Goal: Task Accomplishment & Management: Use online tool/utility

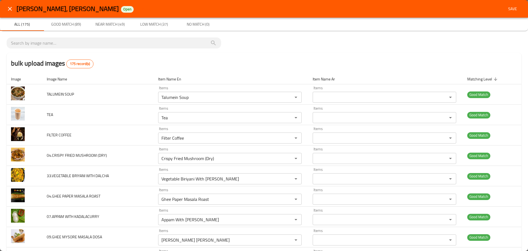
click at [280, 57] on div "bulk upload images 175 record(s)" at bounding box center [264, 63] width 515 height 21
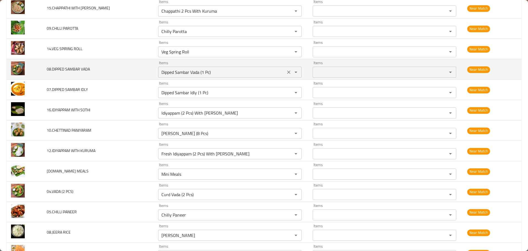
scroll to position [1898, 0]
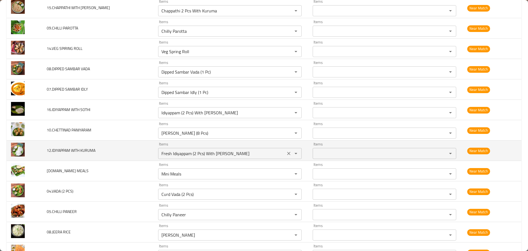
click at [188, 155] on KURUMA "Fresh Idiyappam (2 Pcs) With [PERSON_NAME]" at bounding box center [222, 153] width 124 height 8
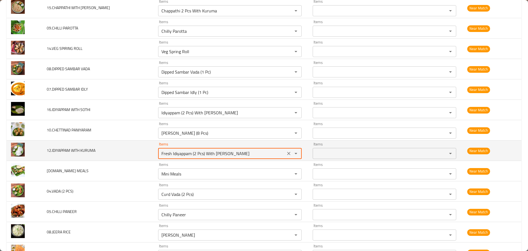
click at [188, 155] on KURUMA "Fresh Idiyappam (2 Pcs) With [PERSON_NAME]" at bounding box center [222, 153] width 124 height 8
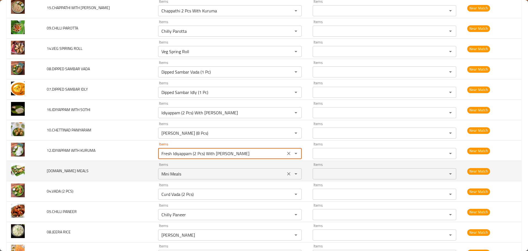
click at [187, 168] on div "Items Mini Meals Items" at bounding box center [230, 170] width 144 height 17
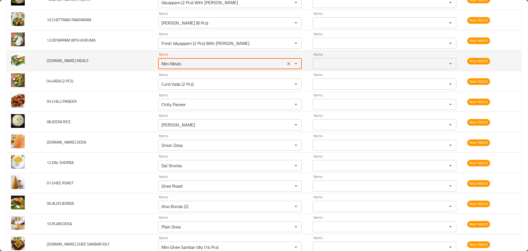
scroll to position [2036, 0]
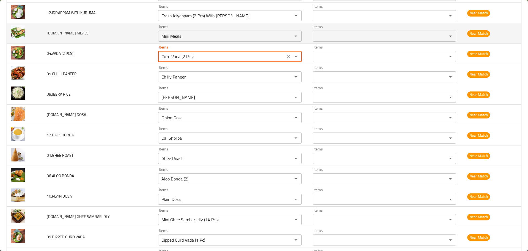
drag, startPoint x: 166, startPoint y: 55, endPoint x: 102, endPoint y: 41, distance: 65.9
click at [102, 43] on tr "04.VADA (2 PCS) Items Curd Vada (2 Pcs) Items Items Items Near Match" at bounding box center [264, 53] width 515 height 20
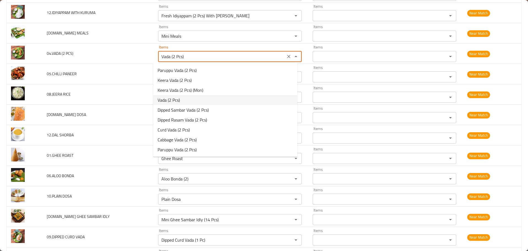
click at [167, 97] on span "Vada (2 Pcs)" at bounding box center [169, 100] width 22 height 7
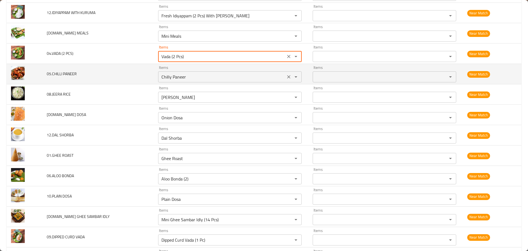
type PCS\) "Vada (2 Pcs)"
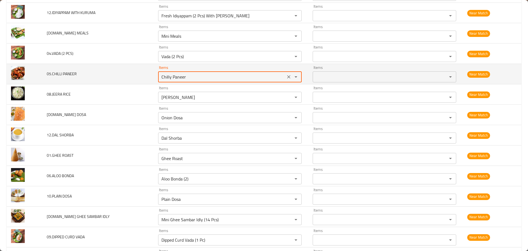
drag, startPoint x: 190, startPoint y: 77, endPoint x: 137, endPoint y: 81, distance: 52.9
click at [138, 81] on tr "05.CHILLI PANEER Items Chilly Paneer Items Items Items Near Match" at bounding box center [264, 74] width 515 height 20
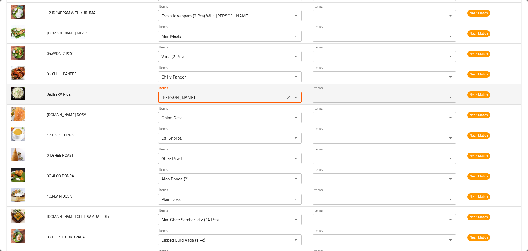
drag, startPoint x: 188, startPoint y: 94, endPoint x: 130, endPoint y: 94, distance: 57.5
click at [132, 94] on tr "08.JEERA RICE Items Jeera Rice Items Items Items Near Match" at bounding box center [264, 94] width 515 height 20
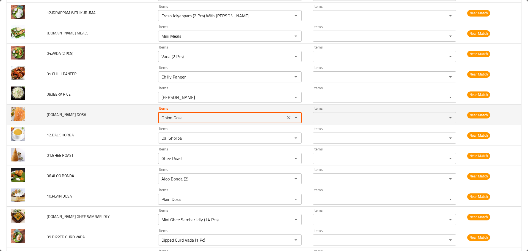
drag, startPoint x: 187, startPoint y: 117, endPoint x: 136, endPoint y: 113, distance: 50.5
click at [136, 113] on tr "11.ONION DOSA Items Onion Dosa Items Items Items Near Match" at bounding box center [264, 115] width 515 height 20
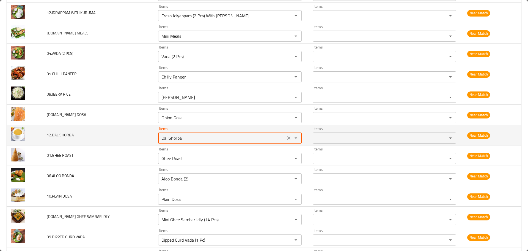
drag, startPoint x: 180, startPoint y: 136, endPoint x: 136, endPoint y: 137, distance: 44.0
click at [154, 137] on td "Items Dal Shorba Items" at bounding box center [231, 135] width 155 height 20
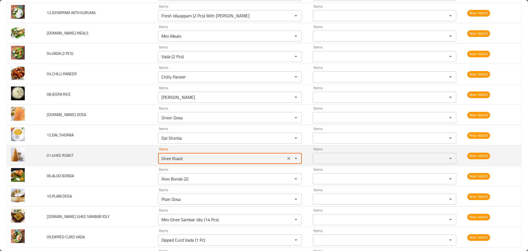
drag, startPoint x: 180, startPoint y: 157, endPoint x: 144, endPoint y: 155, distance: 36.1
click at [147, 155] on tr "01.GHEE ROAST Items Ghee Roast Items Items Items Near Match" at bounding box center [264, 155] width 515 height 20
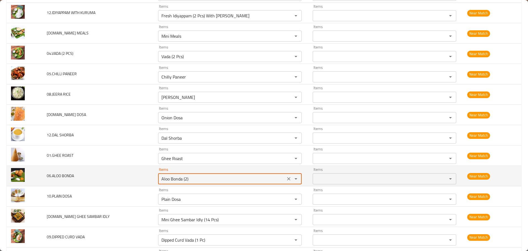
drag, startPoint x: 192, startPoint y: 180, endPoint x: 142, endPoint y: 180, distance: 50.4
click at [142, 180] on tr "06.ALOO BONDA Items Aloo Bonda (2) Items Items Items Near Match" at bounding box center [264, 176] width 515 height 20
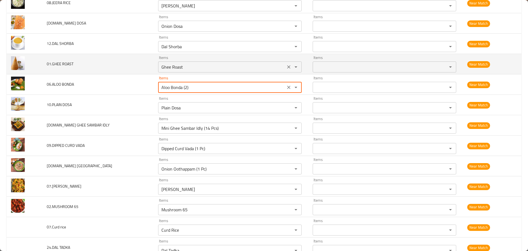
scroll to position [2146, 0]
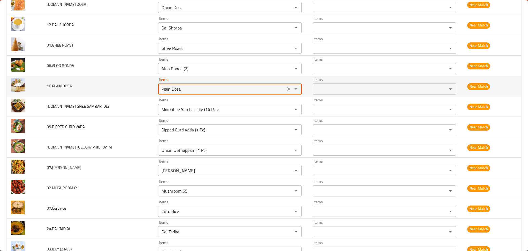
drag, startPoint x: 180, startPoint y: 88, endPoint x: 148, endPoint y: 90, distance: 31.7
click at [148, 90] on tr "10.PLAIN DOSA Items Plain Dosa Items Items Items Near Match" at bounding box center [264, 86] width 515 height 20
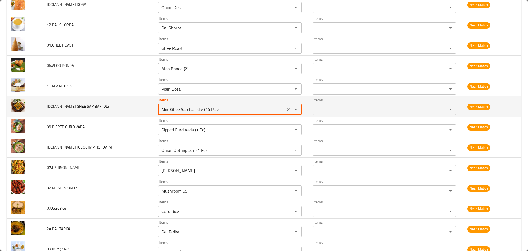
drag, startPoint x: 226, startPoint y: 109, endPoint x: 147, endPoint y: 112, distance: 78.4
click at [147, 112] on tr "11.MINI GHEE SAMBAR IDLY Items Mini Ghee Sambar Idly (14 Pcs) Items Items Items…" at bounding box center [264, 106] width 515 height 20
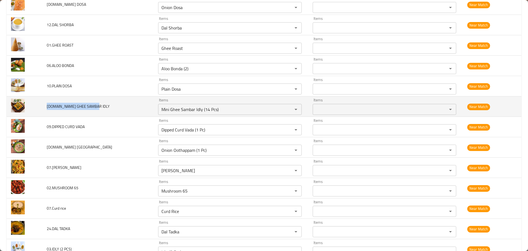
drag, startPoint x: 47, startPoint y: 104, endPoint x: 106, endPoint y: 107, distance: 58.7
click at [98, 107] on td "11.MINI GHEE SAMBAR IDLY" at bounding box center [97, 106] width 111 height 20
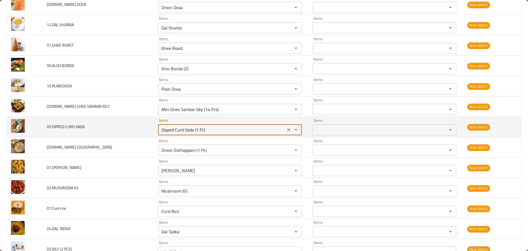
drag, startPoint x: 207, startPoint y: 130, endPoint x: 129, endPoint y: 133, distance: 78.7
click at [143, 133] on tr "09.DIPPED CURD VADA Items Dipped Curd Vada (1 Pc) Items Items Items Near Match" at bounding box center [264, 127] width 515 height 20
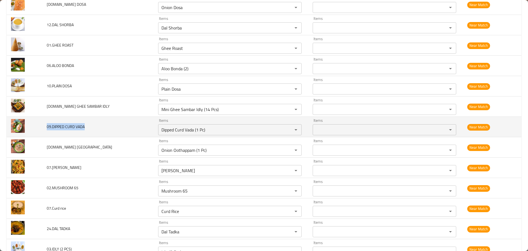
drag, startPoint x: 42, startPoint y: 127, endPoint x: 93, endPoint y: 126, distance: 50.4
click at [90, 126] on td "09.DIPPED CURD VADA" at bounding box center [97, 127] width 111 height 20
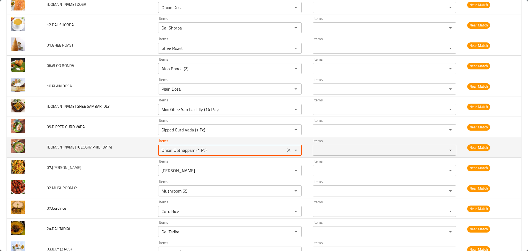
drag, startPoint x: 210, startPoint y: 151, endPoint x: 97, endPoint y: 154, distance: 113.4
click at [154, 151] on td "Items Onion Oothappam (1 Pc) Items" at bounding box center [231, 147] width 155 height 20
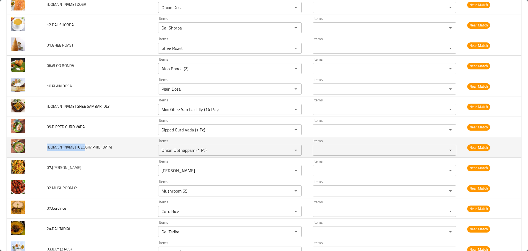
drag, startPoint x: 75, startPoint y: 145, endPoint x: 109, endPoint y: 146, distance: 33.9
click at [92, 144] on td "28.ONION OOTHAPPAM" at bounding box center [97, 147] width 111 height 20
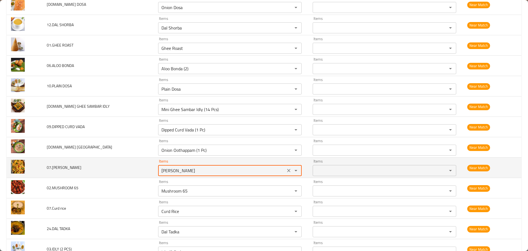
drag, startPoint x: 184, startPoint y: 172, endPoint x: 126, endPoint y: 175, distance: 57.6
click at [141, 174] on tr "07.PANEER BHURJI Items Paneer Burji Items Items Items Near Match" at bounding box center [264, 167] width 515 height 20
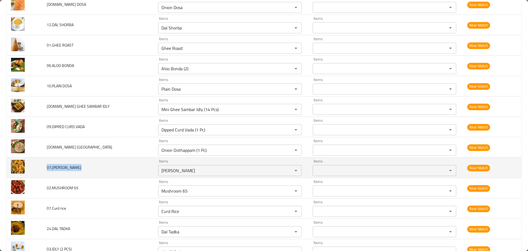
drag, startPoint x: 43, startPoint y: 166, endPoint x: 144, endPoint y: 174, distance: 101.0
click at [103, 166] on td "07.PANEER BHURJI" at bounding box center [97, 167] width 111 height 20
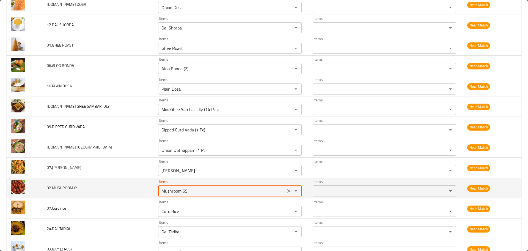
drag, startPoint x: 179, startPoint y: 189, endPoint x: 116, endPoint y: 188, distance: 63.0
click at [116, 188] on tr "02.MUSHROOM 65 Items Mushroom 65 Items Items Items Near Match" at bounding box center [264, 188] width 515 height 20
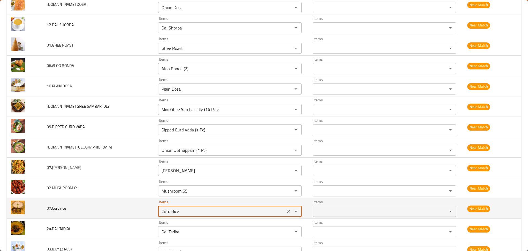
drag, startPoint x: 193, startPoint y: 212, endPoint x: 141, endPoint y: 210, distance: 52.0
click at [141, 210] on tr "07.Curd rice Items Curd Rice Items Items Items Near Match" at bounding box center [264, 208] width 515 height 20
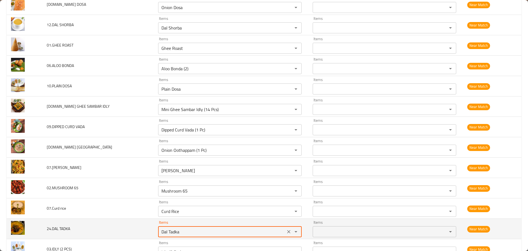
drag, startPoint x: 160, startPoint y: 232, endPoint x: 139, endPoint y: 231, distance: 20.4
click at [140, 231] on tr "24.DAL TADKA Items Dal Tadka Items Items Items Near Match" at bounding box center [264, 228] width 515 height 20
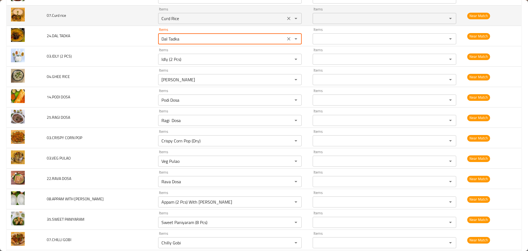
scroll to position [2366, 0]
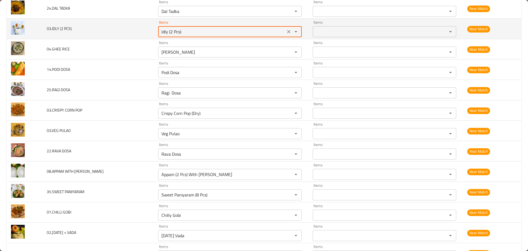
drag, startPoint x: 188, startPoint y: 32, endPoint x: 130, endPoint y: 33, distance: 57.5
click at [134, 32] on tr "03.IDLY (2 PCS) Items Idly (2 Pcs) Items Items Items Near Match" at bounding box center [264, 29] width 515 height 20
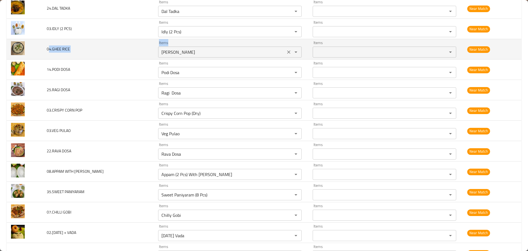
drag, startPoint x: 82, startPoint y: 48, endPoint x: 184, endPoint y: 46, distance: 101.5
click at [184, 46] on tr "04.GHEE RICE Items Ghee Rice Items Items Items Near Match" at bounding box center [264, 49] width 515 height 20
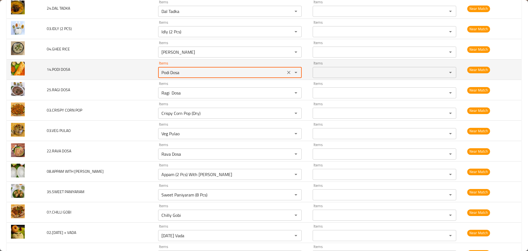
drag, startPoint x: 165, startPoint y: 73, endPoint x: 52, endPoint y: 72, distance: 112.5
click at [56, 72] on tr "14.PODI DOSA Items Podi Dosa Items Items Items Near Match" at bounding box center [264, 69] width 515 height 20
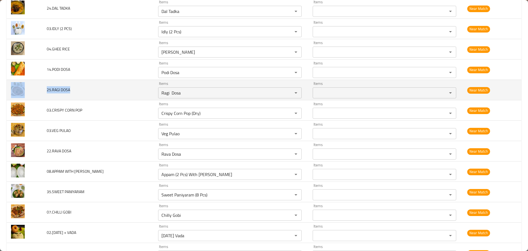
drag, startPoint x: 71, startPoint y: 91, endPoint x: 122, endPoint y: 92, distance: 51.5
click at [122, 92] on tr "25.RAGI DOSA Items Ragi Dosa Items Items Items Near Match" at bounding box center [264, 90] width 515 height 20
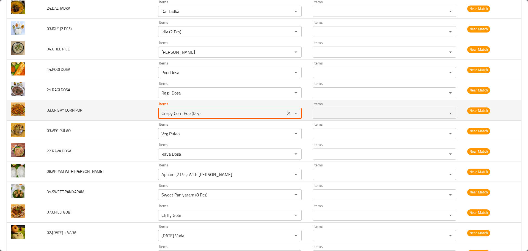
drag, startPoint x: 202, startPoint y: 113, endPoint x: 74, endPoint y: 116, distance: 127.4
click at [100, 113] on tr "03.CRISPY CORN POP Items Crispy Corn Pop (Dry) Items Items Items Near Match" at bounding box center [264, 110] width 515 height 20
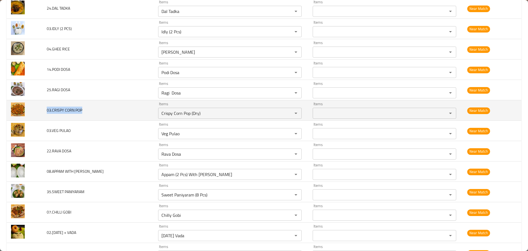
drag, startPoint x: 44, startPoint y: 110, endPoint x: 127, endPoint y: 113, distance: 82.9
click at [127, 113] on td "03.CRISPY CORN POP" at bounding box center [97, 110] width 111 height 20
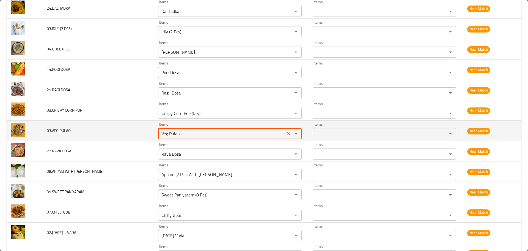
drag, startPoint x: 147, startPoint y: 135, endPoint x: 50, endPoint y: 134, distance: 97.4
click at [50, 134] on tr "03.VEG PULAO Items Veg Pulao Items Items Items Near Match" at bounding box center [264, 131] width 515 height 20
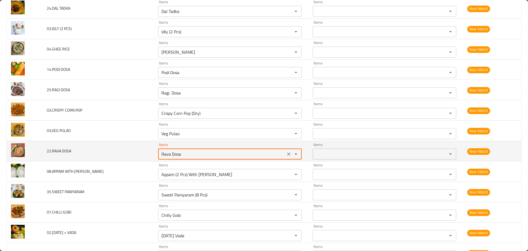
drag, startPoint x: 111, startPoint y: 153, endPoint x: 44, endPoint y: 158, distance: 66.5
click at [45, 153] on tr "22.RAVA DOSA Items Rava Dosa Items Items Items Near Match" at bounding box center [264, 151] width 515 height 20
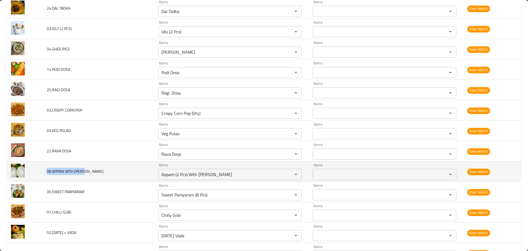
drag, startPoint x: 62, startPoint y: 171, endPoint x: 145, endPoint y: 169, distance: 83.7
click at [139, 169] on td "08.APPAM WITH SOTHI" at bounding box center [97, 171] width 111 height 20
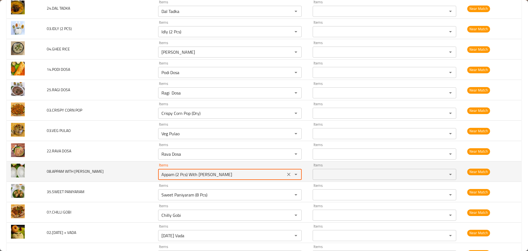
drag, startPoint x: 213, startPoint y: 175, endPoint x: 124, endPoint y: 175, distance: 89.4
click at [124, 175] on tr "08.APPAM WITH SOTHI Items Appam (2 Pcs) With Sothi Items Items Items Near Match" at bounding box center [264, 171] width 515 height 20
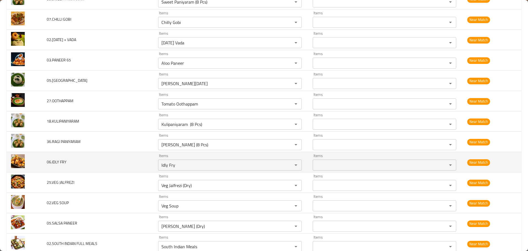
scroll to position [2531, 0]
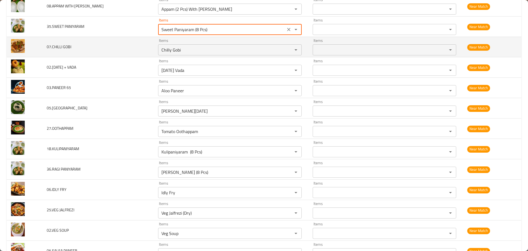
drag, startPoint x: 208, startPoint y: 29, endPoint x: 100, endPoint y: 37, distance: 108.6
click at [121, 32] on tr "35.SWEET PANIYARAM Items Sweet Paniyaram (8 Pcs) Items Items Items Near Match" at bounding box center [264, 27] width 515 height 20
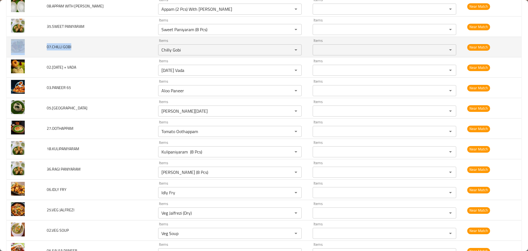
drag, startPoint x: 46, startPoint y: 45, endPoint x: 101, endPoint y: 48, distance: 55.1
click at [95, 48] on tr "07.CHILLI GOBI Items Chilly Gobi Items Items Items Near Match" at bounding box center [264, 47] width 515 height 20
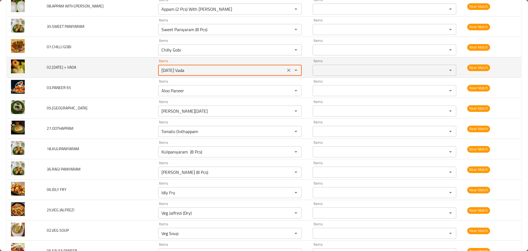
drag
click at [131, 70] on tr "02.PONGAL + VADA Items Pongal Vada Items Items Items Near Match" at bounding box center [264, 67] width 515 height 20
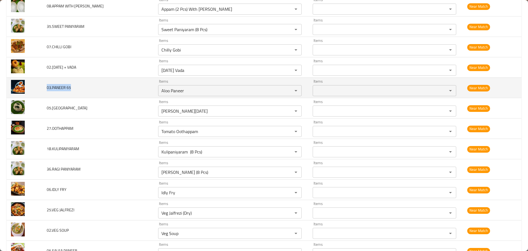
click at [91, 83] on td "03.PANEER 65" at bounding box center [97, 88] width 111 height 20
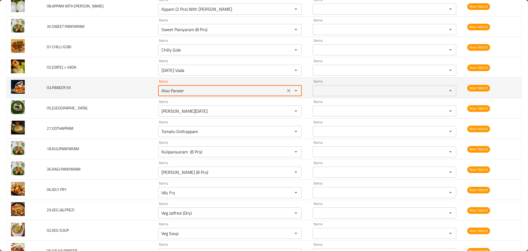
click at [138, 90] on tr "03.PANEER 65 Items Aloo Paneer Items Items Items Near Match" at bounding box center [264, 88] width 515 height 20
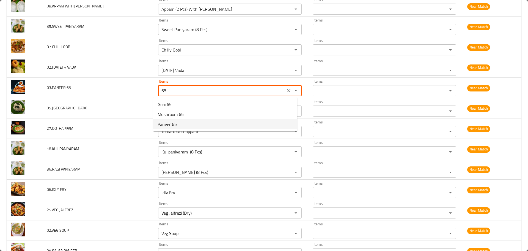
click at [171, 123] on span "Paneer 65" at bounding box center [167, 124] width 19 height 7
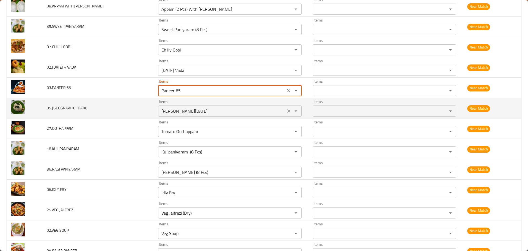
type 65 "Paneer 65"
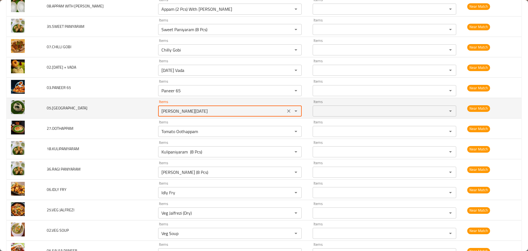
click at [114, 109] on tr "05.PONGAL Items Ghee Pongal Items Items Items Near Match" at bounding box center [264, 108] width 515 height 20
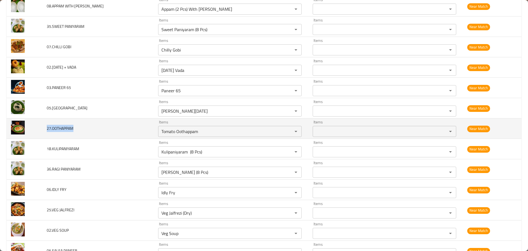
click at [102, 133] on td "27.OOTHAPPAM" at bounding box center [97, 128] width 111 height 20
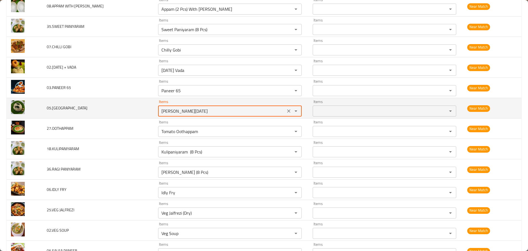
click at [111, 102] on tr "05.PONGAL Items Ghee Pongal Items Items Items Near Match" at bounding box center [264, 108] width 515 height 20
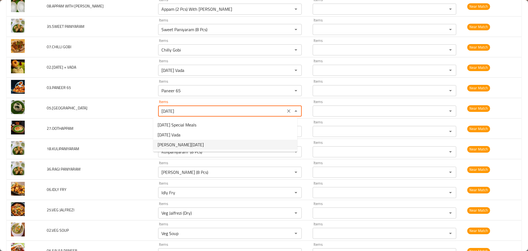
click at [179, 144] on span "[PERSON_NAME][DATE]" at bounding box center [181, 144] width 46 height 7
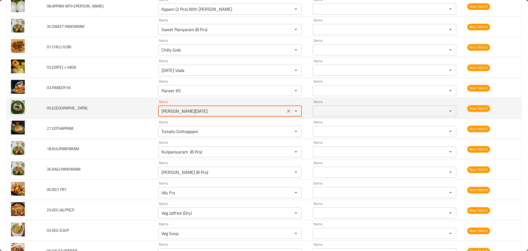
click at [117, 105] on tr "05.PONGAL Items Ghee Pongal Items Items Items Near Match" at bounding box center [264, 108] width 515 height 20
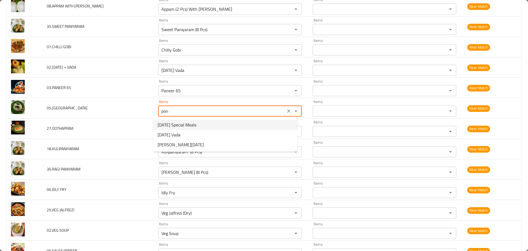
click at [192, 127] on span "[DATE] Special Meals" at bounding box center [177, 124] width 39 height 7
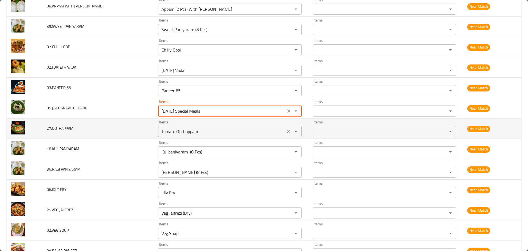
type input "[DATE] Special Meals"
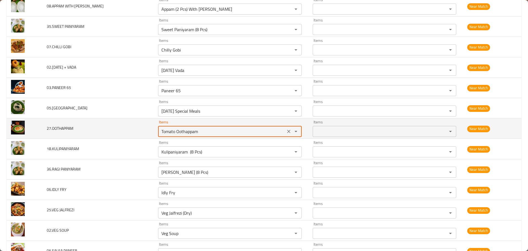
click at [142, 127] on tr "27.OOTHAPPAM Items Tomato Oothappam Items Items Items Near Match" at bounding box center [264, 128] width 515 height 20
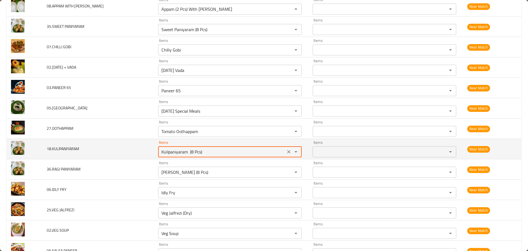
click at [144, 146] on tr "18.KULIPANIYARAM Items Kulipaniyaram (8 Pcs) Items Items Items Near Match" at bounding box center [264, 149] width 515 height 20
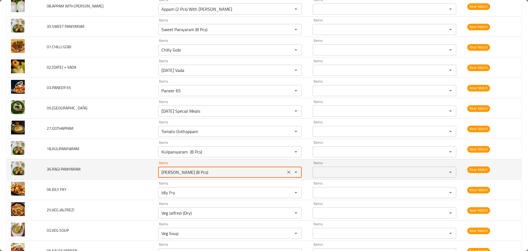
click at [135, 174] on tr "36.RAGI PANIYARAM Items Ragi Paniyaram (8 Pcs) Items Items Items Near Match" at bounding box center [264, 169] width 515 height 20
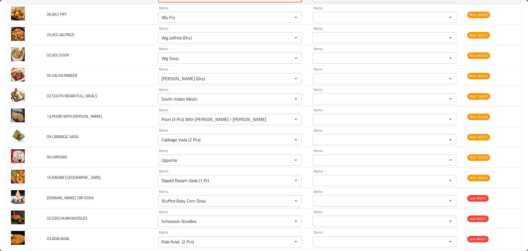
scroll to position [2696, 0]
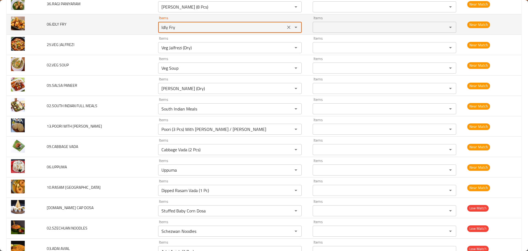
click at [139, 27] on tr "06.IDLY FRY Items Idly Fry Items Items Items Near Match" at bounding box center [264, 24] width 515 height 20
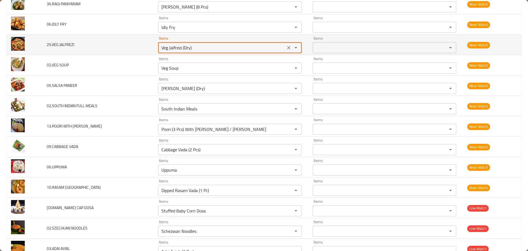
click at [148, 50] on tr "25.VEG JALFREZI Items Veg Jalfrezi (Dry) Items Items Items Near Match" at bounding box center [264, 45] width 515 height 20
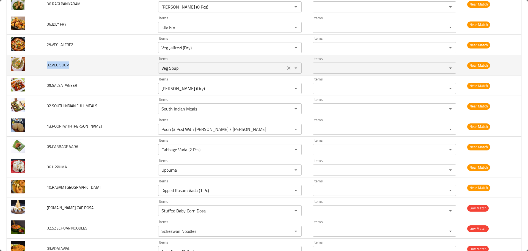
drag, startPoint x: 48, startPoint y: 64, endPoint x: 166, endPoint y: 62, distance: 118.6
click at [136, 61] on td "02.VEG SOUP" at bounding box center [97, 65] width 111 height 20
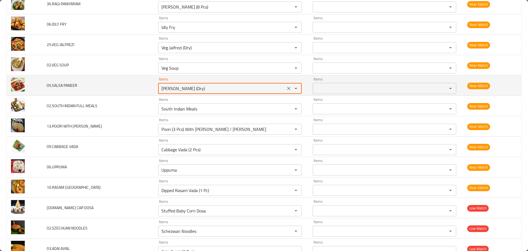
click at [133, 91] on tr "05.SALSA PANEER Items Salsa Paneer (Dry) Items Items Items Near Match" at bounding box center [264, 85] width 515 height 20
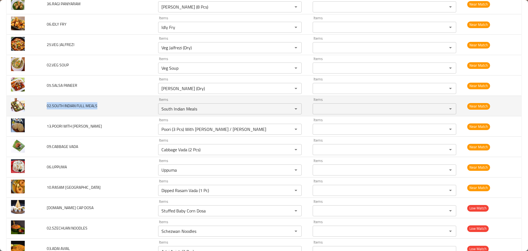
click at [138, 109] on td "02.SOUTH INDIAN FULL MEALS" at bounding box center [97, 106] width 111 height 20
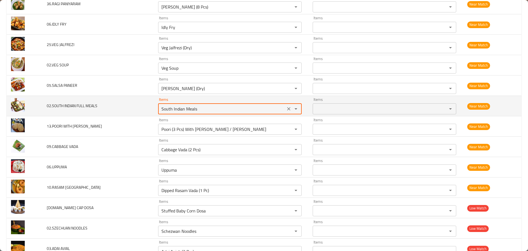
drag, startPoint x: 194, startPoint y: 108, endPoint x: 144, endPoint y: 109, distance: 49.8
click at [144, 109] on tr "02.SOUTH INDIAN FULL MEALS Items South Indian Meals Items Items Items Near Match" at bounding box center [264, 106] width 515 height 20
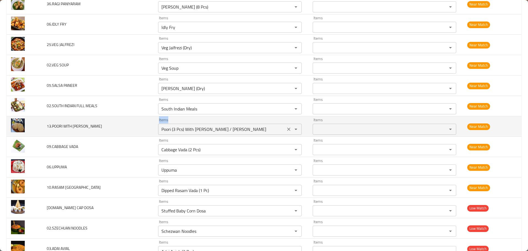
drag, startPoint x: 171, startPoint y: 132, endPoint x: 243, endPoint y: 131, distance: 72.4
click at [243, 131] on td "Items Poori (3 Pcs) With Aloo Masala / Kuruma Items" at bounding box center [231, 126] width 155 height 20
drag, startPoint x: 109, startPoint y: 127, endPoint x: 48, endPoint y: 125, distance: 60.5
click at [48, 125] on td "13.POORI WITH ALOO MASALA" at bounding box center [97, 126] width 111 height 20
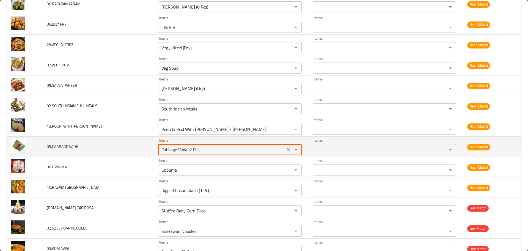
click at [145, 152] on tr "09.CABBAGE VADA Items Cabbage Vada (2 Pcs) Items Items Items Near Match" at bounding box center [264, 146] width 515 height 20
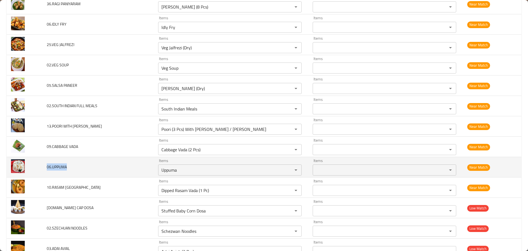
click at [96, 168] on td "06.UPPUMA" at bounding box center [97, 167] width 111 height 20
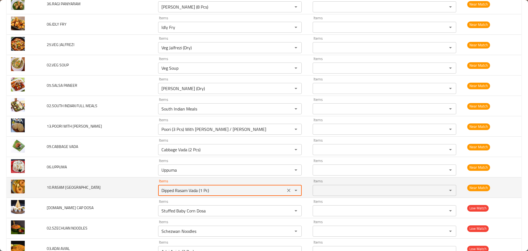
click at [128, 191] on tr "10.RASAM VADA Items Dipped Rasam Vada (1 Pc) Items Items Items Near Match" at bounding box center [264, 187] width 515 height 20
click at [168, 188] on VADA "Dipped Rasam Vada (1 Pc)" at bounding box center [222, 190] width 124 height 8
drag, startPoint x: 171, startPoint y: 191, endPoint x: 108, endPoint y: 192, distance: 62.5
click at [109, 192] on tr "10.RASAM VADA Items Dipped Rasam Vada (1 Pc) Items Items Items Near Match" at bounding box center [264, 187] width 515 height 20
drag, startPoint x: 179, startPoint y: 190, endPoint x: 232, endPoint y: 187, distance: 53.2
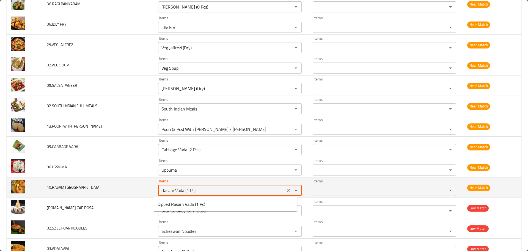
click at [232, 188] on VADA "Rasam Vada (1 Pc)" at bounding box center [222, 190] width 124 height 8
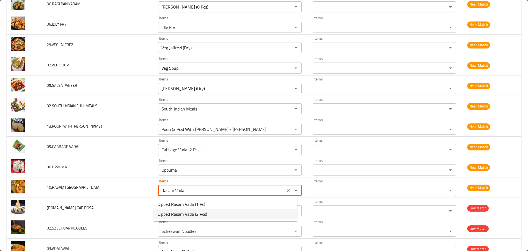
click at [196, 215] on span "Dipped Rasam Vada (2 Pcs)" at bounding box center [183, 213] width 50 height 7
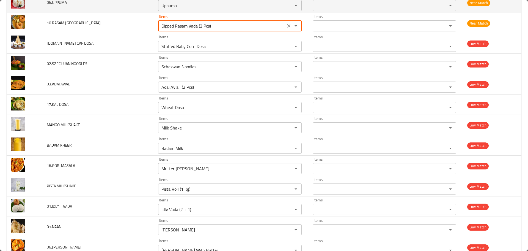
scroll to position [2861, 0]
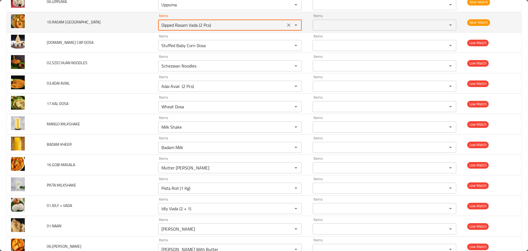
drag, startPoint x: 215, startPoint y: 24, endPoint x: 104, endPoint y: 13, distance: 110.9
click at [104, 13] on tr "10.RASAM VADA Items Dipped Rasam Vada (2 Pcs) Items Items Items Near Match" at bounding box center [264, 22] width 515 height 20
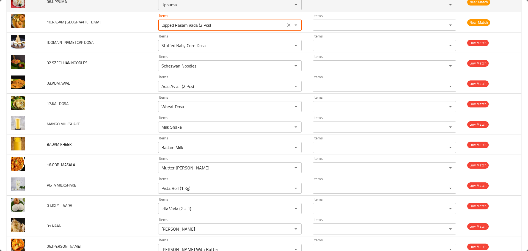
type VADA "Dipped Rasam Vada (2 Pcs)"
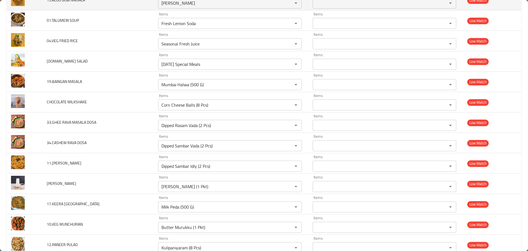
scroll to position [2761, 0]
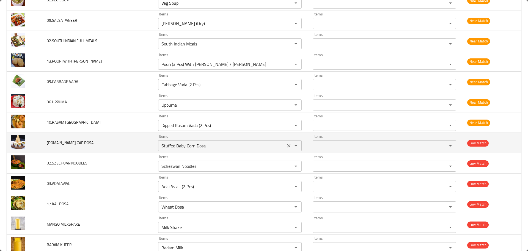
click at [213, 145] on DOSA "Stuffed Baby Corn Dosa" at bounding box center [222, 146] width 124 height 8
click at [207, 146] on DOSA "Stuffed Baby Corn Dosa" at bounding box center [222, 146] width 124 height 8
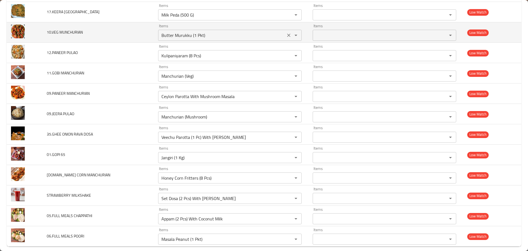
scroll to position [3407, 0]
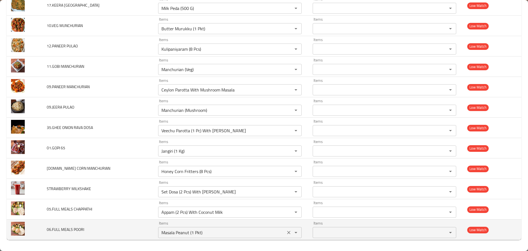
click at [210, 225] on div "Items Masala Peanut (1 Pkt) Items" at bounding box center [230, 229] width 144 height 17
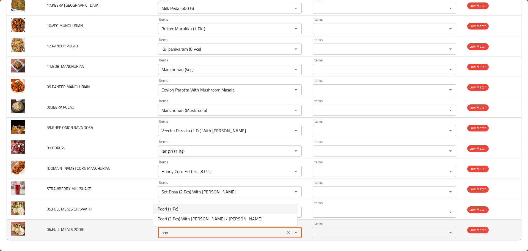
type POORI "Masala Peanut (1 Pkt)"
click at [136, 224] on td "06.FULL MEALS POORI" at bounding box center [97, 229] width 111 height 20
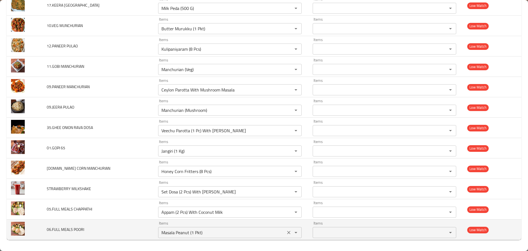
click at [287, 231] on icon "Clear" at bounding box center [288, 232] width 3 height 3
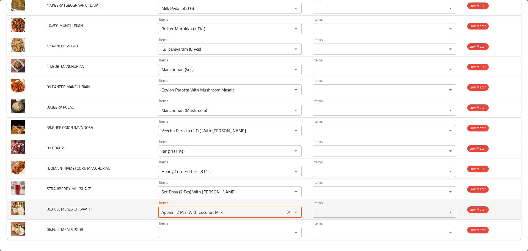
drag, startPoint x: 225, startPoint y: 211, endPoint x: 129, endPoint y: 213, distance: 95.5
click at [129, 213] on tr "05.FULL MEALS CHAPPATHI Items Appam (2 Pcs) With Coconut Milk Items Items Items…" at bounding box center [264, 209] width 515 height 20
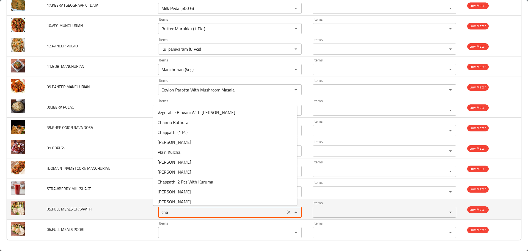
type CHAPPATHI "chap"
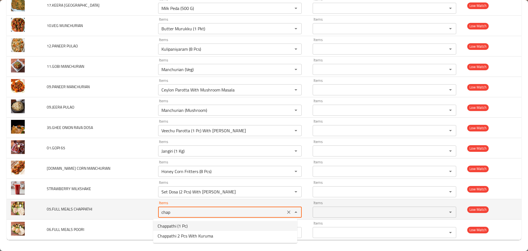
click at [286, 212] on icon "Clear" at bounding box center [289, 212] width 6 height 6
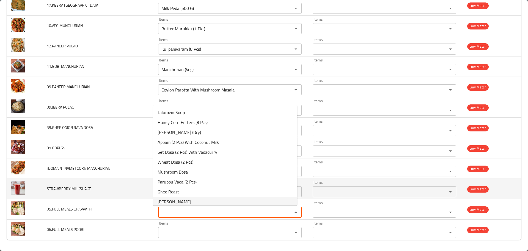
click at [105, 197] on td "STRAWBERRY MILKSHAKE" at bounding box center [97, 189] width 111 height 20
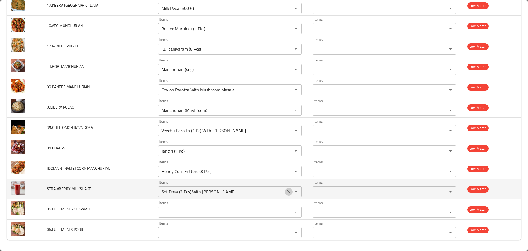
click at [286, 190] on icon "Clear" at bounding box center [289, 192] width 6 height 6
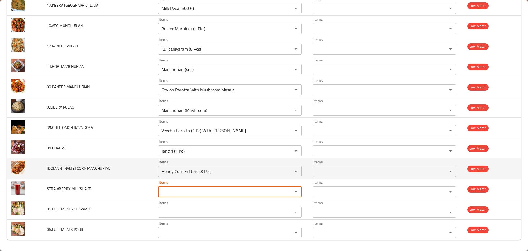
drag, startPoint x: 210, startPoint y: 169, endPoint x: 125, endPoint y: 169, distance: 84.5
click at [125, 169] on tr "12.BABY CORN MANCHURIAN Items Honey Corn Fritters (8 Pcs) Items Items Items Low…" at bounding box center [264, 168] width 515 height 20
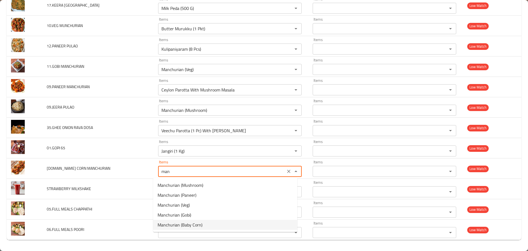
click at [185, 225] on span "Manchurian (Baby Corn)" at bounding box center [180, 224] width 45 height 7
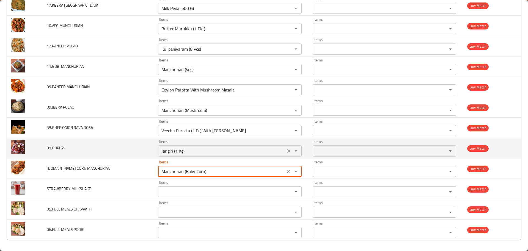
type MANCHURIAN "Manchurian (Baby Corn)"
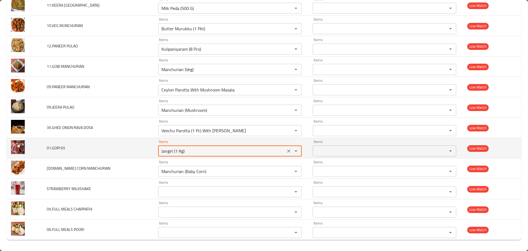
drag, startPoint x: 185, startPoint y: 150, endPoint x: 94, endPoint y: 150, distance: 90.8
click at [94, 150] on tr "01.GOPI 65 Items Jangiri (1 Kg) Items Items Items Low Match" at bounding box center [264, 148] width 515 height 20
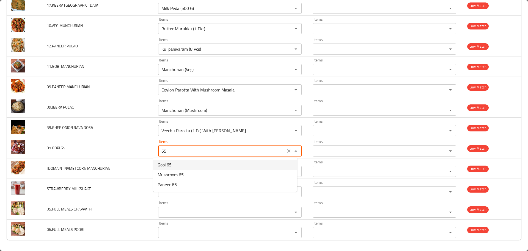
click at [180, 166] on 65-option-0 "Gobi 65" at bounding box center [225, 165] width 144 height 10
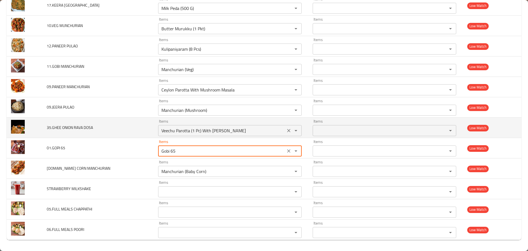
type 65 "Gobi 65"
click at [176, 128] on DOSA "Veechu Parotta (1 Pc) With [PERSON_NAME]" at bounding box center [222, 131] width 124 height 8
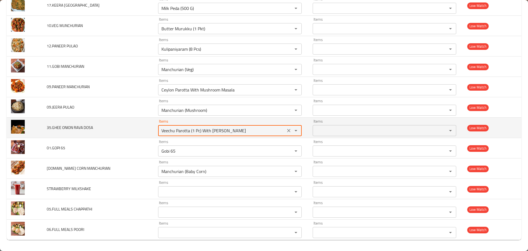
click at [176, 128] on DOSA "Veechu Parotta (1 Pc) With [PERSON_NAME]" at bounding box center [222, 131] width 124 height 8
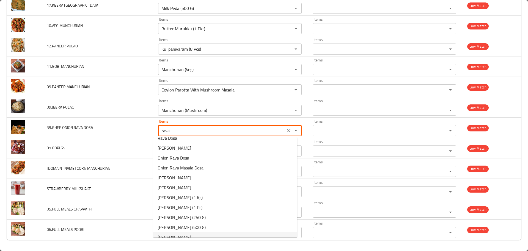
scroll to position [0, 0]
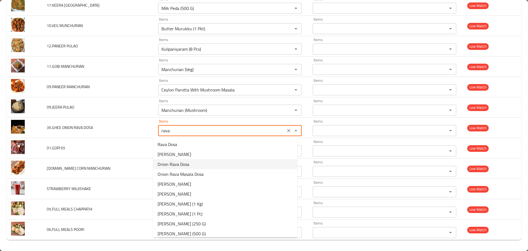
click at [187, 165] on span "Onion Rava Dosa" at bounding box center [174, 164] width 32 height 7
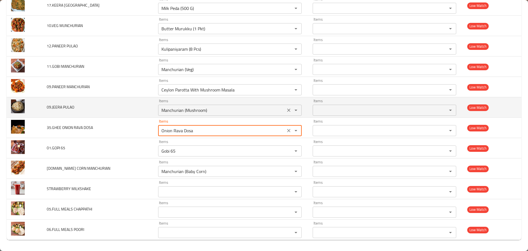
type DOSA "Onion Rava Dosa"
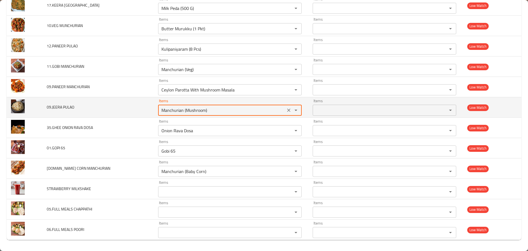
drag, startPoint x: 207, startPoint y: 107, endPoint x: 146, endPoint y: 111, distance: 60.6
click at [146, 111] on tr "09.JEERA PULAO Items Manchurian (Mushroom) Items Items Items Low Match" at bounding box center [264, 107] width 515 height 20
type PULAO "jeer"
click at [286, 110] on icon "Clear" at bounding box center [289, 110] width 6 height 6
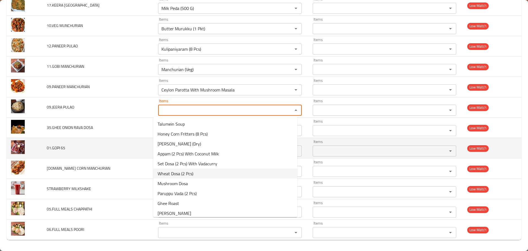
click at [128, 144] on td "01.GOPI 65" at bounding box center [97, 148] width 111 height 20
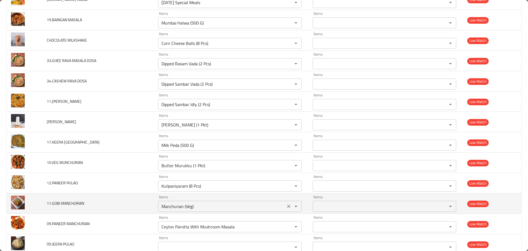
scroll to position [3270, 0]
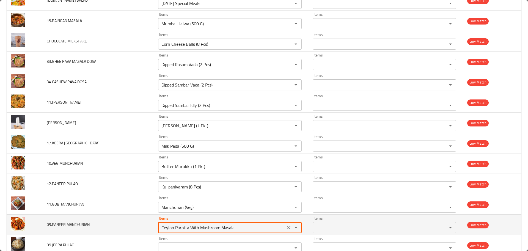
drag, startPoint x: 160, startPoint y: 228, endPoint x: 237, endPoint y: 226, distance: 76.8
click at [237, 226] on MANCHURIAN "Ceylon Parotta With Mushroom Masala" at bounding box center [222, 227] width 124 height 8
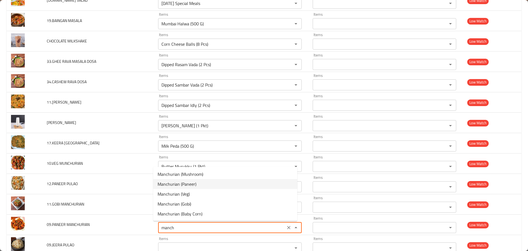
click at [191, 181] on span "Manchurian (Paneer)" at bounding box center [177, 183] width 39 height 7
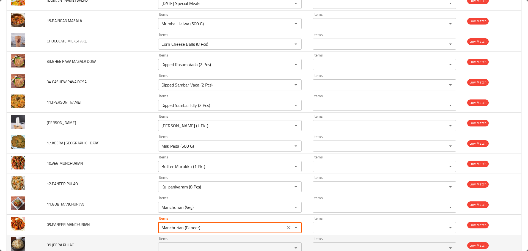
scroll to position [3242, 0]
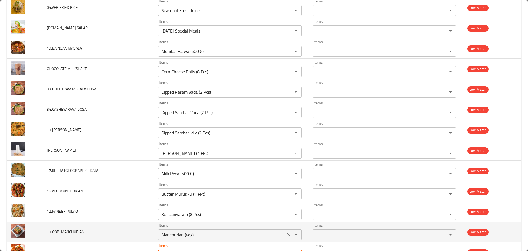
type MANCHURIAN "Manchurian (Paneer)"
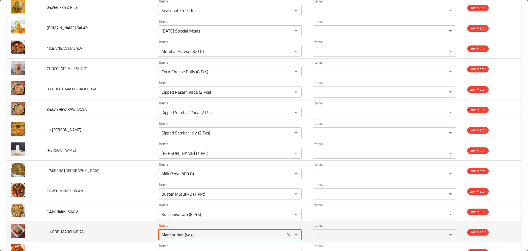
drag, startPoint x: 193, startPoint y: 233, endPoint x: 126, endPoint y: 224, distance: 66.9
click at [126, 224] on tr "11.GOBI MANCHURIAN Items Manchurian (Veg) Items Items Items Low Match" at bounding box center [264, 231] width 515 height 20
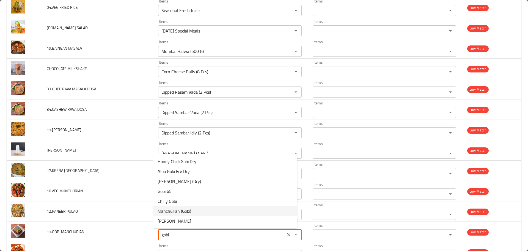
click at [197, 211] on MANCHURIAN-option-5 "Manchurian (Gobi)" at bounding box center [225, 211] width 144 height 10
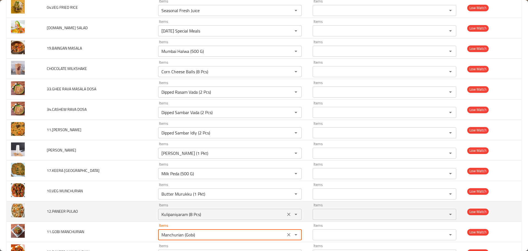
type MANCHURIAN "Manchurian (Gobi)"
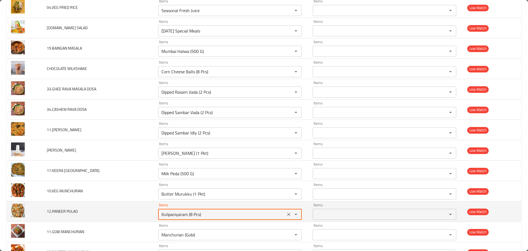
drag, startPoint x: 205, startPoint y: 213, endPoint x: 116, endPoint y: 217, distance: 88.4
click at [117, 217] on tr "12.PANEER PULAO Items Kulipaniyaram (8 Pcs) Items Items Items Low Match" at bounding box center [264, 211] width 515 height 20
drag, startPoint x: 169, startPoint y: 212, endPoint x: 122, endPoint y: 209, distance: 46.6
click at [124, 209] on tr "12.PANEER PULAO Items pul Items Items Items Low Match" at bounding box center [264, 211] width 515 height 20
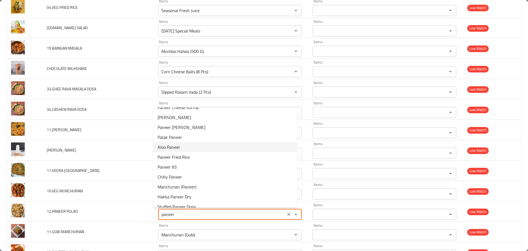
scroll to position [83, 0]
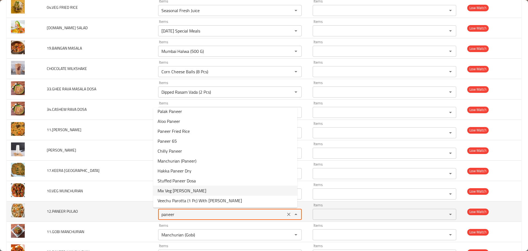
type PULAO "Kulipaniyaram (8 Pcs)"
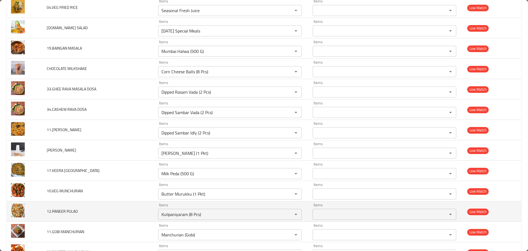
click at [141, 214] on td "12.PANEER PULAO" at bounding box center [97, 211] width 111 height 20
click at [287, 213] on icon "Clear" at bounding box center [288, 213] width 3 height 3
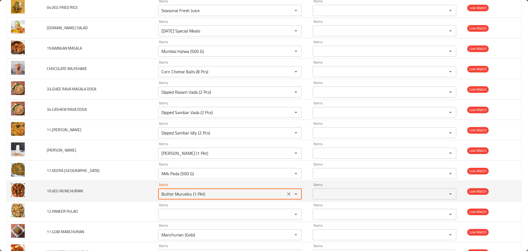
drag, startPoint x: 214, startPoint y: 194, endPoint x: 126, endPoint y: 193, distance: 88.3
click at [126, 193] on tr "10.VEG MUNCHURIAN Items Butter Murukku (1 Pkt) Items Items Items Low Match" at bounding box center [264, 191] width 515 height 20
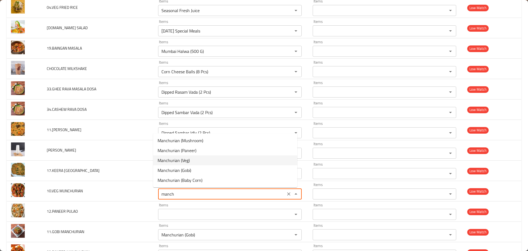
click at [189, 159] on span "Manchurian (Veg)" at bounding box center [174, 160] width 32 height 7
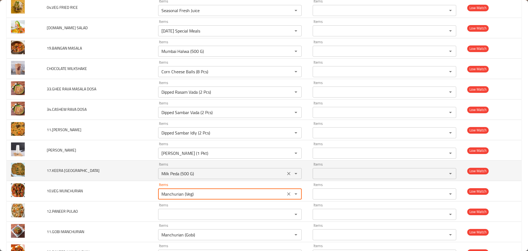
type MUNCHURIAN "Manchurian (Veg)"
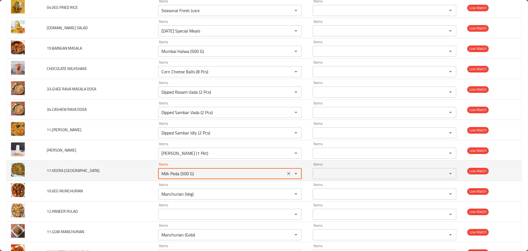
drag, startPoint x: 204, startPoint y: 172, endPoint x: 125, endPoint y: 169, distance: 78.5
click at [125, 169] on tr "17.KEERA VADA Items Milk Peda (500 G) Items Items Items Low Match" at bounding box center [264, 170] width 515 height 20
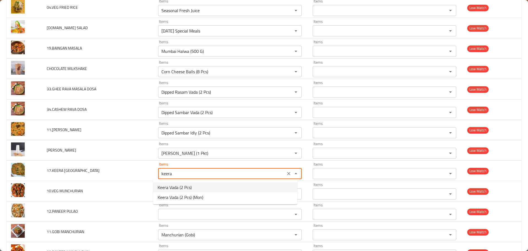
click at [184, 188] on span "Keera Vada (2 Pcs)" at bounding box center [175, 187] width 34 height 7
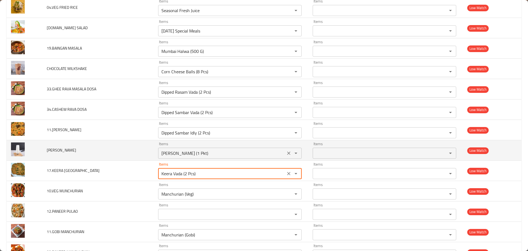
type VADA "Keera Vada (2 Pcs)"
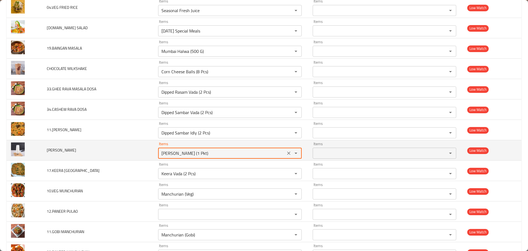
drag, startPoint x: 198, startPoint y: 150, endPoint x: 112, endPoint y: 149, distance: 86.4
click at [112, 149] on tr "VANILLA MILKSHAKE Items Andra Murukku (1 Pkt) Items Items Items Low Match" at bounding box center [264, 150] width 515 height 20
click at [286, 152] on icon "Clear" at bounding box center [289, 153] width 6 height 6
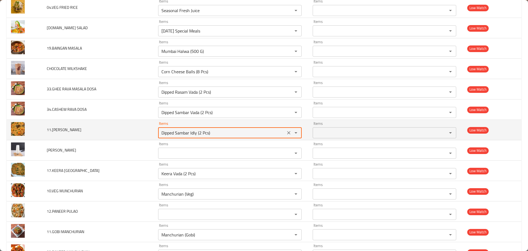
drag, startPoint x: 211, startPoint y: 133, endPoint x: 148, endPoint y: 133, distance: 63.3
click at [148, 133] on tr "11.PANEER BRIYANI Items Dipped Sambar Idly (2 Pcs) Items Items Items Low Match" at bounding box center [264, 130] width 515 height 20
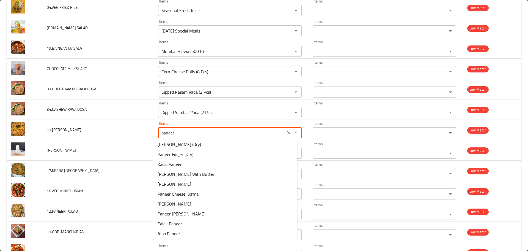
scroll to position [0, 0]
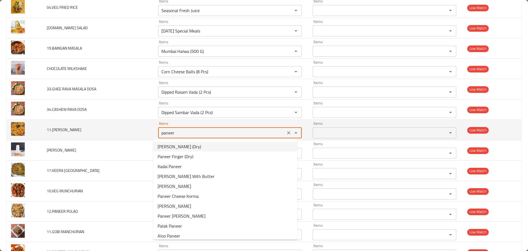
type BRIYANI "Dipped Sambar Idly (2 Pcs)"
click at [146, 132] on td "11.PANEER BRIYANI" at bounding box center [97, 130] width 111 height 20
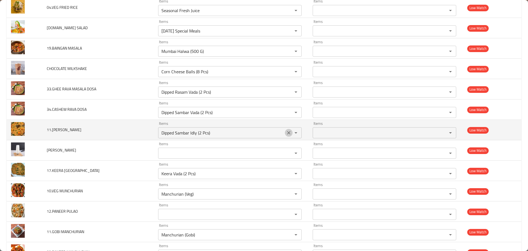
click at [286, 135] on icon "Clear" at bounding box center [289, 133] width 6 height 6
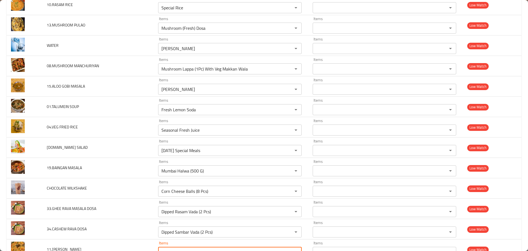
scroll to position [3132, 0]
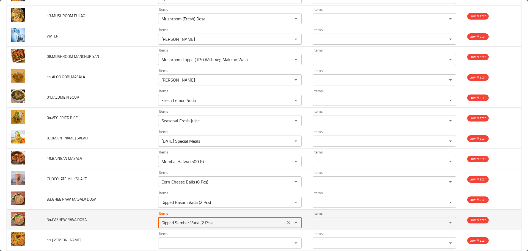
click at [182, 220] on DOSA "Dipped Sambar Vada (2 Pcs)" at bounding box center [222, 222] width 124 height 8
type DOSA "cash"
click at [287, 222] on icon "Clear" at bounding box center [288, 222] width 3 height 3
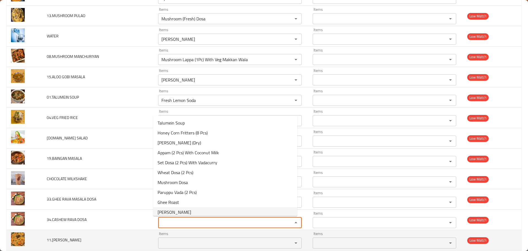
click at [113, 230] on td "11.PANEER BRIYANI" at bounding box center [97, 240] width 111 height 20
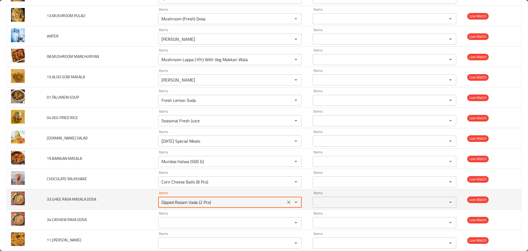
drag, startPoint x: 211, startPoint y: 200, endPoint x: 130, endPoint y: 200, distance: 80.6
click at [131, 200] on tr "33.GHEE RAVA MASALA DOSA Items Dipped Rasam Vada (2 Pcs) Items Items Items Low …" at bounding box center [264, 199] width 515 height 20
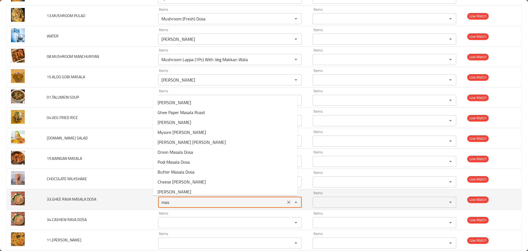
drag, startPoint x: 180, startPoint y: 202, endPoint x: 67, endPoint y: 194, distance: 113.7
click at [67, 194] on tr "33.GHEE RAVA MASALA DOSA Items mas Items Items Items Low Match" at bounding box center [264, 199] width 515 height 20
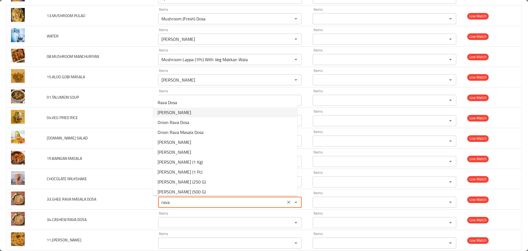
click at [167, 112] on span "[PERSON_NAME]" at bounding box center [175, 112] width 34 height 7
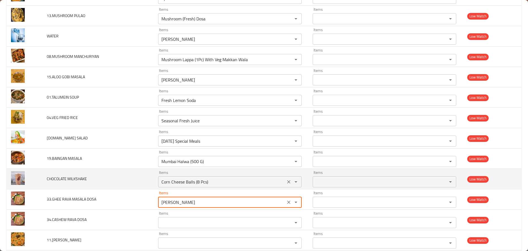
type DOSA "[PERSON_NAME]"
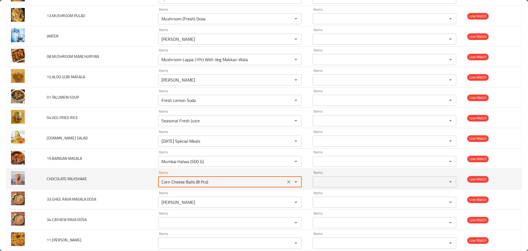
drag, startPoint x: 207, startPoint y: 179, endPoint x: 157, endPoint y: 175, distance: 50.3
click at [158, 175] on div "Items Corn Cheese Balls (8 Pcs) Items" at bounding box center [230, 178] width 144 height 17
click at [287, 182] on icon "Clear" at bounding box center [288, 181] width 3 height 3
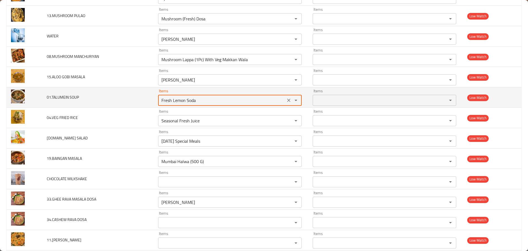
drag, startPoint x: 204, startPoint y: 103, endPoint x: 137, endPoint y: 101, distance: 66.9
click at [137, 101] on tr "01.TALUMEIN SOUP Items Fresh Lemon Soda Items Items Items Low Match" at bounding box center [264, 97] width 515 height 20
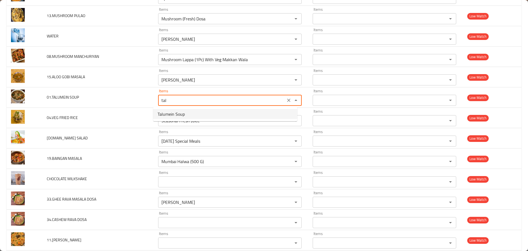
click at [167, 114] on span "Talumein Soup" at bounding box center [171, 114] width 27 height 7
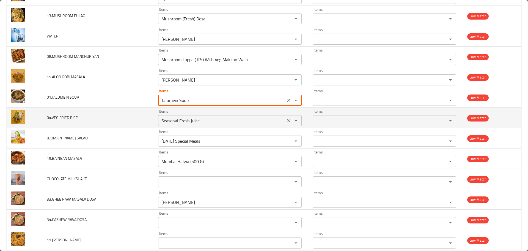
type SOUP "Talumein Soup"
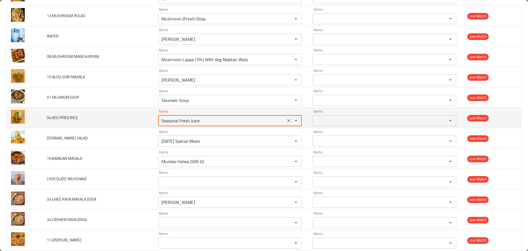
drag, startPoint x: 198, startPoint y: 120, endPoint x: 143, endPoint y: 115, distance: 54.7
click at [143, 115] on tr "04.VEG FRIED RICE Items Seasonal Fresh Juice Items Items Items Low Match" at bounding box center [264, 118] width 515 height 20
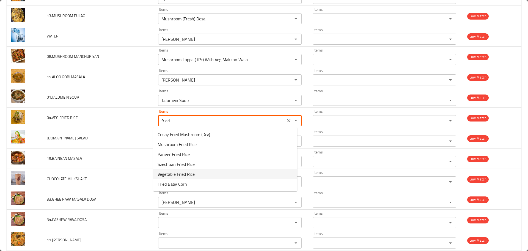
click at [180, 174] on span "Vegetable Fried Rice" at bounding box center [176, 174] width 37 height 7
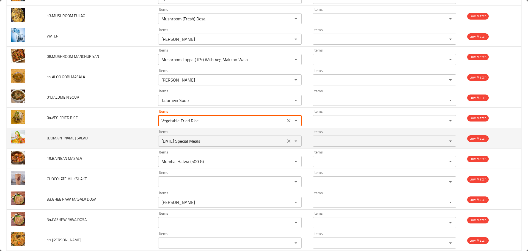
type RICE "Vegetable Fried Rice"
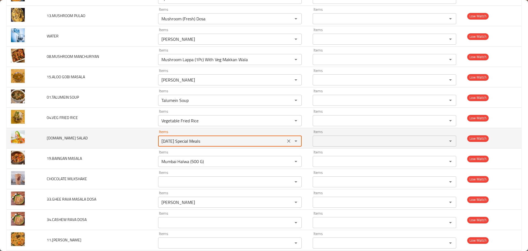
drag, startPoint x: 197, startPoint y: 139, endPoint x: 131, endPoint y: 138, distance: 66.3
click at [132, 137] on tr "15.GREEN SALAD Items Pongal Special Meals Items Items Items Low Match" at bounding box center [264, 138] width 515 height 20
type SALAD "gree"
click at [285, 138] on button "Clear" at bounding box center [289, 141] width 8 height 8
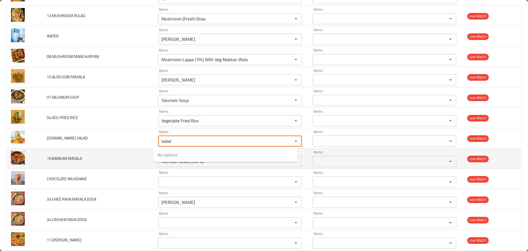
type SALAD "salad"
click at [139, 152] on td "19.BAINGAN MASALA" at bounding box center [97, 158] width 111 height 20
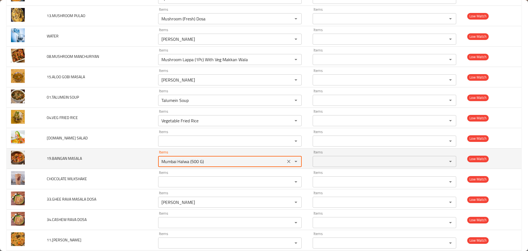
drag, startPoint x: 206, startPoint y: 161, endPoint x: 142, endPoint y: 156, distance: 63.5
click at [142, 156] on tr "19.BAINGAN MASALA Items Mumbai Halwa (500 G) Items Items Items Low Match" at bounding box center [264, 158] width 515 height 20
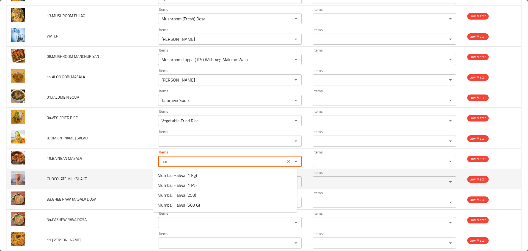
type MASALA "Mumbai Halwa (500 G)"
click at [147, 169] on td "CHOCOLATE MILKSHAKE" at bounding box center [97, 179] width 111 height 20
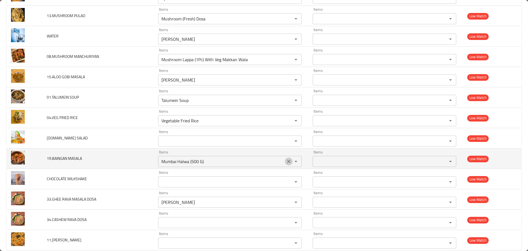
click at [287, 161] on icon "Clear" at bounding box center [289, 161] width 6 height 6
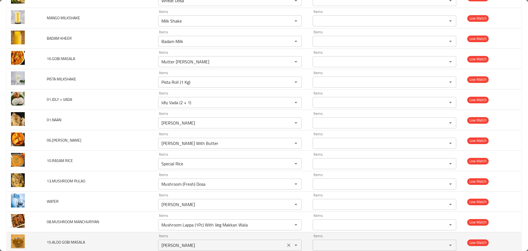
scroll to position [2995, 0]
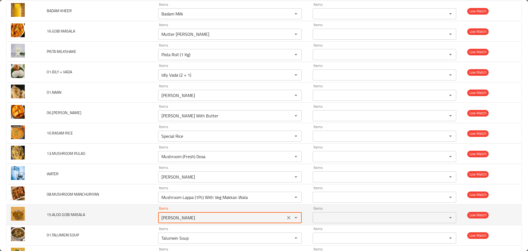
drag, startPoint x: 183, startPoint y: 217, endPoint x: 165, endPoint y: 214, distance: 18.0
click at [165, 214] on MASALA "[PERSON_NAME]" at bounding box center [222, 217] width 124 height 8
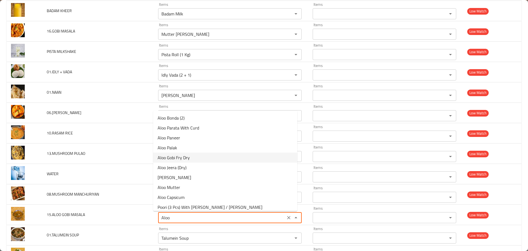
scroll to position [13, 0]
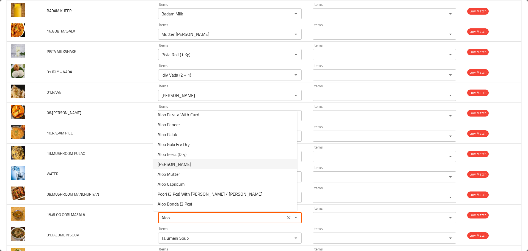
click at [166, 162] on span "[PERSON_NAME]" at bounding box center [175, 164] width 34 height 7
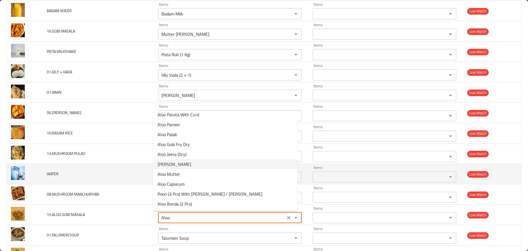
type MASALA "[PERSON_NAME]"
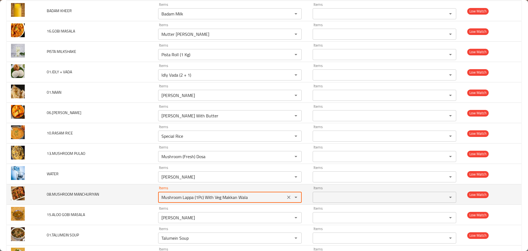
click at [163, 197] on MANCHURIYAN "Mushroom Lappa (1Pc) With Veg Makkan Wala" at bounding box center [222, 197] width 124 height 8
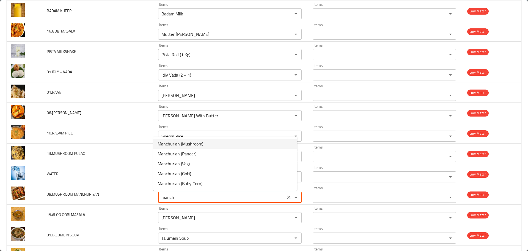
click at [196, 144] on span "Manchurian (Mushroom)" at bounding box center [181, 143] width 46 height 7
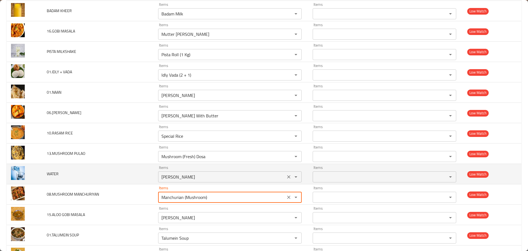
type MANCHURIYAN "Manchurian (Mushroom)"
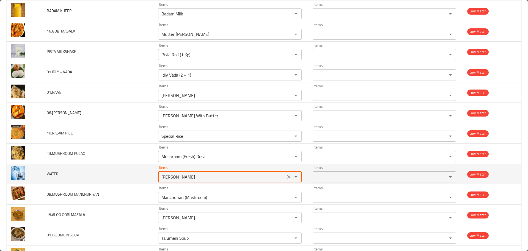
drag, startPoint x: 175, startPoint y: 177, endPoint x: 120, endPoint y: 174, distance: 55.4
click at [120, 174] on tr "WATER Items Dal Fry Items Items Items Low Match" at bounding box center [264, 174] width 515 height 20
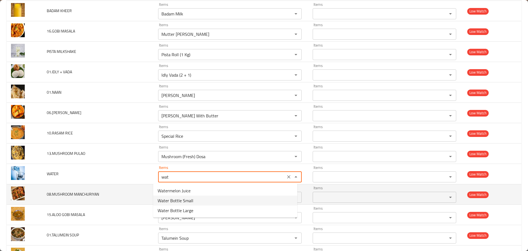
drag, startPoint x: 187, startPoint y: 202, endPoint x: 168, endPoint y: 184, distance: 26.3
click at [187, 202] on span "Water Bottle Small" at bounding box center [176, 200] width 36 height 7
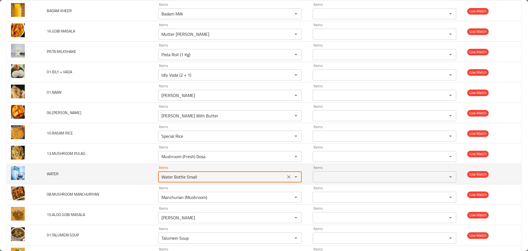
click at [165, 176] on input "Water Bottle Small" at bounding box center [222, 177] width 124 height 8
type input "Water Bottle Small"
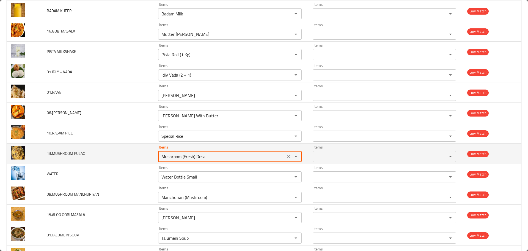
drag, startPoint x: 210, startPoint y: 156, endPoint x: 119, endPoint y: 150, distance: 91.2
click at [119, 150] on tr "13.MUSHROOM PULAO Items Mushroom (Fresh) Dosa Items Items Items Low Match" at bounding box center [264, 153] width 515 height 20
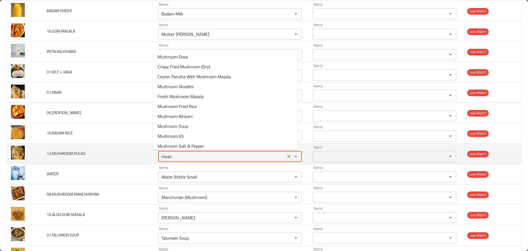
type PULAO "mushr"
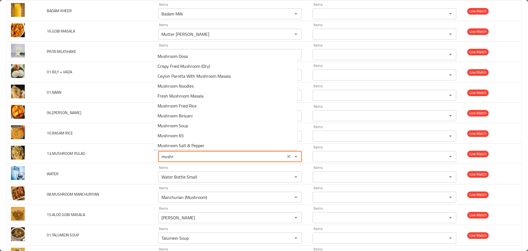
scroll to position [0, 0]
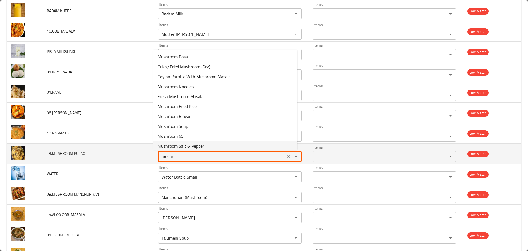
drag, startPoint x: 184, startPoint y: 159, endPoint x: 130, endPoint y: 157, distance: 54.5
click at [130, 157] on tr "13.MUSHROOM PULAO Items mushr Items Items Items Low Match" at bounding box center [264, 153] width 515 height 20
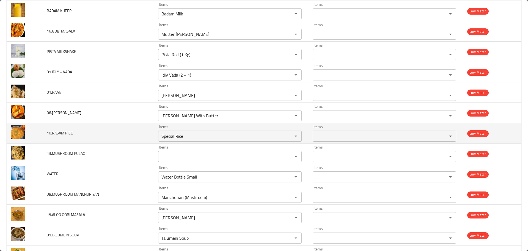
click at [111, 134] on td "10.RASAM RICE" at bounding box center [97, 133] width 111 height 20
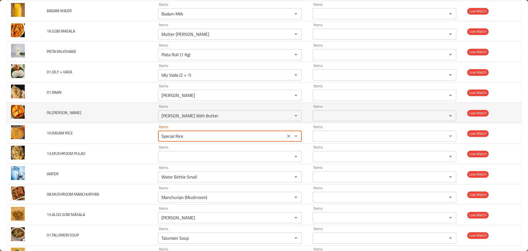
drag, startPoint x: 183, startPoint y: 135, endPoint x: 74, endPoint y: 122, distance: 109.4
type RICE "rasa"
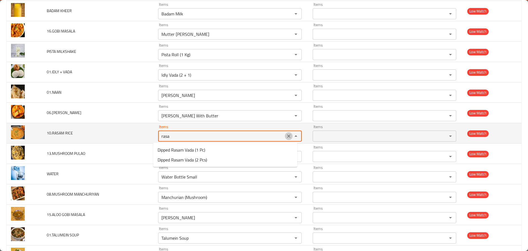
click at [286, 135] on icon "Clear" at bounding box center [289, 136] width 6 height 6
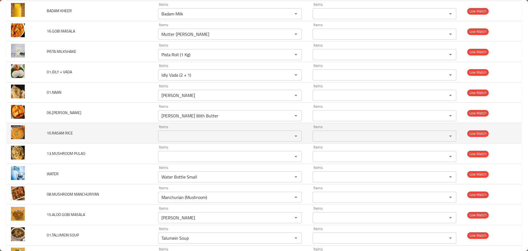
click at [136, 143] on td "10.RASAM RICE" at bounding box center [97, 133] width 111 height 20
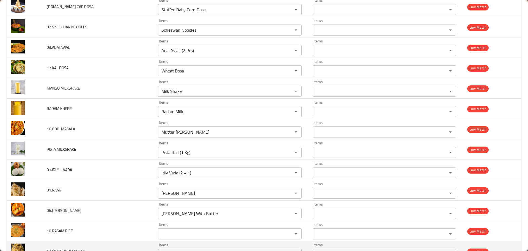
scroll to position [2885, 0]
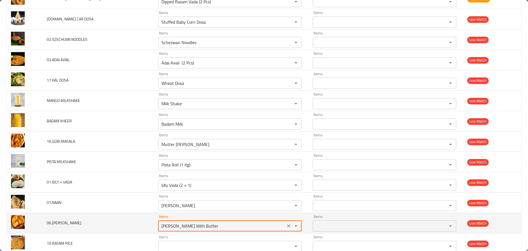
drag, startPoint x: 198, startPoint y: 226, endPoint x: 151, endPoint y: 223, distance: 46.9
click at [154, 223] on td "Items Paneer Makhani With Butter Items" at bounding box center [231, 223] width 155 height 20
click at [191, 225] on MAKKANI "[PERSON_NAME] With Butter" at bounding box center [222, 226] width 124 height 8
drag, startPoint x: 187, startPoint y: 227, endPoint x: 267, endPoint y: 222, distance: 79.9
click at [266, 227] on MAKKANI "[PERSON_NAME] With Butter" at bounding box center [222, 226] width 124 height 8
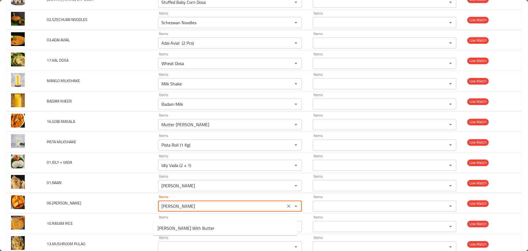
scroll to position [2912, 0]
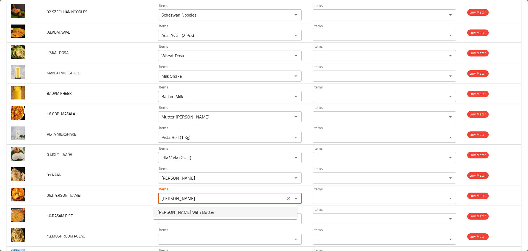
click at [198, 213] on span "[PERSON_NAME] With Butter" at bounding box center [186, 212] width 57 height 7
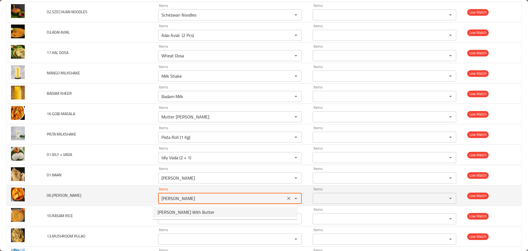
type MAKKANI "[PERSON_NAME] With Butter"
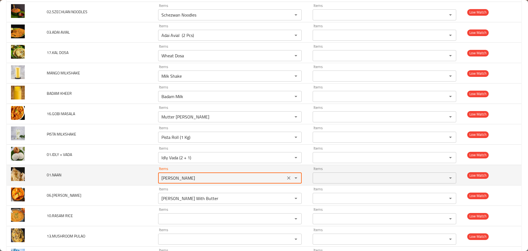
click at [170, 179] on input "[PERSON_NAME]" at bounding box center [222, 178] width 124 height 8
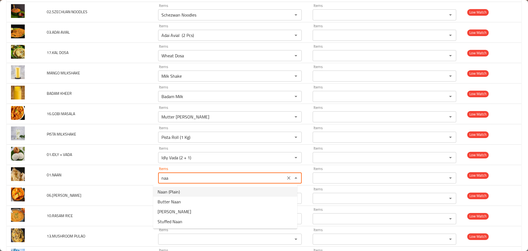
click at [172, 192] on span "Naan (Plain)" at bounding box center [169, 191] width 22 height 7
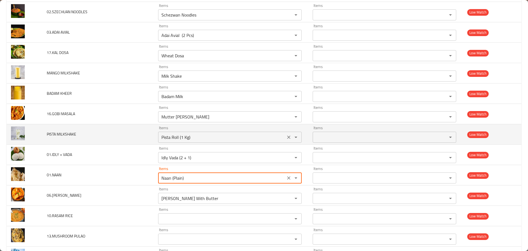
type input "Naan (Plain)"
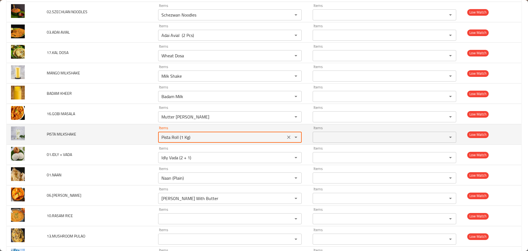
drag, startPoint x: 190, startPoint y: 139, endPoint x: 141, endPoint y: 139, distance: 48.4
click at [141, 139] on tr "PISTA MILKSHAKE Items Pista Roll (1 Kg) Items Items Items Low Match" at bounding box center [264, 134] width 515 height 20
click at [287, 136] on icon "Clear" at bounding box center [288, 136] width 3 height 3
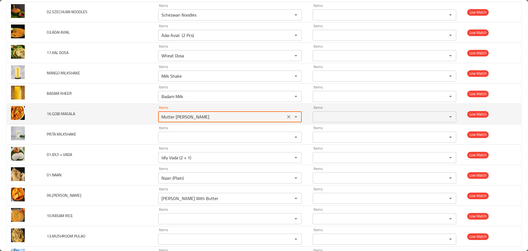
drag, startPoint x: 188, startPoint y: 118, endPoint x: 131, endPoint y: 119, distance: 57.2
click at [131, 119] on tr "16.GOBI MASALA Items Mutter Masala Items Items Items Low Match" at bounding box center [264, 114] width 515 height 20
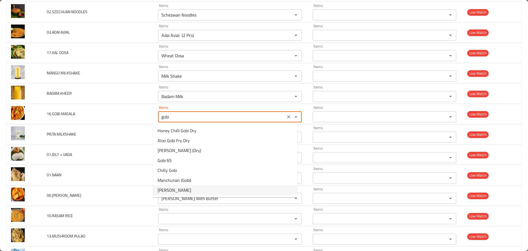
click at [184, 190] on span "[PERSON_NAME]" at bounding box center [175, 190] width 34 height 7
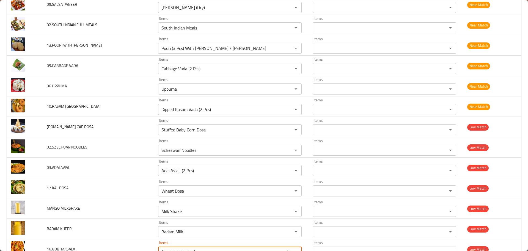
scroll to position [2775, 0]
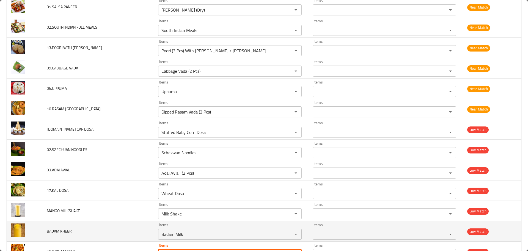
drag, startPoint x: 196, startPoint y: 229, endPoint x: 132, endPoint y: 224, distance: 64.6
click at [132, 224] on tr "BADAM KHEER Items Badam Milk Items Items Items Low Match" at bounding box center [264, 231] width 515 height 20
type MASALA "[PERSON_NAME]"
click at [173, 232] on KHEER "Badam Milk" at bounding box center [222, 234] width 124 height 8
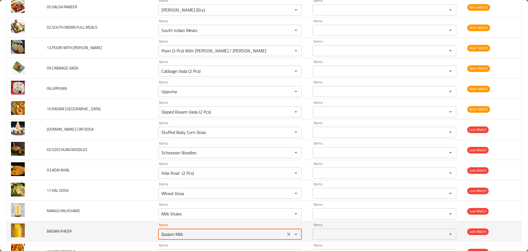
click at [173, 232] on KHEER "Badam Milk" at bounding box center [222, 234] width 124 height 8
type KHEER "k"
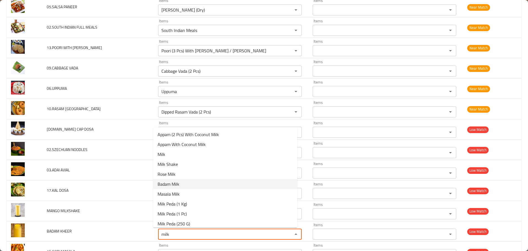
click at [191, 183] on KHEER-option-5 "Badam Milk" at bounding box center [225, 184] width 144 height 10
type KHEER "Badam Milk"
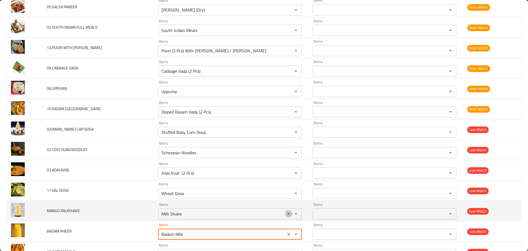
click at [287, 213] on icon "Clear" at bounding box center [288, 213] width 3 height 3
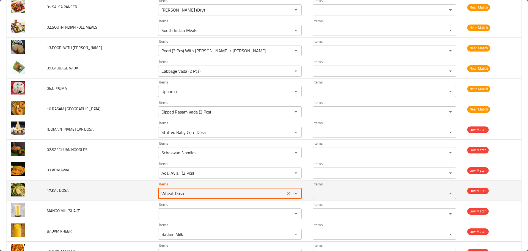
drag, startPoint x: 188, startPoint y: 193, endPoint x: 138, endPoint y: 189, distance: 50.5
click at [139, 189] on tr "17.KAL DOSA Items Wheat Dosa Items Items Items Low Match" at bounding box center [264, 190] width 515 height 20
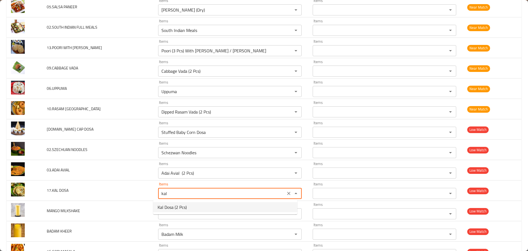
click at [181, 209] on span "Kal Dosa (2 Pcs)" at bounding box center [172, 207] width 29 height 7
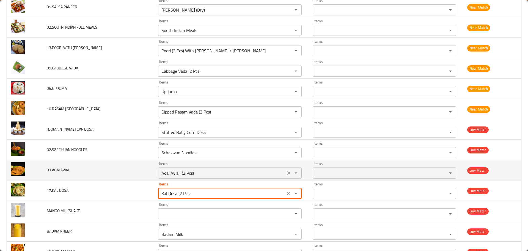
type DOSA "Kal Dosa (2 Pcs)"
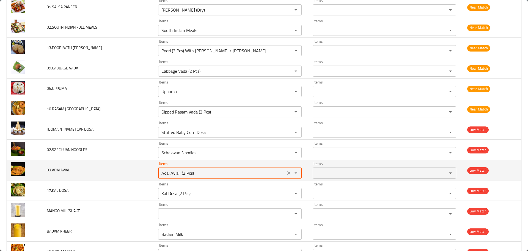
drag, startPoint x: 194, startPoint y: 172, endPoint x: 134, endPoint y: 172, distance: 59.7
click at [136, 172] on tr "03.ADAI AVIAL Items Adai Avial (2 Pcs) Items Items Items Low Match" at bounding box center [264, 170] width 515 height 20
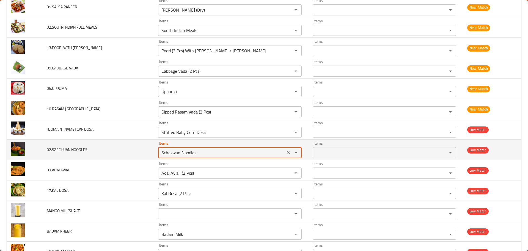
drag, startPoint x: 194, startPoint y: 153, endPoint x: 133, endPoint y: 148, distance: 60.5
click at [135, 148] on tr "02.SZECHUAN NOODLES Items Schezwan Noodles Items Items Items Low Match" at bounding box center [264, 149] width 515 height 20
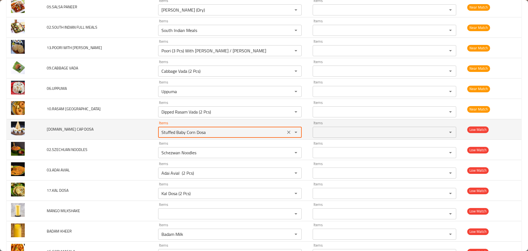
drag, startPoint x: 208, startPoint y: 130, endPoint x: 150, endPoint y: 131, distance: 57.5
click at [154, 131] on td "Items Stuffed Baby Corn Dosa Items" at bounding box center [231, 129] width 155 height 20
drag, startPoint x: 169, startPoint y: 133, endPoint x: 140, endPoint y: 128, distance: 29.0
click at [140, 128] on tr "36.BABY CAP DOSA Items cap Items Items Items Low Match" at bounding box center [264, 129] width 515 height 20
type DOSA "baby"
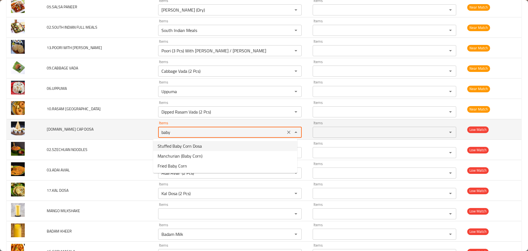
drag, startPoint x: 171, startPoint y: 131, endPoint x: 108, endPoint y: 126, distance: 62.6
click at [108, 126] on tr "36.BABY CAP DOSA Items baby Items Items Items Low Match" at bounding box center [264, 129] width 515 height 20
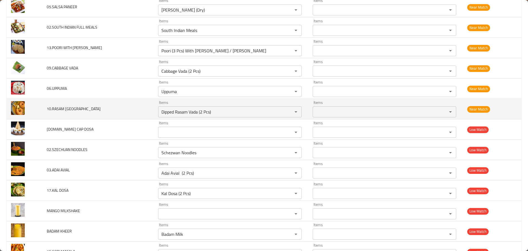
click at [128, 111] on td "10.RASAM VADA" at bounding box center [97, 109] width 111 height 20
drag, startPoint x: 199, startPoint y: 110, endPoint x: 221, endPoint y: 107, distance: 22.5
click at [221, 107] on div "Dipped Rasam Vada (2 Pcs) Items" at bounding box center [230, 111] width 144 height 11
click at [221, 115] on VADA "Dipped Rasam Vada (2 Pcs)" at bounding box center [222, 112] width 124 height 8
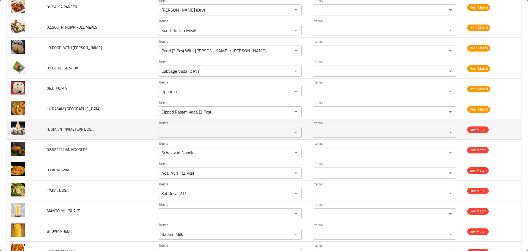
click at [140, 132] on td "36.BABY CAP DOSA" at bounding box center [97, 129] width 111 height 20
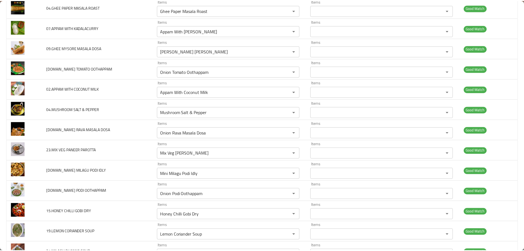
scroll to position [0, 0]
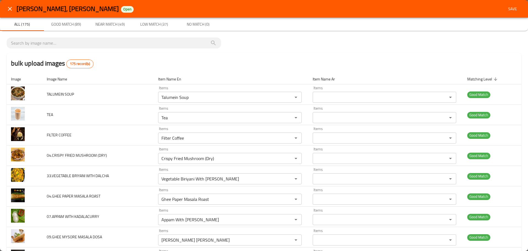
click at [506, 6] on span "Save" at bounding box center [512, 9] width 13 height 7
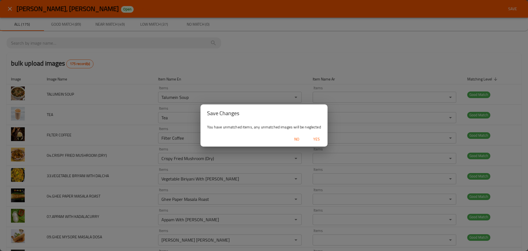
click at [314, 140] on span "Yes" at bounding box center [316, 139] width 13 height 7
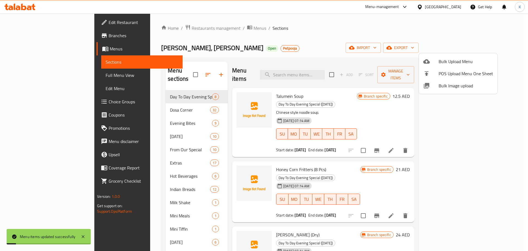
click at [35, 76] on div at bounding box center [264, 125] width 528 height 251
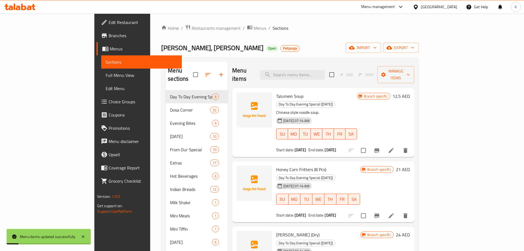
click at [106, 76] on span "Full Menu View" at bounding box center [142, 75] width 72 height 7
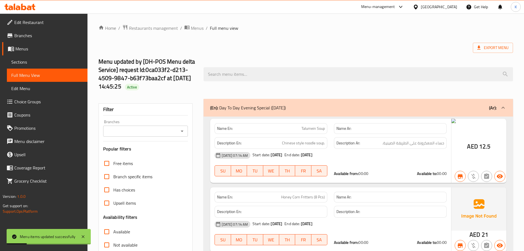
scroll to position [138, 0]
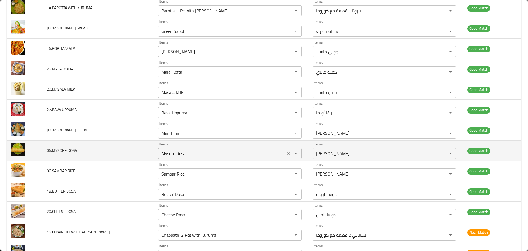
scroll to position [2036, 0]
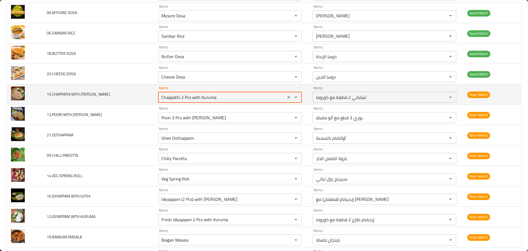
drag, startPoint x: 225, startPoint y: 97, endPoint x: 149, endPoint y: 102, distance: 75.6
click at [133, 101] on tr "15.CHAPPATHI WITH KURUMA Items Chappathi 2 Pcs with Kuruma Items Items تشاباتي …" at bounding box center [264, 94] width 515 height 20
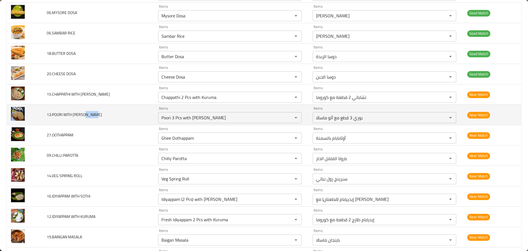
drag, startPoint x: 86, startPoint y: 113, endPoint x: 109, endPoint y: 116, distance: 22.7
click at [107, 116] on td "13.POORI WITH ALOO MASALA" at bounding box center [97, 115] width 111 height 20
drag, startPoint x: 219, startPoint y: 117, endPoint x: 139, endPoint y: 121, distance: 79.9
click at [139, 121] on tr "13.POORI WITH ALOO MASALA Items Poori 3 Pcs with Aloo Masala Items Items بوري 3…" at bounding box center [264, 115] width 515 height 20
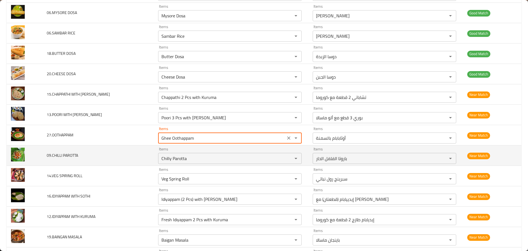
drag, startPoint x: 196, startPoint y: 139, endPoint x: 124, endPoint y: 149, distance: 72.2
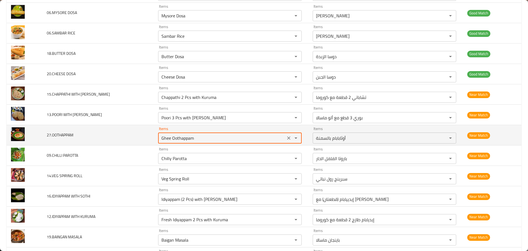
click at [167, 141] on input "Ghee Oothappam" at bounding box center [222, 138] width 124 height 8
drag, startPoint x: 167, startPoint y: 140, endPoint x: 126, endPoint y: 138, distance: 41.0
click at [126, 138] on tr "27.OOTHAPPAM Items Ghee Oothappam Items Items أوثابابام بالسمنة Items Near Match" at bounding box center [264, 135] width 515 height 20
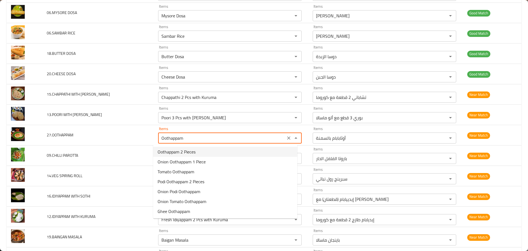
click at [179, 151] on span "Oothappam 2 Pieces" at bounding box center [177, 151] width 38 height 7
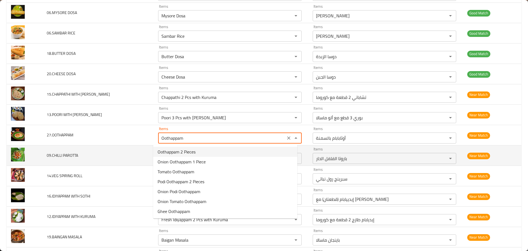
type input "Oothappam 2 Pieces"
type input "أوثابام قطعتين"
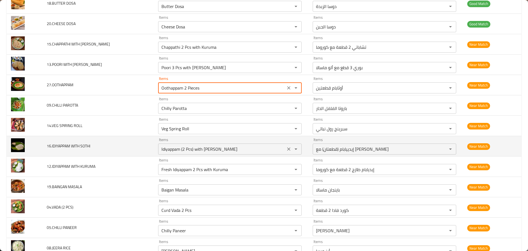
scroll to position [2091, 0]
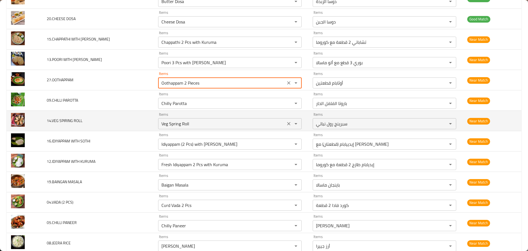
type input "Oothappam 2 Pieces"
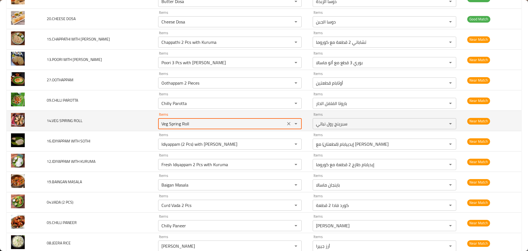
drag, startPoint x: 188, startPoint y: 122, endPoint x: 125, endPoint y: 126, distance: 63.2
click at [126, 126] on tr "14.VEG SPIRING ROLL Items Veg Spring Roll Items Items سبرينج رول نباتي Items Ne…" at bounding box center [264, 121] width 515 height 20
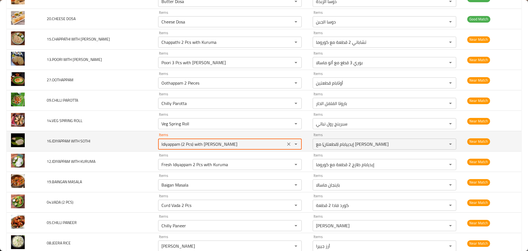
drag, startPoint x: 209, startPoint y: 144, endPoint x: 123, endPoint y: 142, distance: 85.9
click at [123, 142] on tr "16.IDIYAPPAM WITH SOTHI Items Idiyappam (2 Pcs) with Sothi Items Items إيدييابا…" at bounding box center [264, 141] width 515 height 20
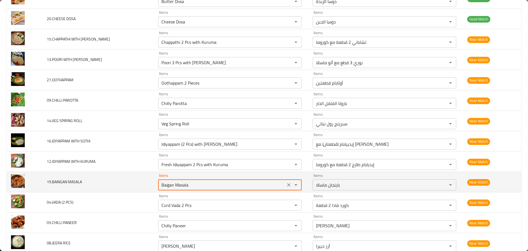
drag, startPoint x: 188, startPoint y: 185, endPoint x: 132, endPoint y: 180, distance: 55.5
click at [132, 180] on tr "19.BAINGAN MASALA Items Baigan Masala Items Items باينجان ماسالا Items Near Mat…" at bounding box center [264, 182] width 515 height 20
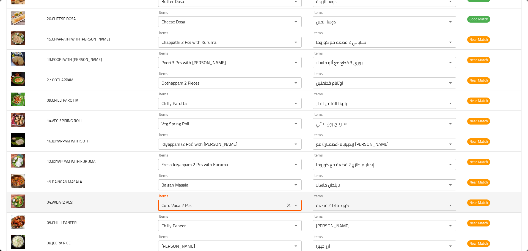
drag, startPoint x: 167, startPoint y: 204, endPoint x: 126, endPoint y: 205, distance: 41.3
click at [128, 205] on tr "04.VADA (2 PCS) Items Curd Vada 2 Pcs Items Items كورد فادا 2 قطعة Items Near M…" at bounding box center [264, 202] width 515 height 20
type PCS\) "Vada 2 Pcs"
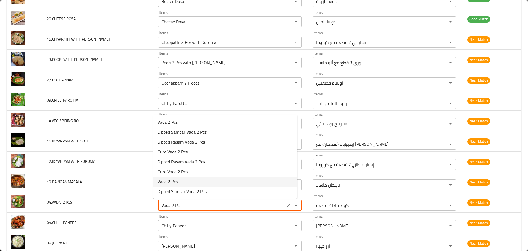
click at [172, 181] on span "Vada 2 Pcs" at bounding box center [168, 181] width 20 height 7
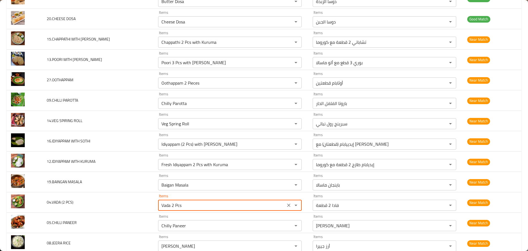
type PCS\)-ar "فادا 2 قطعة"
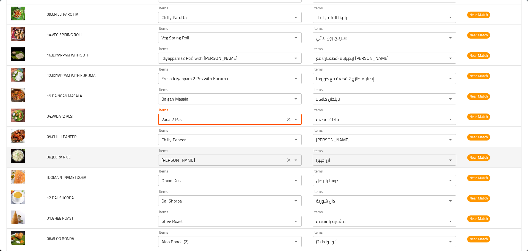
scroll to position [2256, 0]
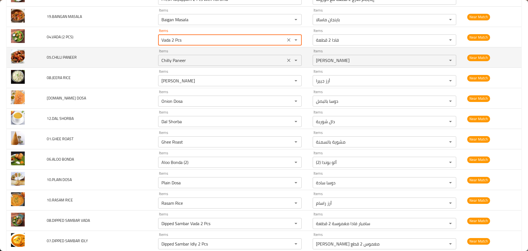
type PCS\) "Vada 2 Pcs"
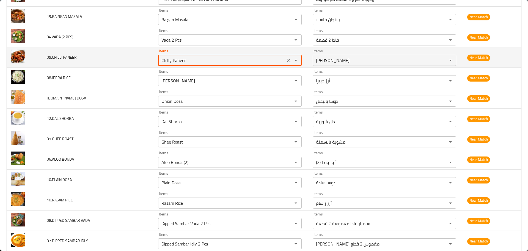
drag, startPoint x: 189, startPoint y: 61, endPoint x: 130, endPoint y: 59, distance: 58.6
click at [131, 59] on tr "05.CHILLI PANEER Items Chilly Paneer Items Items تشيلي بانيير Items Near Match" at bounding box center [264, 57] width 515 height 20
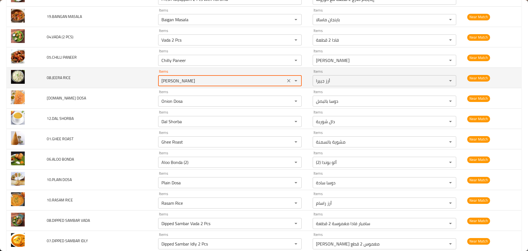
drag, startPoint x: 182, startPoint y: 80, endPoint x: 142, endPoint y: 76, distance: 40.1
click at [142, 76] on tr "08.JEERA RICE Items Jeera Rice Items Items أرز جييرا Items Near Match" at bounding box center [264, 78] width 515 height 20
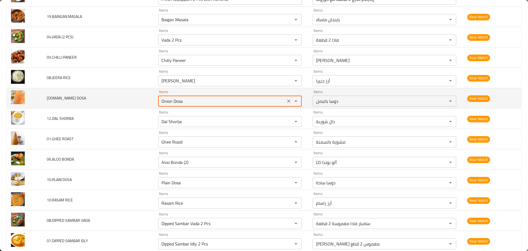
drag, startPoint x: 184, startPoint y: 99, endPoint x: 147, endPoint y: 97, distance: 36.1
click at [147, 97] on tr "11.ONION DOSA Items Onion Dosa Items Items دوسا بالبصل Items Near Match" at bounding box center [264, 98] width 515 height 20
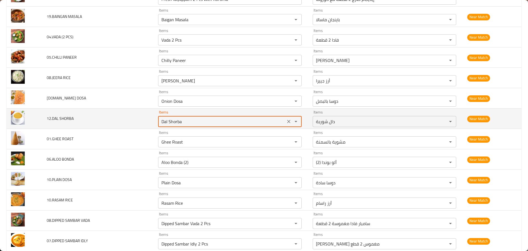
drag, startPoint x: 177, startPoint y: 121, endPoint x: 139, endPoint y: 117, distance: 38.4
click at [139, 117] on tr "12.DAL SHORBA Items Dal Shorba Items Items دال شوربة Items Near Match" at bounding box center [264, 118] width 515 height 20
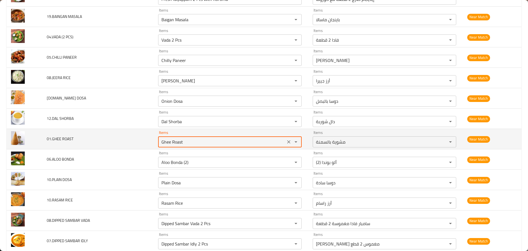
drag, startPoint x: 182, startPoint y: 141, endPoint x: 125, endPoint y: 139, distance: 57.0
click at [125, 139] on tr "01.GHEE ROAST Items Ghee Roast Items Items مشوية بالسمنة Items Near Match" at bounding box center [264, 139] width 515 height 20
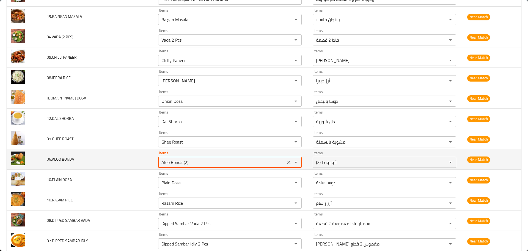
drag, startPoint x: 190, startPoint y: 160, endPoint x: 145, endPoint y: 159, distance: 45.1
click at [145, 159] on tr "06.ALOO BONDA Items Aloo Bonda (2) Items Items ألو بوندا (2) Items Near Match" at bounding box center [264, 159] width 515 height 20
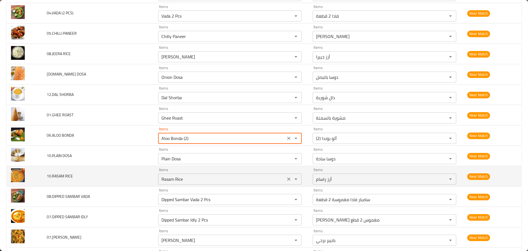
scroll to position [2311, 0]
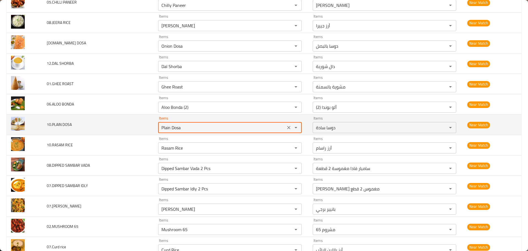
drag, startPoint x: 180, startPoint y: 128, endPoint x: 144, endPoint y: 128, distance: 35.5
click at [144, 128] on tr "10.PLAIN DOSA Items Plain Dosa Items Items دوسا سادة Items Near Match" at bounding box center [264, 124] width 515 height 20
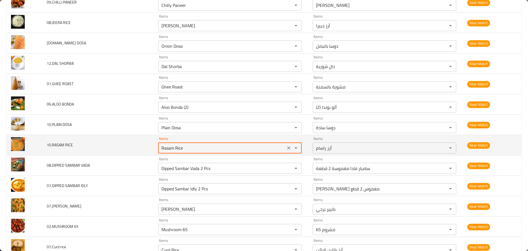
drag, startPoint x: 184, startPoint y: 147, endPoint x: 152, endPoint y: 152, distance: 31.8
click at [154, 152] on td "Items Rasam Rice Items" at bounding box center [231, 145] width 155 height 20
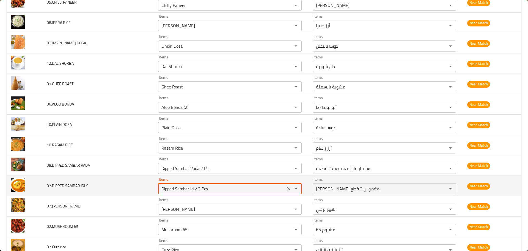
drag, startPoint x: 212, startPoint y: 188, endPoint x: 147, endPoint y: 190, distance: 65.3
click at [146, 190] on tr "07.DIPPED SAMBAR IDLY Items Dipped Sambar Idly 2 Pcs Items Items سامبار ادلي مغ…" at bounding box center [264, 186] width 515 height 20
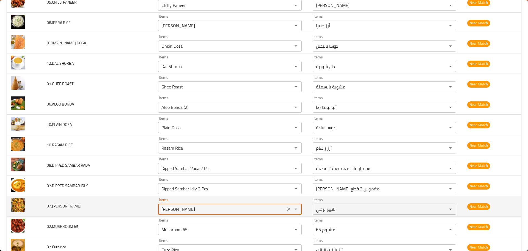
drag, startPoint x: 189, startPoint y: 209, endPoint x: 144, endPoint y: 210, distance: 44.3
click at [144, 210] on tr "07.PANEER BHURJI Items Paneer Burji Items Items بانيير برجي Items Near Match" at bounding box center [264, 206] width 515 height 20
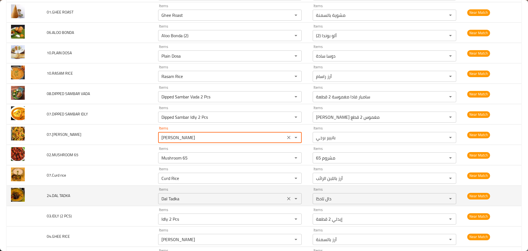
scroll to position [2394, 0]
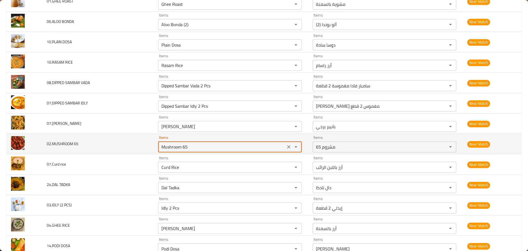
drag, startPoint x: 189, startPoint y: 144, endPoint x: 133, endPoint y: 146, distance: 55.9
click at [133, 146] on tr "02.MUSHROOM 65 Items Mushroom 65 Items Items مشروم 65 Items Near Match" at bounding box center [264, 144] width 515 height 20
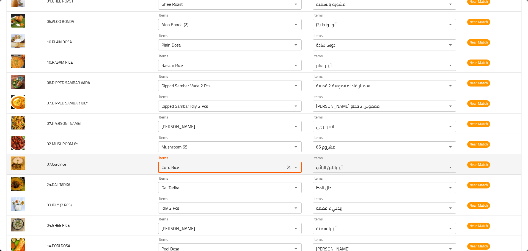
drag, startPoint x: 174, startPoint y: 165, endPoint x: 135, endPoint y: 167, distance: 39.4
click at [136, 166] on tr "07.Curd rice Items Curd Rice Items Items أرز باللبن الرائب Items Near Match" at bounding box center [264, 164] width 515 height 20
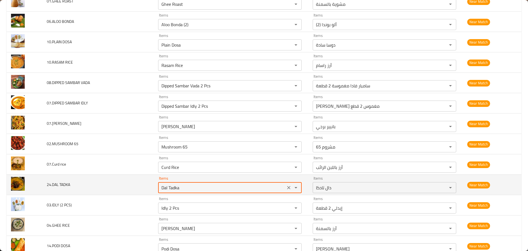
drag, startPoint x: 180, startPoint y: 186, endPoint x: 145, endPoint y: 185, distance: 35.2
click at [147, 185] on tr "24.DAL TADKA Items Dal Tadka Items Items دال تادكا Items Near Match" at bounding box center [264, 184] width 515 height 20
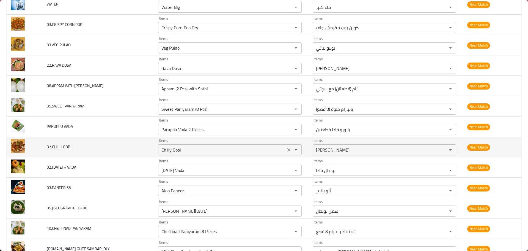
scroll to position [2696, 0]
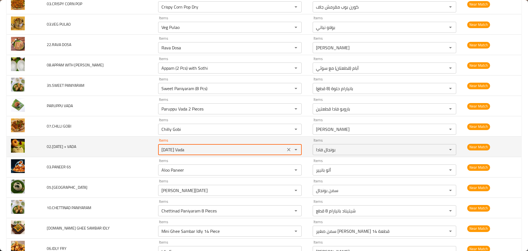
drag, startPoint x: 190, startPoint y: 148, endPoint x: 147, endPoint y: 152, distance: 43.3
click at [147, 152] on tr "02.PONGAL + VADA Items Pongal Vada Items Items بونجال فادا Items Near Match" at bounding box center [264, 146] width 515 height 20
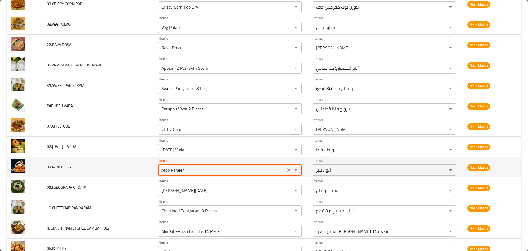
drag, startPoint x: 184, startPoint y: 169, endPoint x: 136, endPoint y: 167, distance: 48.2
click at [136, 167] on tr "03.PANEER 65 Items Aloo Paneer Items Items ألو بانيير Items Near Match" at bounding box center [264, 167] width 515 height 20
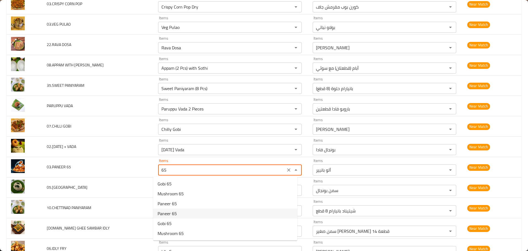
click at [177, 211] on 65-option-3 "Paneer 65" at bounding box center [225, 213] width 144 height 10
type 65 "Paneer 65"
type 65-ar "بانيير 65"
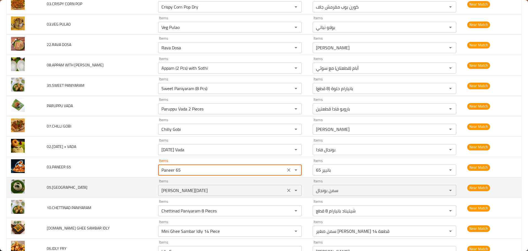
type 65 "Paneer 65"
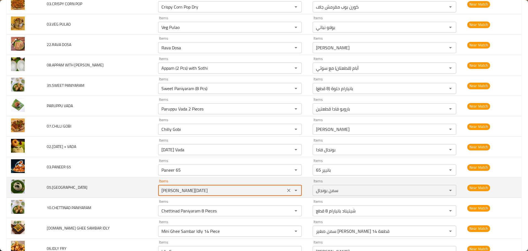
drag, startPoint x: 175, startPoint y: 185, endPoint x: 121, endPoint y: 182, distance: 53.8
click at [121, 182] on tr "05.PONGAL Items Ghee Pongal Items Items سمن بونجال Items Near Match" at bounding box center [264, 187] width 515 height 20
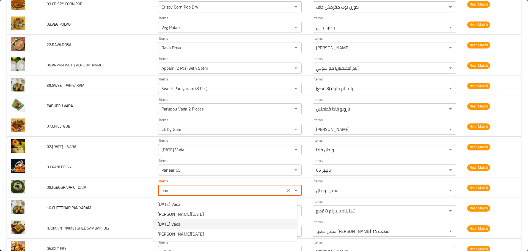
click at [172, 224] on span "[DATE] [PERSON_NAME]" at bounding box center [169, 223] width 23 height 7
type input "[DATE] [PERSON_NAME]"
type input "بونجال فادا"
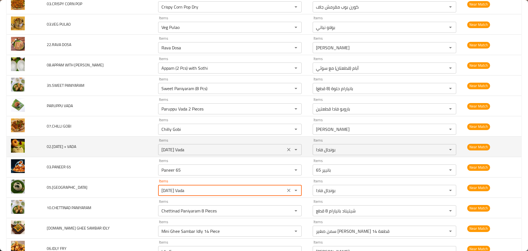
type input "[DATE] [PERSON_NAME]"
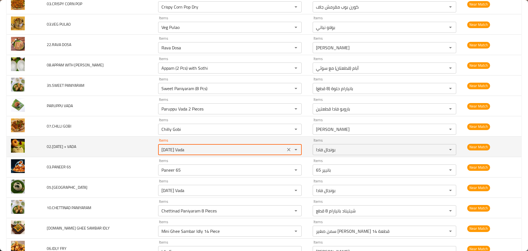
click at [184, 148] on VADA "[DATE] [PERSON_NAME]" at bounding box center [222, 150] width 124 height 8
click at [184, 149] on VADA "[DATE] [PERSON_NAME]" at bounding box center [222, 150] width 124 height 8
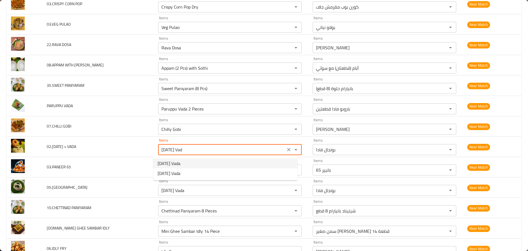
click at [169, 161] on span "[DATE] [PERSON_NAME]" at bounding box center [169, 163] width 23 height 7
type VADA "[DATE] [PERSON_NAME]"
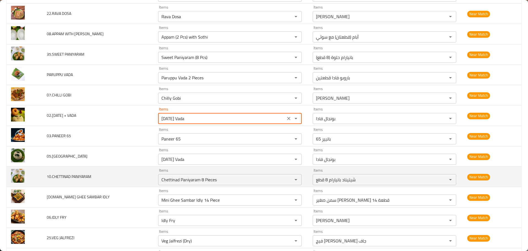
scroll to position [2751, 0]
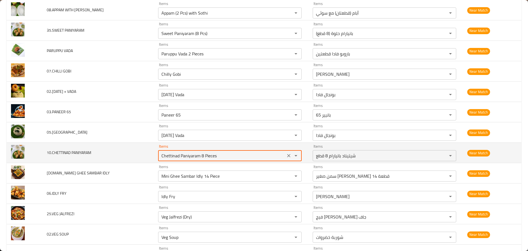
drag, startPoint x: 207, startPoint y: 153, endPoint x: 114, endPoint y: 149, distance: 93.1
click at [116, 147] on tr "10.CHETTINAD PANIYARAM Items Chettinad Paniyaram 8 Pieces Items Items شيتيناد ب…" at bounding box center [264, 153] width 515 height 20
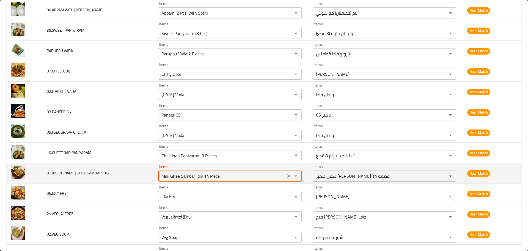
drag, startPoint x: 225, startPoint y: 176, endPoint x: 122, endPoint y: 173, distance: 102.7
click at [122, 173] on tr "11.MINI GHEE SAMBAR IDLY Items Mini Ghee Sambar Idly 14 Piece Items Items سمن ص…" at bounding box center [264, 173] width 515 height 20
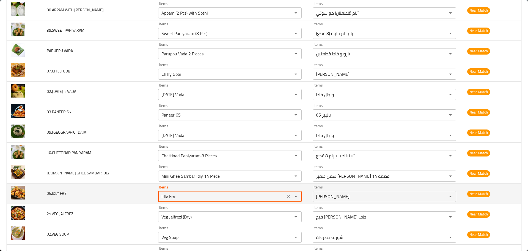
drag, startPoint x: 173, startPoint y: 197, endPoint x: 138, endPoint y: 193, distance: 34.6
click at [138, 195] on tr "06.IDLY FRY Items Idly Fry Items Items إيدلي فراي Items Near Match" at bounding box center [264, 193] width 515 height 20
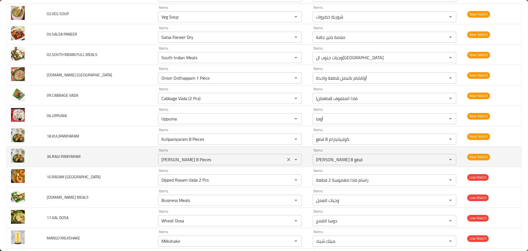
scroll to position [2999, 0]
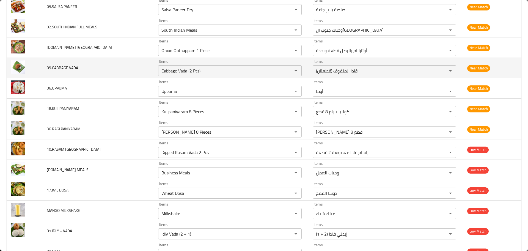
drag, startPoint x: 201, startPoint y: 66, endPoint x: 91, endPoint y: 68, distance: 109.8
click at [92, 68] on tr "09.CABBAGE VADA Items Cabbage Vada (2 Pcs) Items Items فادا الملفوف (قطعتان) It…" at bounding box center [264, 68] width 515 height 20
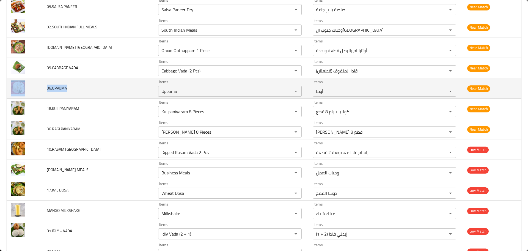
click at [31, 84] on tr "06.UPPUMA Items Uppuma Items Items أوما Items Near Match" at bounding box center [264, 88] width 515 height 20
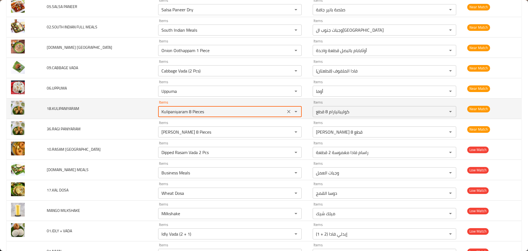
drag, startPoint x: 207, startPoint y: 110, endPoint x: 122, endPoint y: 111, distance: 85.6
click at [125, 111] on tr "18.KULIPANIYARAM Items Kulipaniyaram 8 Pieces Items Items كوليبانيارام 8 قطع It…" at bounding box center [264, 108] width 515 height 20
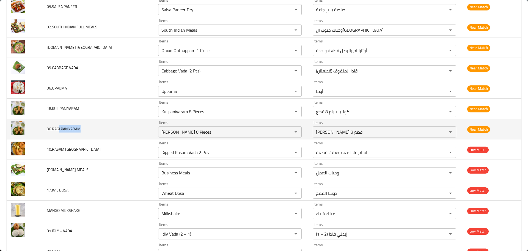
drag, startPoint x: 59, startPoint y: 129, endPoint x: 118, endPoint y: 133, distance: 59.0
click at [118, 133] on td "36.RAGI PANIYARAM" at bounding box center [97, 129] width 111 height 20
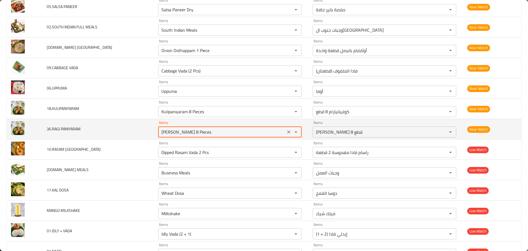
drag, startPoint x: 214, startPoint y: 130, endPoint x: 132, endPoint y: 131, distance: 82.3
click at [132, 131] on tr "36.RAGI PANIYARAM Items Ragi Paniyaram 8 Pieces Items Items راجي بانيارام 8 قطع…" at bounding box center [264, 129] width 515 height 20
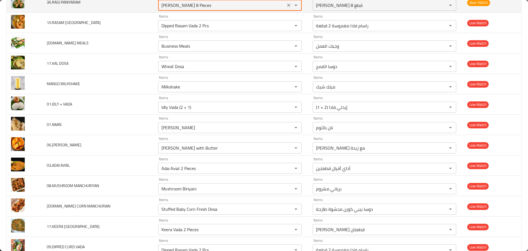
scroll to position [3136, 0]
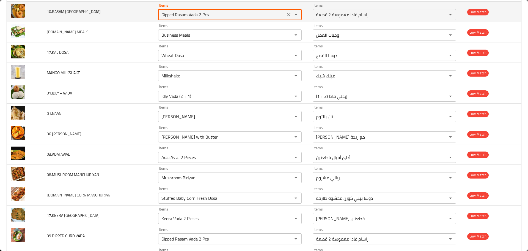
drag, startPoint x: 205, startPoint y: 14, endPoint x: 106, endPoint y: 17, distance: 99.4
click at [112, 17] on tr "10.RASAM VADA Items Dipped Rasam Vada 2 Pcs Items Items راسام فادا مغموسة 2 قطع…" at bounding box center [264, 12] width 515 height 20
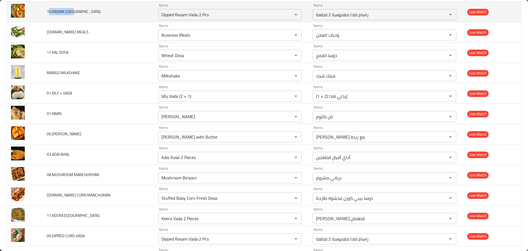
drag, startPoint x: 49, startPoint y: 10, endPoint x: 86, endPoint y: 12, distance: 36.9
click at [86, 12] on td "10.RASAM VADA" at bounding box center [97, 12] width 111 height 20
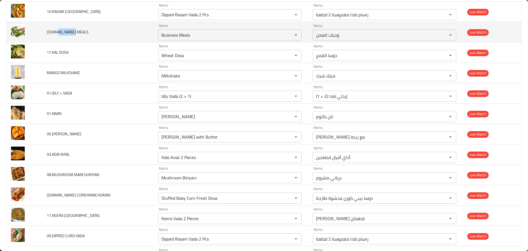
drag, startPoint x: 78, startPoint y: 32, endPoint x: 54, endPoint y: 35, distance: 24.6
click at [56, 34] on td "03.MINI MEALS" at bounding box center [97, 32] width 111 height 20
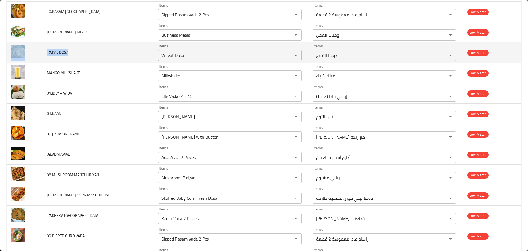
drag, startPoint x: 43, startPoint y: 50, endPoint x: 38, endPoint y: 50, distance: 5.2
click at [38, 50] on tr "17.KAL DOSA Items Wheat Dosa Items Items دوسا القمح Items Low Match" at bounding box center [264, 52] width 515 height 20
click at [78, 54] on td "17.KAL DOSA" at bounding box center [97, 52] width 111 height 20
drag, startPoint x: 78, startPoint y: 54, endPoint x: 43, endPoint y: 53, distance: 34.7
click at [43, 53] on td "17.KAL DOSA" at bounding box center [97, 52] width 111 height 20
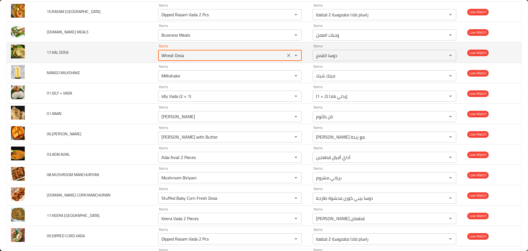
drag, startPoint x: 186, startPoint y: 54, endPoint x: 136, endPoint y: 53, distance: 49.8
click at [137, 53] on tr "17.KAL DOSA Items Wheat Dosa Items Items دوسا القمح Items Low Match" at bounding box center [264, 52] width 515 height 20
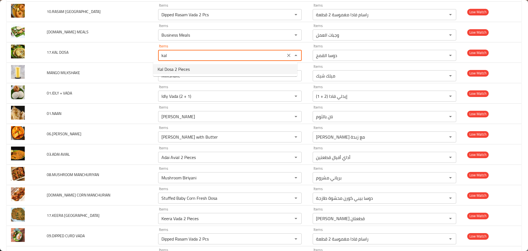
click at [172, 68] on span "Kal Dosa 2 Pieces" at bounding box center [174, 69] width 32 height 7
type DOSA "Kal Dosa 2 Pieces"
type DOSA-ar "كال دوسا قطعتين"
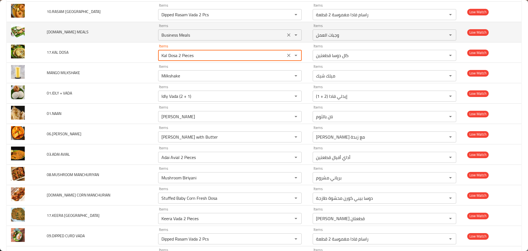
type DOSA "Kal Dosa 2 Pieces"
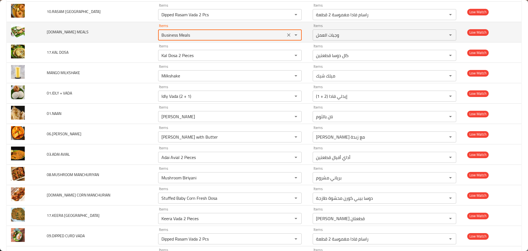
drag, startPoint x: 191, startPoint y: 34, endPoint x: 125, endPoint y: 27, distance: 66.1
click at [126, 27] on tr "03.MINI MEALS Items Business Meals Items Items وجبات العمل Items Low Match" at bounding box center [264, 32] width 515 height 20
type MEALS "mini"
drag, startPoint x: 167, startPoint y: 34, endPoint x: 132, endPoint y: 31, distance: 35.0
click at [132, 31] on tr "03.MINI MEALS Items mini Items Items وجبات العمل Items Low Match" at bounding box center [264, 32] width 515 height 20
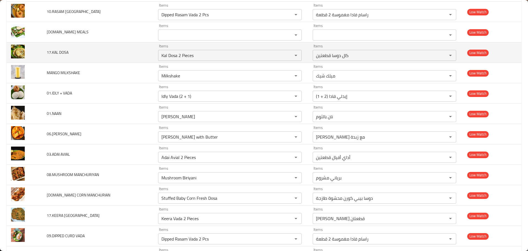
click at [127, 44] on td "17.KAL DOSA" at bounding box center [97, 52] width 111 height 20
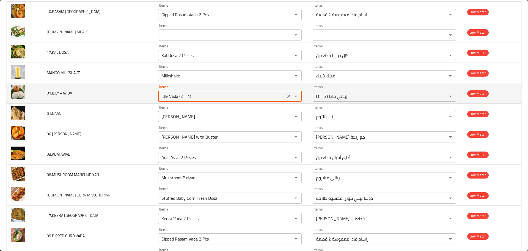
drag, startPoint x: 201, startPoint y: 96, endPoint x: 108, endPoint y: 94, distance: 93.3
click at [108, 94] on tr "01.IDLY + VADA Items Idly Vada (2 + 1) Items Items إيدلي فادا (2 + 1) Items Low…" at bounding box center [264, 93] width 515 height 20
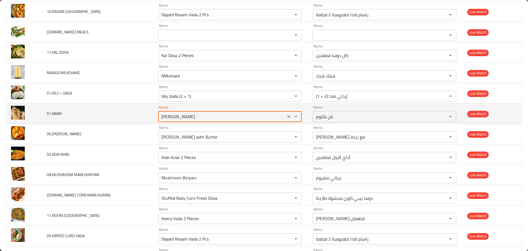
drag, startPoint x: 180, startPoint y: 118, endPoint x: 146, endPoint y: 118, distance: 33.8
click at [147, 118] on tr "01.NAAN Items Garlic Naan Items Items نان بالثوم Items Low Match" at bounding box center [264, 113] width 515 height 20
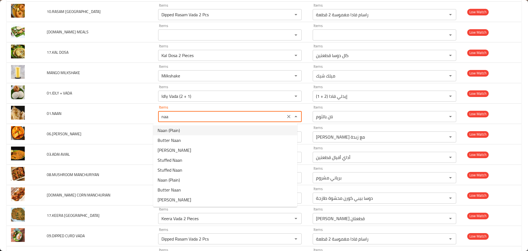
click at [175, 133] on span "Naan (Plain)" at bounding box center [169, 130] width 22 height 7
type input "Naan (Plain)"
type input "نان سادة"
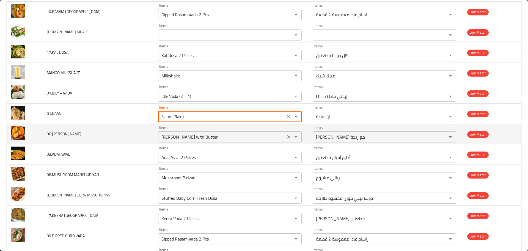
type input "Naan (Plain)"
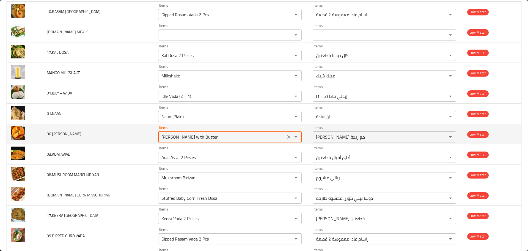
drag, startPoint x: 214, startPoint y: 138, endPoint x: 138, endPoint y: 138, distance: 75.7
click at [139, 138] on tr "06.PANEER MAKKANI Items Paneer Makhani with Butter Items Items بانير ماخاني مع …" at bounding box center [264, 134] width 515 height 20
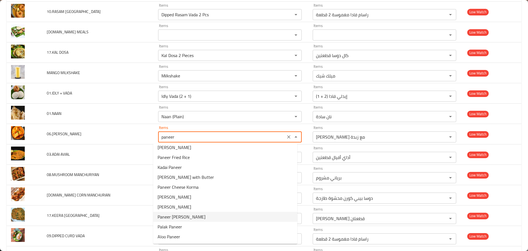
scroll to position [0, 0]
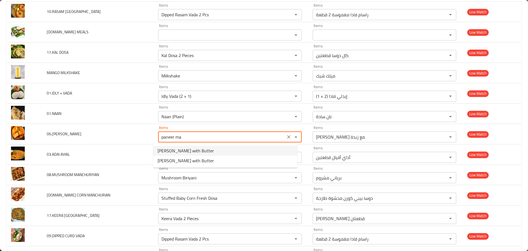
click at [189, 151] on span "Paneer Makhani with Butter" at bounding box center [186, 150] width 56 height 7
type MAKKANI "Paneer Makhani with Butter"
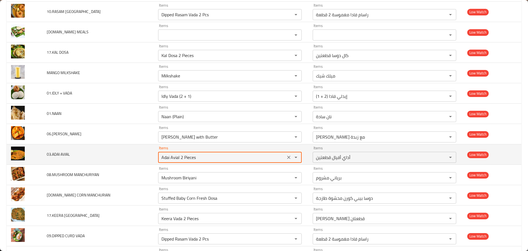
drag, startPoint x: 195, startPoint y: 156, endPoint x: 141, endPoint y: 157, distance: 54.5
click at [141, 157] on tr "03.ADAI AVIAL Items Adai Avial 2 Pieces Items Items أداي أفيال قطعتين Items Low…" at bounding box center [264, 154] width 515 height 20
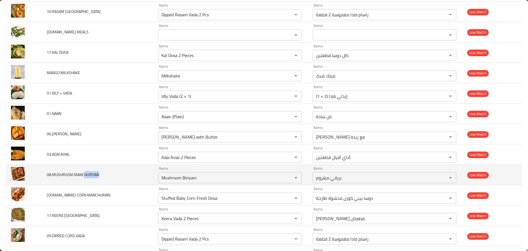
drag, startPoint x: 84, startPoint y: 176, endPoint x: 142, endPoint y: 182, distance: 58.6
click at [106, 177] on td "08.MUSHROOM MANCHURIYAN" at bounding box center [97, 175] width 111 height 20
drag, startPoint x: 200, startPoint y: 178, endPoint x: 139, endPoint y: 173, distance: 60.5
click at [142, 173] on tr "08.MUSHROOM MANCHURIYAN Items Mushroom Biriyani Items Items برياني مشروم Items …" at bounding box center [264, 175] width 515 height 20
click at [95, 176] on span "08.MUSHROOM MANCHURIYAN" at bounding box center [73, 174] width 52 height 7
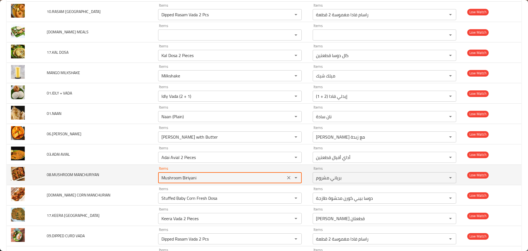
drag, startPoint x: 178, startPoint y: 177, endPoint x: 232, endPoint y: 177, distance: 53.9
click at [232, 177] on MANCHURIYAN "Mushroom Biriyani" at bounding box center [222, 178] width 124 height 8
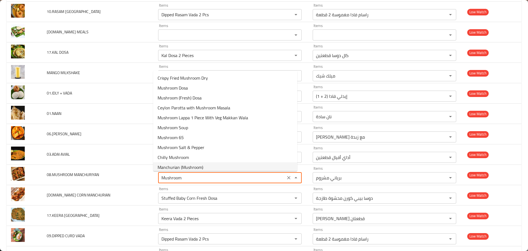
click at [206, 165] on MANCHURIYAN-option-9 "Manchurian (Mushroom)" at bounding box center [225, 167] width 144 height 10
type MANCHURIYAN "Manchurian (Mushroom)"
type MANCHURIYAN-ar "منشوريان مشروم"
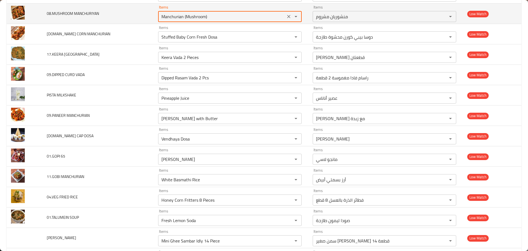
scroll to position [3302, 0]
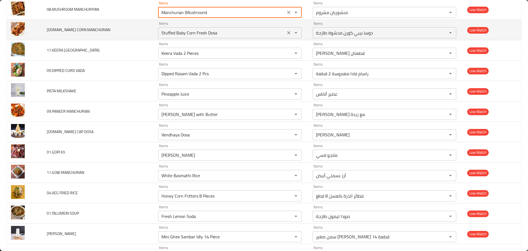
type MANCHURIYAN "Manchurian (Mushroom)"
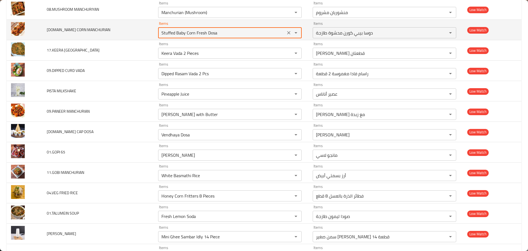
drag, startPoint x: 217, startPoint y: 30, endPoint x: 133, endPoint y: 33, distance: 84.2
click at [133, 33] on tr "12.BABY CORN MANCHURIAN Items Stuffed Baby Corn Fresh Dosa Items Items دوسا بيب…" at bounding box center [264, 30] width 515 height 20
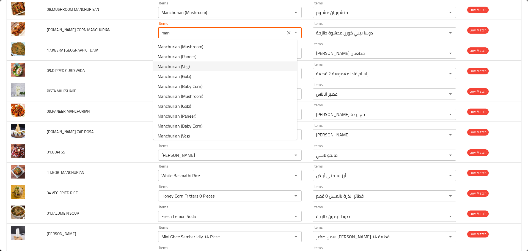
scroll to position [13, 0]
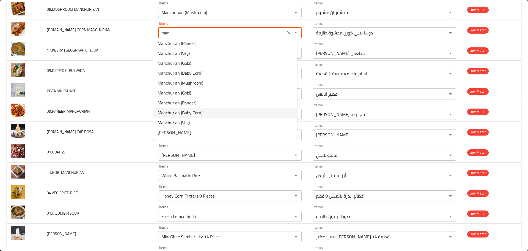
click at [182, 115] on span "Manchurian (Baby Corn)" at bounding box center [180, 112] width 45 height 7
type MANCHURIAN "Manchurian (Baby Corn)"
type MANCHURIAN-ar "منشوريان بيبي كورن"
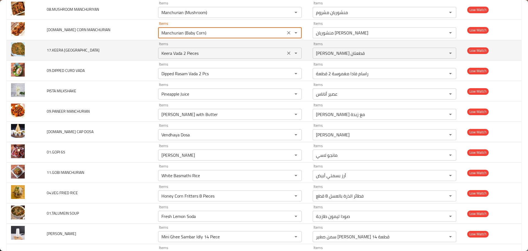
type MANCHURIAN "Manchurian (Baby Corn)"
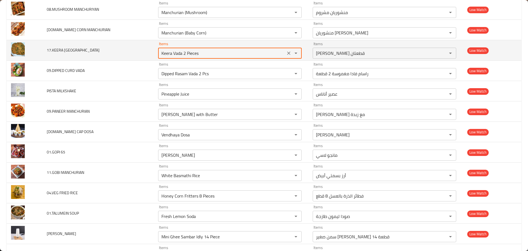
drag, startPoint x: 198, startPoint y: 51, endPoint x: 133, endPoint y: 50, distance: 64.9
click at [134, 50] on tr "17.KEERA VADA Items Keera Vada 2 Pieces Items Items كيرا فادا قطعتان Items Low …" at bounding box center [264, 50] width 515 height 20
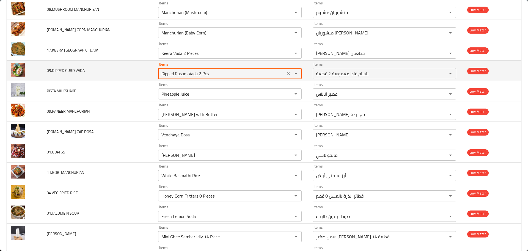
drag, startPoint x: 215, startPoint y: 74, endPoint x: 144, endPoint y: 72, distance: 71.6
click at [146, 72] on tr "09.DIPPED CURD VADA Items Dipped Rasam Vada 2 Pcs Items Items راسام فادا مغموسة…" at bounding box center [264, 71] width 515 height 20
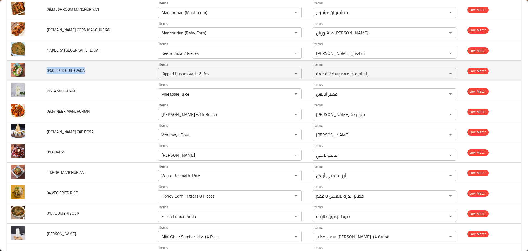
drag, startPoint x: 96, startPoint y: 70, endPoint x: 43, endPoint y: 67, distance: 52.9
click at [43, 67] on td "09.DIPPED CURD VADA" at bounding box center [97, 71] width 111 height 20
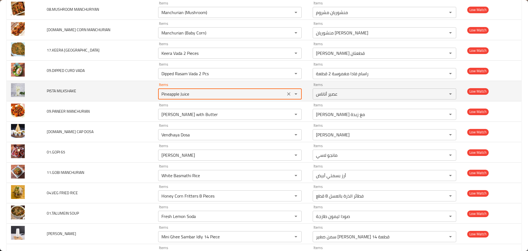
drag, startPoint x: 191, startPoint y: 96, endPoint x: 130, endPoint y: 89, distance: 62.1
click at [131, 89] on tr "PISTA MILKSHAKE Items Pineapple Juice Items Items عصير أناناس Items Low Match" at bounding box center [264, 91] width 515 height 20
click at [286, 95] on icon "Clear" at bounding box center [289, 94] width 6 height 6
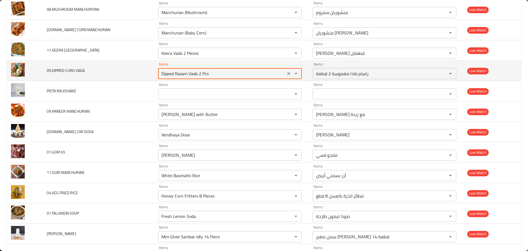
drag, startPoint x: 210, startPoint y: 73, endPoint x: 91, endPoint y: 72, distance: 118.6
click at [95, 73] on tr "09.DIPPED CURD VADA Items Dipped Rasam Vada 2 Pcs Items Items راسام فادا مغموسة…" at bounding box center [264, 71] width 515 height 20
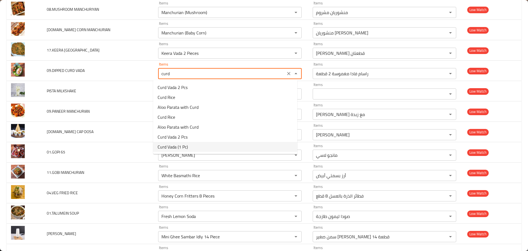
click at [175, 145] on span "Curd Vada (1 Pc)" at bounding box center [173, 146] width 30 height 7
type VADA "Curd Vada (1 Pc)"
type VADA-ar "اللبن الرائب فادا (قطعة واحدة)"
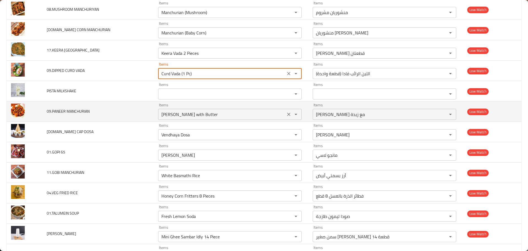
type VADA "Curd Vada (1 Pc)"
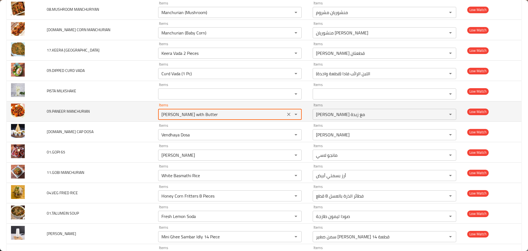
drag, startPoint x: 212, startPoint y: 114, endPoint x: 132, endPoint y: 114, distance: 80.3
click at [134, 114] on tr "09.PANEER MANCHURIAN Items Paneer Makhani with Butter Items Items بانير ماخاني …" at bounding box center [264, 111] width 515 height 20
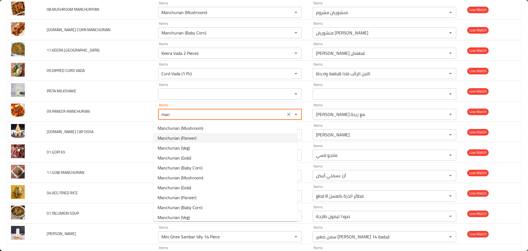
click at [188, 138] on span "Manchurian (Paneer)" at bounding box center [177, 138] width 39 height 7
type MANCHURIAN "Manchurian (Paneer)"
type MANCHURIAN-ar "منشوريان بانيير"
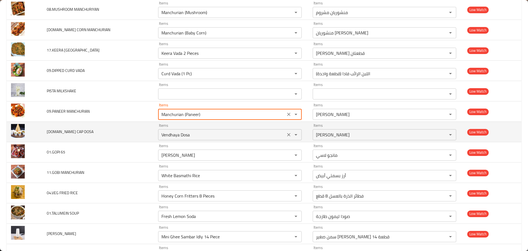
type MANCHURIAN "Manchurian (Paneer)"
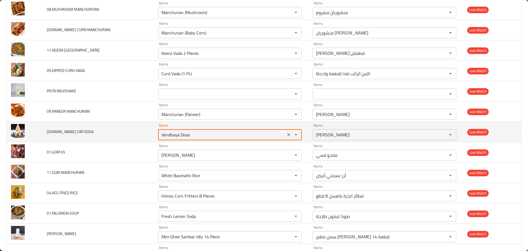
drag, startPoint x: 193, startPoint y: 135, endPoint x: 125, endPoint y: 133, distance: 68.0
click at [127, 133] on tr "36.BABY CAP DOSA Items Vendhaya Dosa Items Items فيندايا دوسا Items Low Match" at bounding box center [264, 132] width 515 height 20
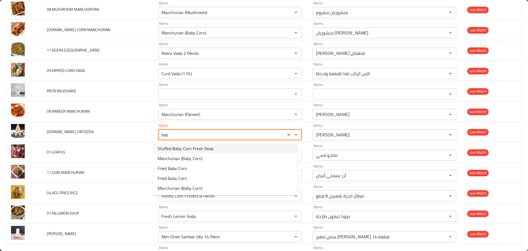
click at [174, 150] on span "Stuffed Baby Corn Fresh Dosa" at bounding box center [186, 148] width 56 height 7
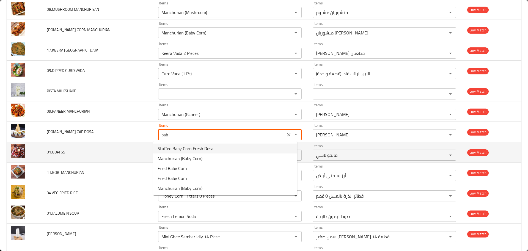
type DOSA "Stuffed Baby Corn Fresh Dosa"
type DOSA-ar "دوسا بيبي كورن محشوة طازجة"
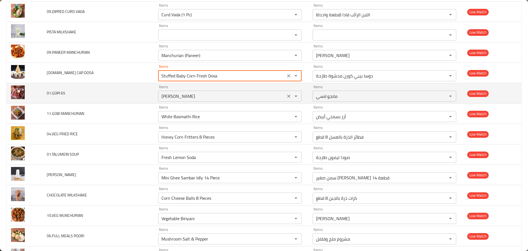
scroll to position [3407, 0]
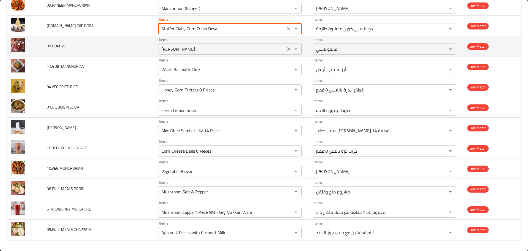
type DOSA "Stuffed Baby Corn Fresh Dosa"
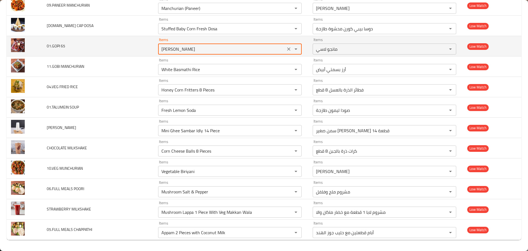
drag, startPoint x: 183, startPoint y: 47, endPoint x: 147, endPoint y: 49, distance: 36.6
click at [147, 48] on tr "01.GOPI 65 Items Mango Lassi Items Items مانجو لاسي Items Low Match" at bounding box center [264, 46] width 515 height 20
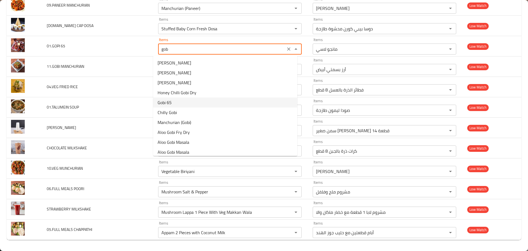
click at [165, 101] on span "Gobi 65" at bounding box center [165, 102] width 14 height 7
type 65 "Gobi 65"
type 65-ar "جوبي 65"
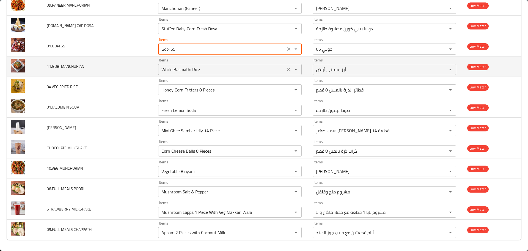
type 65 "Gobi 65"
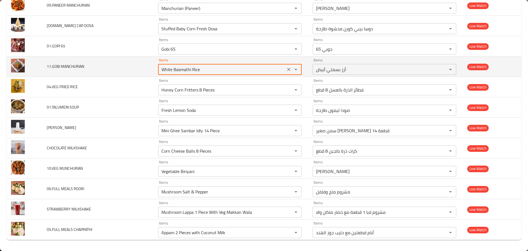
drag, startPoint x: 198, startPoint y: 67, endPoint x: 127, endPoint y: 67, distance: 70.4
click at [127, 67] on tr "11.GOBI MANCHURIAN Items White Basmathi Rice Items Items أرز بسمتي أبيض Items L…" at bounding box center [264, 66] width 515 height 20
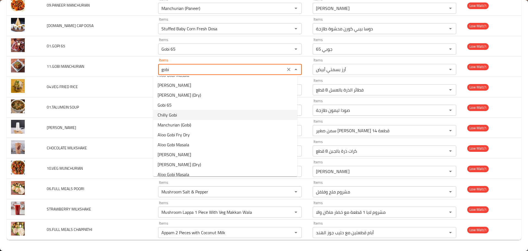
scroll to position [102, 0]
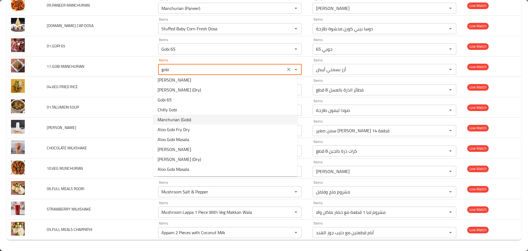
click at [179, 121] on span "Manchurian (Gobi)" at bounding box center [175, 119] width 34 height 7
type MANCHURIAN "Manchurian (Gobi)"
type MANCHURIAN-ar "منشوريان جوبي"
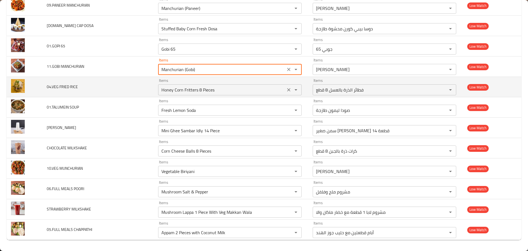
type MANCHURIAN "Manchurian (Gobi)"
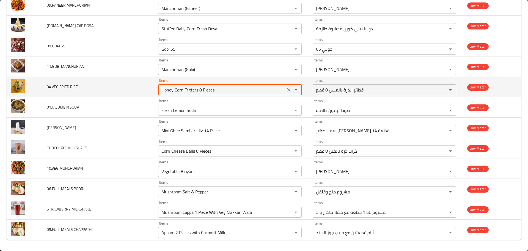
drag, startPoint x: 220, startPoint y: 89, endPoint x: 95, endPoint y: 79, distance: 125.9
click at [95, 79] on tr "04.VEG FRIED RICE Items Honey Corn Fritters 8 Pieces Items Items فطائر الذرة با…" at bounding box center [264, 87] width 515 height 20
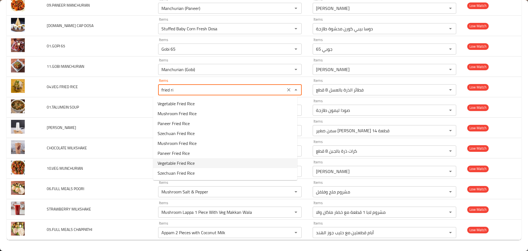
click at [180, 163] on span "Vegetable Fried Rice" at bounding box center [176, 163] width 37 height 7
type RICE "Vegetable Fried Rice"
type RICE-ar "نودلز خضروات مقلية"
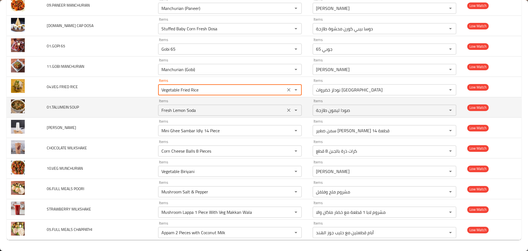
type RICE "Vegetable Fried Rice"
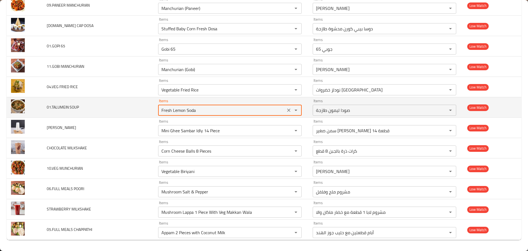
drag, startPoint x: 195, startPoint y: 111, endPoint x: 115, endPoint y: 108, distance: 79.8
click at [115, 108] on tr "01.TALUMEIN SOUP Items Fresh Lemon Soda Items Items صودا ليمون طازجة Items Low …" at bounding box center [264, 107] width 515 height 20
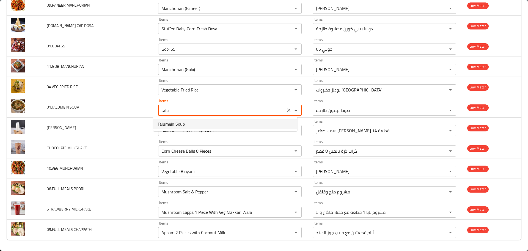
click at [180, 124] on span "Talumein Soup" at bounding box center [171, 124] width 27 height 7
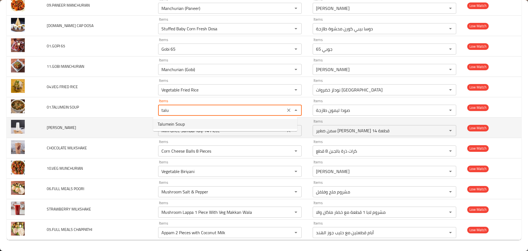
type SOUP "Talumein Soup"
type SOUP-ar "شوربة تالومين"
click at [286, 130] on icon "Clear" at bounding box center [289, 131] width 6 height 6
type SOUP "Talumein Soup"
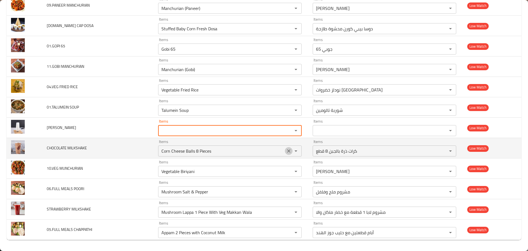
click at [286, 149] on icon "Clear" at bounding box center [289, 151] width 6 height 6
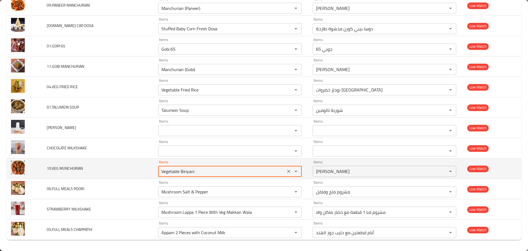
drag, startPoint x: 177, startPoint y: 171, endPoint x: 121, endPoint y: 168, distance: 55.9
click at [121, 168] on tr "10.VEG MUNCHURIAN Items Vegetable Biriyani Items Items برياني خضروات Items Low …" at bounding box center [264, 168] width 515 height 20
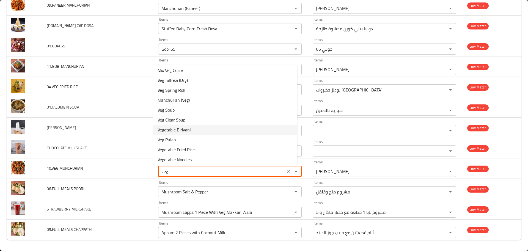
scroll to position [136, 0]
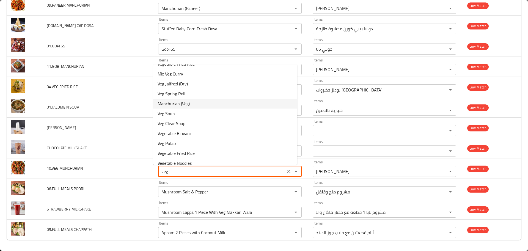
click at [181, 101] on span "Manchurian (Veg)" at bounding box center [174, 103] width 32 height 7
type MUNCHURIAN "Manchurian (Veg)"
type MUNCHURIAN-ar "منشوريان نباتي"
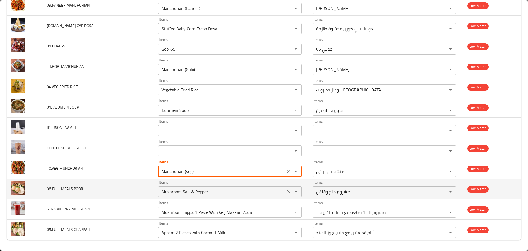
type MUNCHURIAN "Manchurian (Veg)"
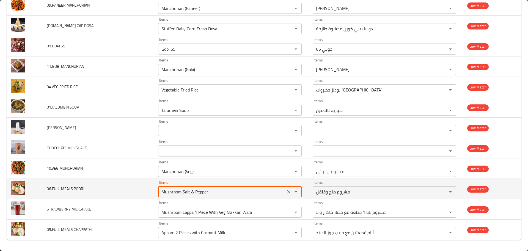
drag, startPoint x: 215, startPoint y: 188, endPoint x: 132, endPoint y: 190, distance: 83.1
click at [134, 190] on tr "06.FULL MEALS POORI Items Mushroom Salt & Pepper Items Items مشروم ملح وفلفل It…" at bounding box center [264, 189] width 515 height 20
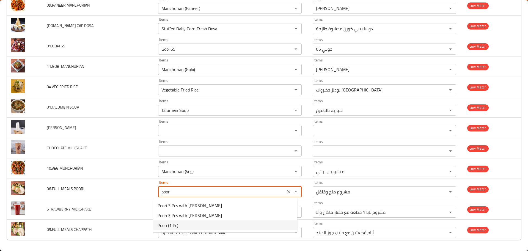
click at [179, 225] on POORI-option-2 "Poori (1 Pc)" at bounding box center [225, 225] width 144 height 10
type POORI "Poori (1 Pc)"
type POORI-ar "بوري (1 قطعة)"
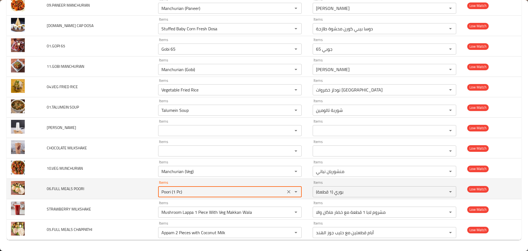
click at [286, 191] on icon "Clear" at bounding box center [289, 192] width 6 height 6
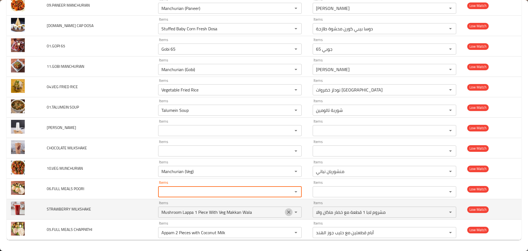
click at [287, 212] on icon "Clear" at bounding box center [288, 211] width 3 height 3
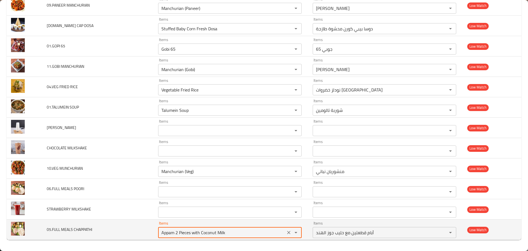
drag, startPoint x: 232, startPoint y: 234, endPoint x: 143, endPoint y: 238, distance: 89.2
click at [143, 238] on tr "05.FULL MEALS CHAPPATHI Items Appam 2 Pieces with Coconut Milk Items Items أبام…" at bounding box center [264, 229] width 515 height 20
type CHAPPATHI "Appam 2 Pieces with Coconut Milk"
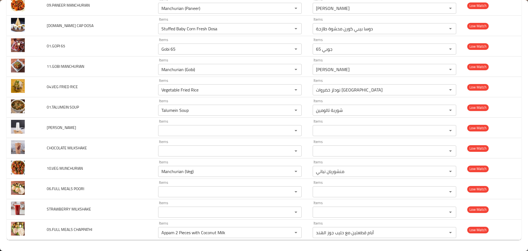
drag, startPoint x: 123, startPoint y: 227, endPoint x: 215, endPoint y: 240, distance: 92.7
click at [123, 228] on td "05.FULL MEALS CHAPPATHI" at bounding box center [97, 229] width 111 height 20
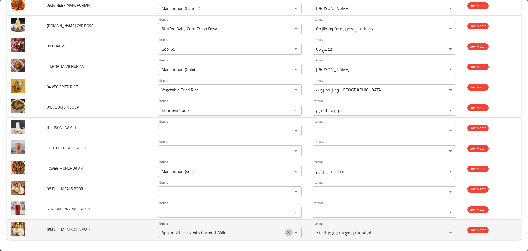
click at [286, 232] on icon "Clear" at bounding box center [289, 232] width 6 height 6
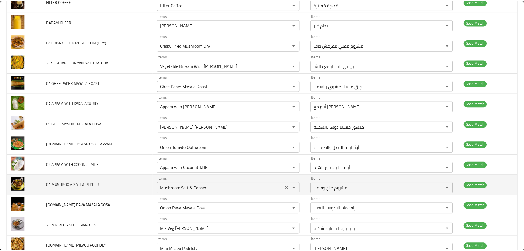
scroll to position [0, 0]
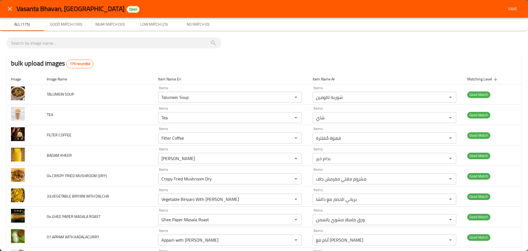
click at [507, 10] on span "Save" at bounding box center [512, 9] width 13 height 7
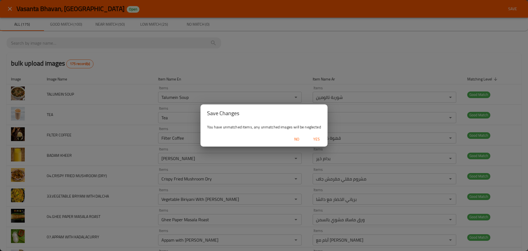
click at [315, 139] on span "Yes" at bounding box center [316, 139] width 13 height 7
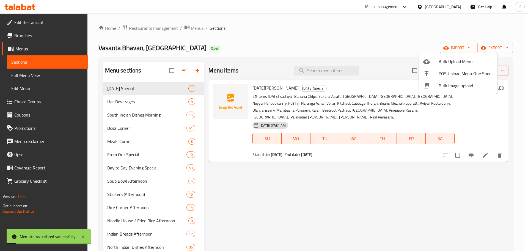
click at [230, 189] on div at bounding box center [264, 125] width 528 height 251
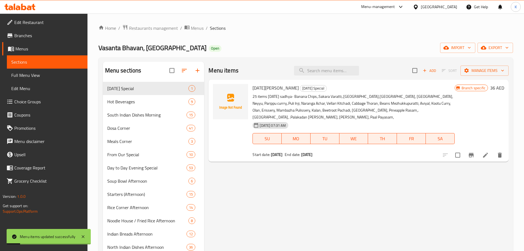
click at [42, 75] on span "Full Menu View" at bounding box center [47, 75] width 72 height 7
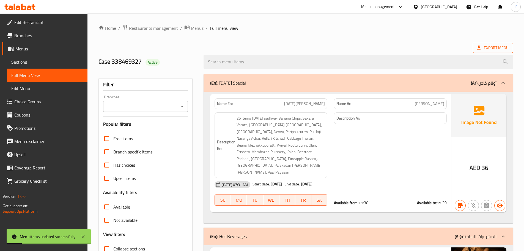
click at [487, 48] on span "Export Menu" at bounding box center [492, 47] width 31 height 7
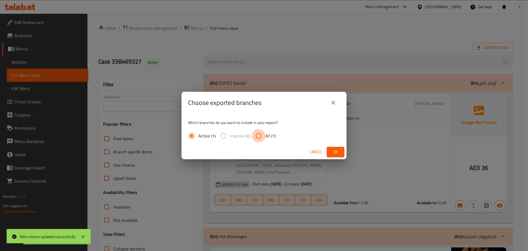
click at [263, 133] on input "All (1)" at bounding box center [258, 135] width 13 height 13
radio input "true"
click at [333, 153] on span "Ok" at bounding box center [335, 151] width 9 height 7
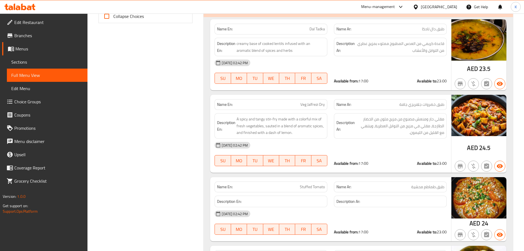
scroll to position [275, 0]
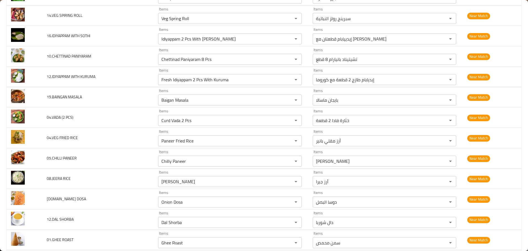
scroll to position [3407, 0]
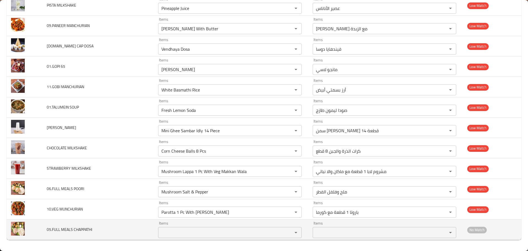
click at [195, 235] on CHAPPATHI "Items" at bounding box center [222, 232] width 124 height 8
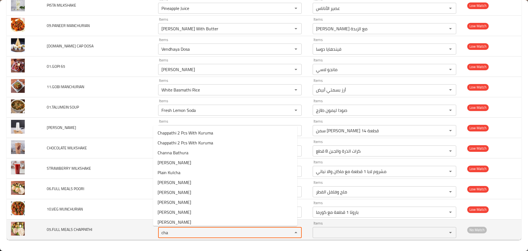
type CHAPPATHI "chap"
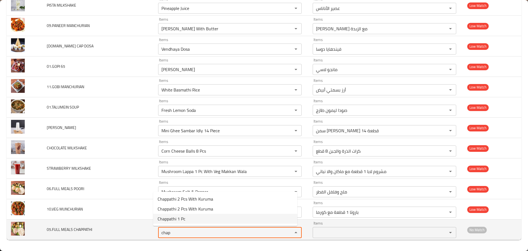
drag, startPoint x: 173, startPoint y: 230, endPoint x: 128, endPoint y: 223, distance: 45.7
click at [128, 223] on tr "05.FULL MEALS CHAPPATHI Items chap Items Items Items No Match" at bounding box center [264, 229] width 515 height 20
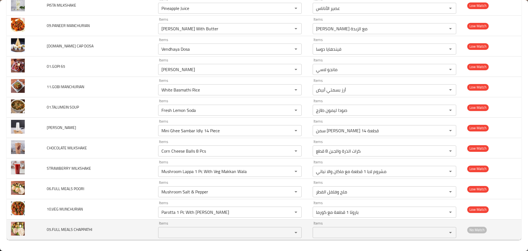
click at [129, 222] on td "05.FULL MEALS CHAPPATHI" at bounding box center [97, 229] width 111 height 20
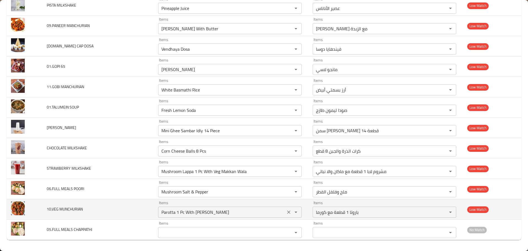
click at [190, 213] on MUNCHURIAN "Parotta 1 Pc With [PERSON_NAME]" at bounding box center [222, 212] width 124 height 8
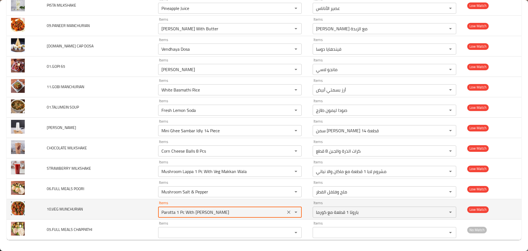
click at [190, 213] on MUNCHURIAN "Parotta 1 Pc With [PERSON_NAME]" at bounding box center [222, 212] width 124 height 8
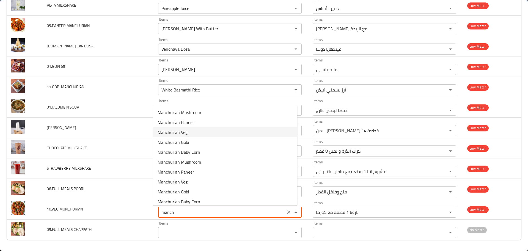
click at [182, 129] on span "Manchurian Veg" at bounding box center [173, 132] width 30 height 7
type MUNCHURIAN "Manchurian Veg"
type MUNCHURIAN-ar "خضراوات منشوريا"
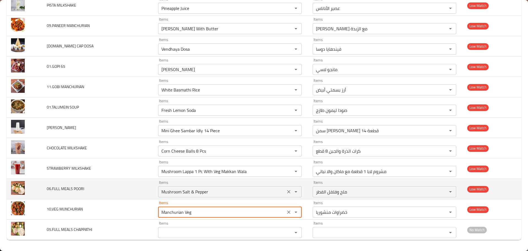
type MUNCHURIAN "Manchurian Veg"
click at [184, 191] on POORI "Mushroom Salt & Pepper" at bounding box center [222, 192] width 124 height 8
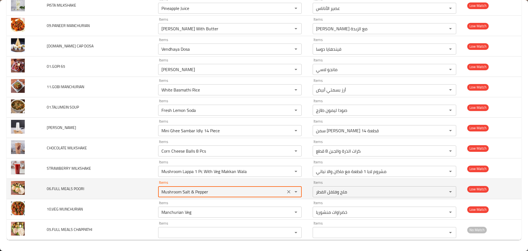
click at [183, 192] on POORI "Mushroom Salt & Pepper" at bounding box center [222, 192] width 124 height 8
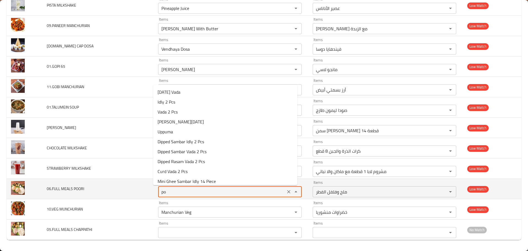
type POORI "poo"
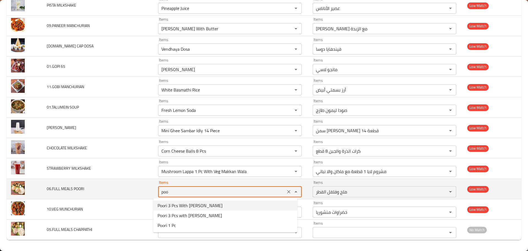
click at [286, 192] on icon "Clear" at bounding box center [289, 192] width 6 height 6
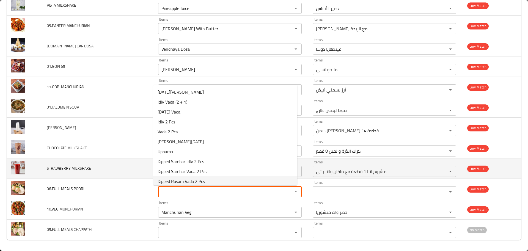
click at [136, 174] on td "STRAWBERRY MILKSHAKE" at bounding box center [97, 168] width 111 height 20
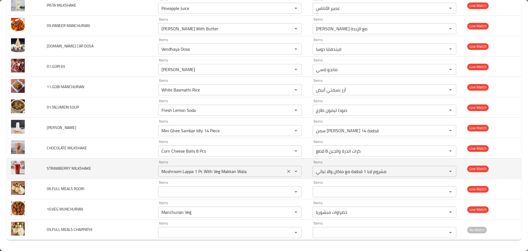
click at [181, 174] on MILKSHAKE "Mushroom Lappa 1 Pc With Veg Makkan Wala" at bounding box center [222, 171] width 124 height 8
click at [181, 173] on MILKSHAKE "Mushroom Lappa 1 Pc With Veg Makkan Wala" at bounding box center [222, 171] width 124 height 8
click at [286, 172] on icon "Clear" at bounding box center [289, 171] width 6 height 6
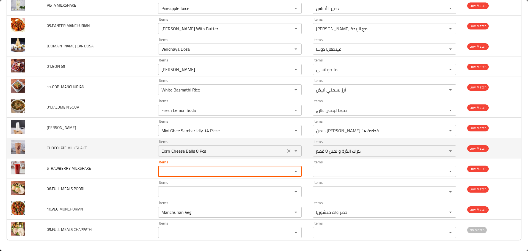
click at [287, 151] on icon "Clear" at bounding box center [288, 150] width 3 height 3
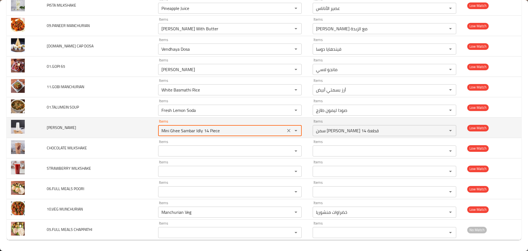
drag, startPoint x: 210, startPoint y: 128, endPoint x: 141, endPoint y: 125, distance: 69.1
click at [141, 125] on tr "VANILLA MILKSHAKE Items Mini Ghee Sambar Idly 14 Piece Items Items سمن ميني سام…" at bounding box center [264, 127] width 515 height 20
click at [286, 129] on icon "Clear" at bounding box center [289, 131] width 6 height 6
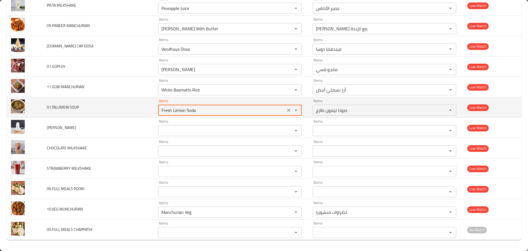
drag, startPoint x: 203, startPoint y: 112, endPoint x: 119, endPoint y: 109, distance: 83.7
click at [119, 109] on tr "01.TALUMEIN SOUP Items Fresh Lemon Soda Items Items صودا ليمون طازج Items Low M…" at bounding box center [264, 107] width 515 height 20
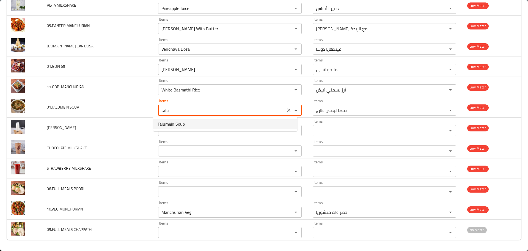
click at [168, 127] on span "Talumein Soup" at bounding box center [171, 124] width 27 height 7
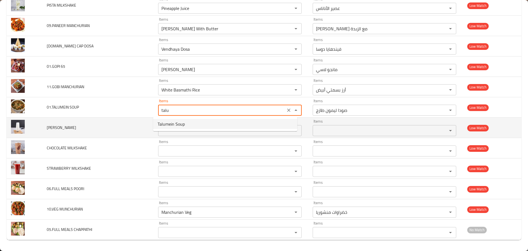
type SOUP "Talumein Soup"
type SOUP-ar "شوربة تالومين"
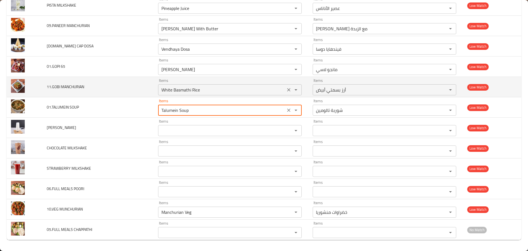
type SOUP "Talumein Soup"
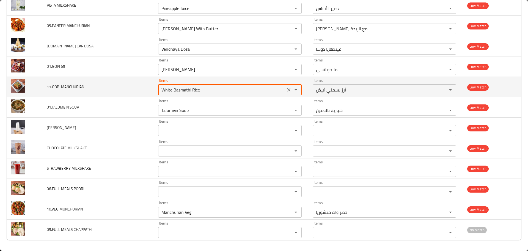
drag, startPoint x: 199, startPoint y: 88, endPoint x: 128, endPoint y: 89, distance: 71.0
click at [129, 89] on tr "11.GOBI MANCHURIAN Items White Basmathi Rice Items Items أرز بسمتي أبيض Items L…" at bounding box center [264, 87] width 515 height 20
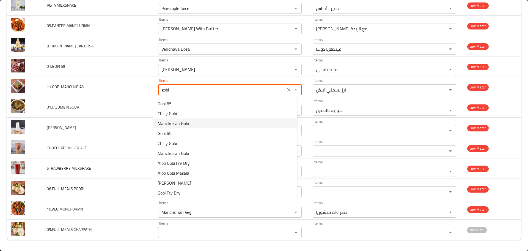
click at [183, 124] on span "Manchurian Gobi" at bounding box center [173, 123] width 31 height 7
type MANCHURIAN "Manchurian Gobi"
type MANCHURIAN-ar "منشوريا جوبي"
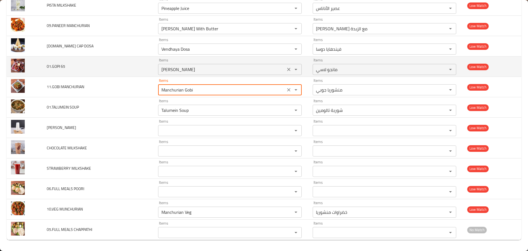
type MANCHURIAN "Manchurian Gobi"
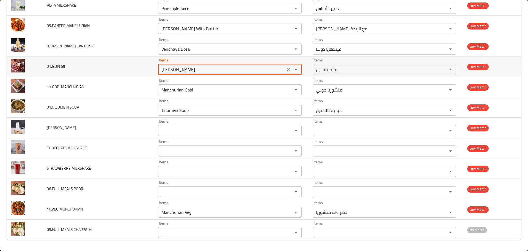
drag, startPoint x: 191, startPoint y: 70, endPoint x: 135, endPoint y: 69, distance: 57.0
click at [135, 69] on tr "01.GOPI 65 Items Mango Lassi Items Items مانجو لاسي Items Low Match" at bounding box center [264, 66] width 515 height 20
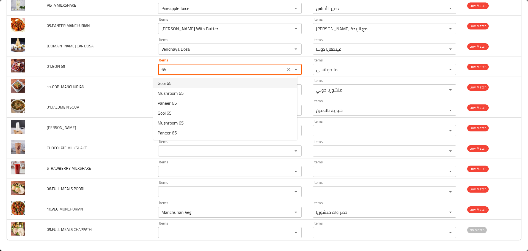
click at [167, 84] on span "Gobi 65" at bounding box center [165, 83] width 14 height 7
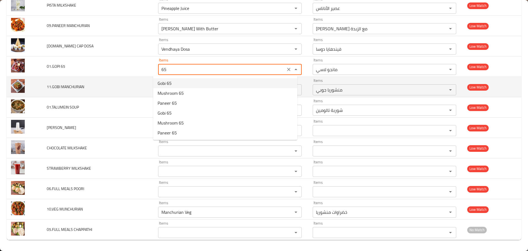
type 65 "Gobi 65"
type 65-ar "جوبي 65"
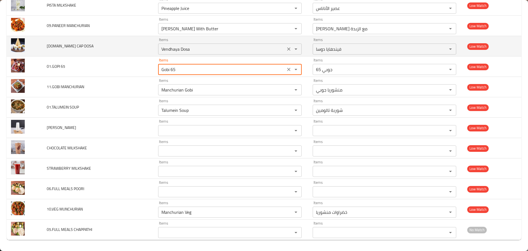
type 65 "Gobi 65"
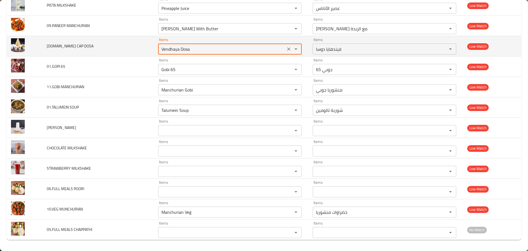
drag, startPoint x: 190, startPoint y: 46, endPoint x: 119, endPoint y: 49, distance: 70.2
click at [119, 49] on tr "36.BABY CAP DOSA Items Vendhaya Dosa Items Items فيندهايا دوسا Items Low Match" at bounding box center [264, 46] width 515 height 20
click at [286, 49] on icon "Clear" at bounding box center [289, 49] width 6 height 6
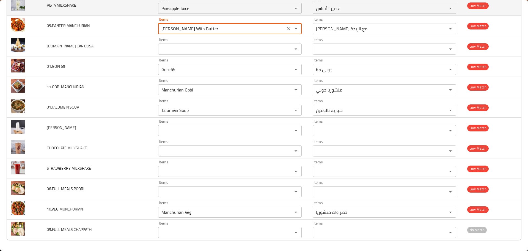
drag, startPoint x: 214, startPoint y: 28, endPoint x: 118, endPoint y: 14, distance: 97.5
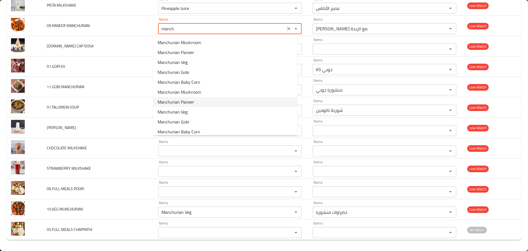
click at [178, 104] on span "Manchurian Paneer" at bounding box center [176, 101] width 37 height 7
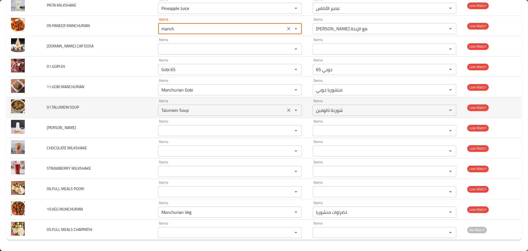
type MANCHURIAN "Manchurian Paneer"
type MANCHURIAN-ar "بانير منشوريا"
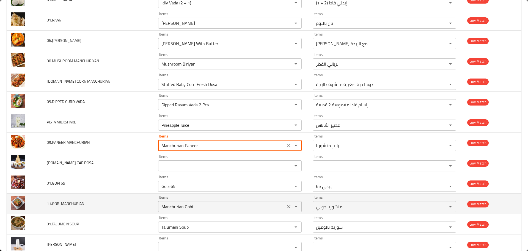
scroll to position [3270, 0]
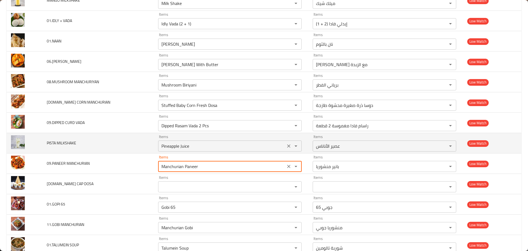
click at [287, 146] on icon "Clear" at bounding box center [288, 145] width 3 height 3
type MANCHURIAN "Manchurian Paneer"
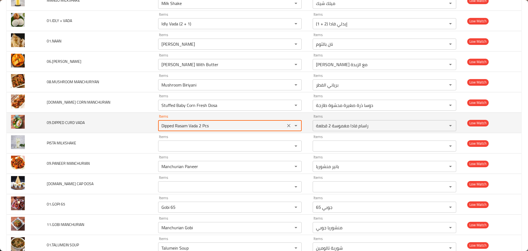
drag, startPoint x: 211, startPoint y: 125, endPoint x: 145, endPoint y: 128, distance: 66.1
click at [145, 128] on tr "09.DIPPED CURD VADA Items Dipped Rasam Vada 2 Pcs Items Items راسام فادا مغموسة…" at bounding box center [264, 123] width 515 height 20
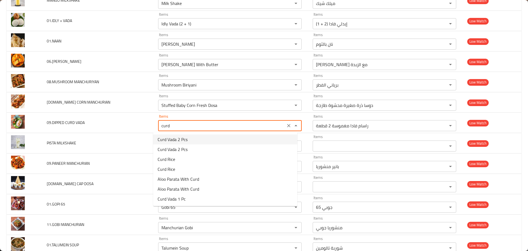
click at [182, 138] on span "Curd Vada 2 Pcs" at bounding box center [173, 139] width 30 height 7
type VADA "Curd Vada 2 Pcs"
type VADA-ar "خثارة فادا 2 قطعة"
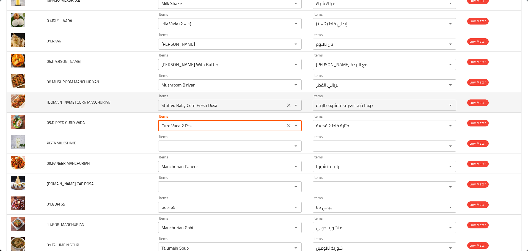
type VADA "Curd Vada 2 Pcs"
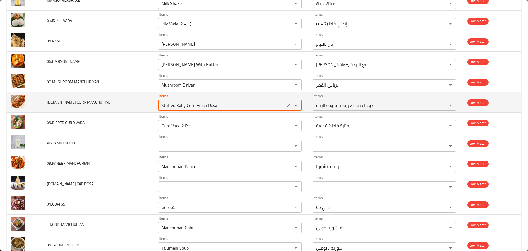
drag, startPoint x: 229, startPoint y: 106, endPoint x: 119, endPoint y: 102, distance: 110.1
click at [119, 102] on tr "12.BABY CORN MANCHURIAN Items Stuffed Baby Corn Fresh Dosa Items Items دوسا ذرة…" at bounding box center [264, 102] width 515 height 20
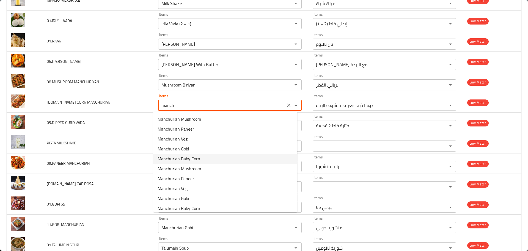
click at [185, 158] on span "Manchurian Baby Corn" at bounding box center [179, 158] width 43 height 7
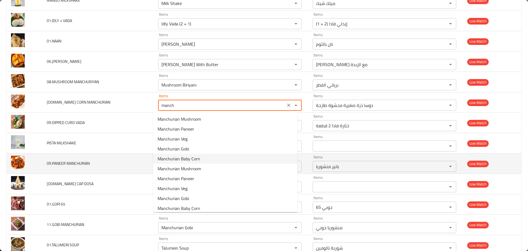
type MANCHURIAN "Manchurian Baby Corn"
type MANCHURIAN-ar "ذرة صغيرة منشوريا"
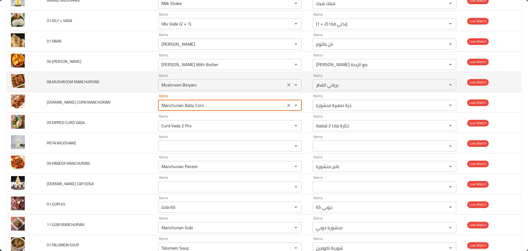
type MANCHURIAN "Manchurian Baby Corn"
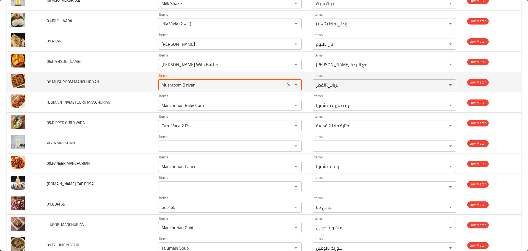
drag, startPoint x: 201, startPoint y: 86, endPoint x: 122, endPoint y: 73, distance: 79.7
click at [122, 73] on tr "08.MUSHROOM MANCHURIYAN Items Mushroom Biriyani Items Items برياني الفطر Items …" at bounding box center [264, 82] width 515 height 20
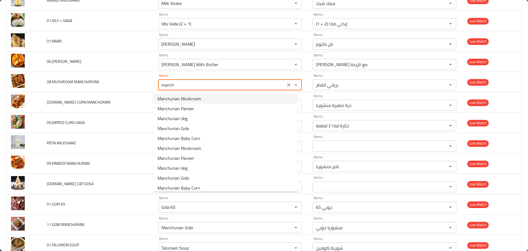
click at [184, 100] on span "Manchurian Mushroom" at bounding box center [179, 98] width 43 height 7
type MANCHURIYAN "Manchurian Mushroom"
type MANCHURIYAN-ar "فطر منشوريا"
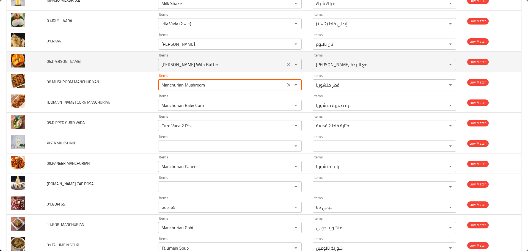
type MANCHURIYAN "Manchurian Mushroom"
click at [177, 66] on MAKKANI "[PERSON_NAME] With Butter" at bounding box center [222, 65] width 124 height 8
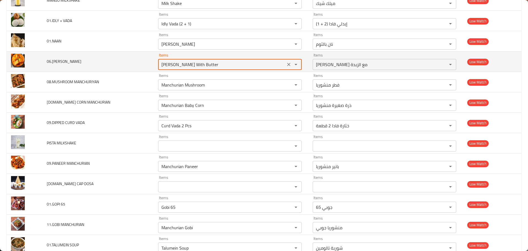
click at [177, 66] on MAKKANI "[PERSON_NAME] With Butter" at bounding box center [222, 65] width 124 height 8
click at [203, 65] on MAKKANI "[PERSON_NAME] With Butter" at bounding box center [222, 65] width 124 height 8
drag, startPoint x: 187, startPoint y: 65, endPoint x: 244, endPoint y: 66, distance: 57.2
click at [244, 66] on MAKKANI "[PERSON_NAME] With Butter" at bounding box center [222, 65] width 124 height 8
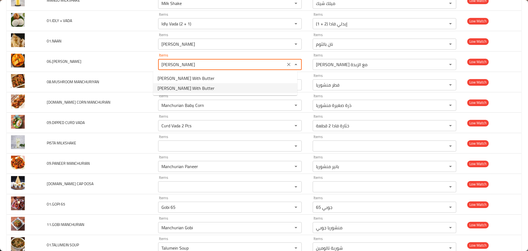
click at [254, 87] on MAKKANI-option-1 "[PERSON_NAME] With Butter" at bounding box center [225, 88] width 144 height 10
type MAKKANI "[PERSON_NAME] With Butter"
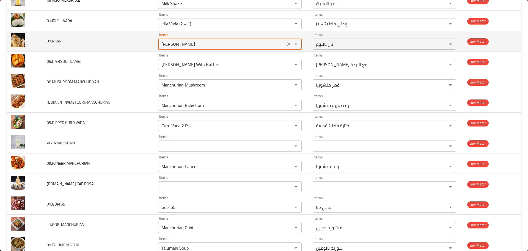
drag, startPoint x: 191, startPoint y: 44, endPoint x: 118, endPoint y: 34, distance: 73.7
click at [118, 34] on tr "01.NAAN Items Garlic Naan Items Items نان بالثوم Items Low Match" at bounding box center [264, 41] width 515 height 20
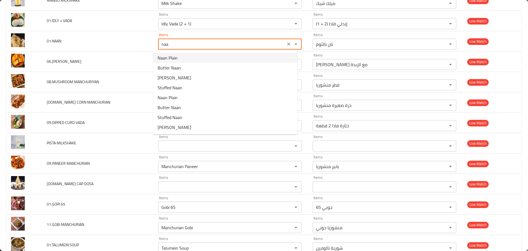
click at [162, 58] on span "Naan Plain" at bounding box center [168, 57] width 20 height 7
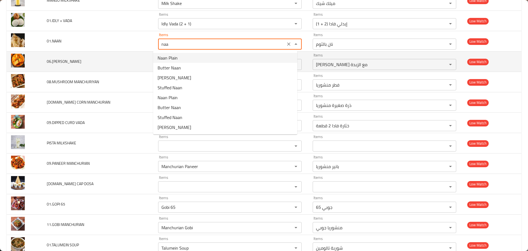
type input "Naan Plain"
type input "نان سادة"
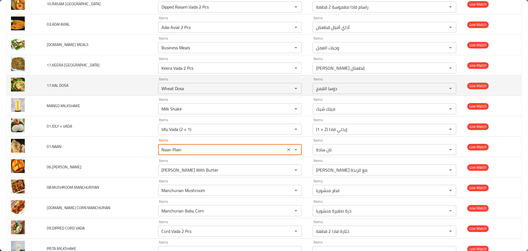
scroll to position [3160, 0]
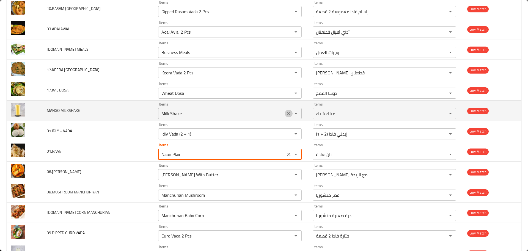
click at [286, 112] on icon "Clear" at bounding box center [289, 114] width 6 height 6
type input "Naan Plain"
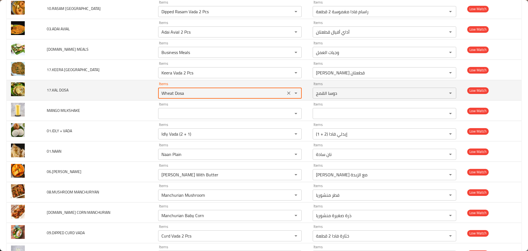
drag, startPoint x: 198, startPoint y: 92, endPoint x: 128, endPoint y: 85, distance: 71.1
click at [128, 85] on tr "17.KAL DOSA Items Wheat Dosa Items Items دوسا القمح Items Low Match" at bounding box center [264, 90] width 515 height 20
click at [286, 92] on icon "Clear" at bounding box center [289, 93] width 6 height 6
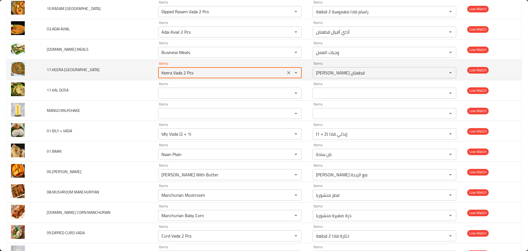
drag, startPoint x: 197, startPoint y: 73, endPoint x: 147, endPoint y: 75, distance: 50.4
click at [147, 75] on tr "17.KEERA VADA Items Keera Vada 2 Pcs Items Items كيرا فادا قطعتان Items Low Mat…" at bounding box center [264, 70] width 515 height 20
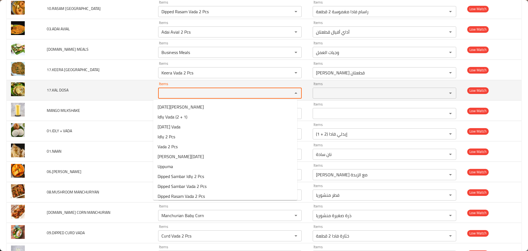
click at [196, 93] on DOSA "Items" at bounding box center [222, 93] width 124 height 8
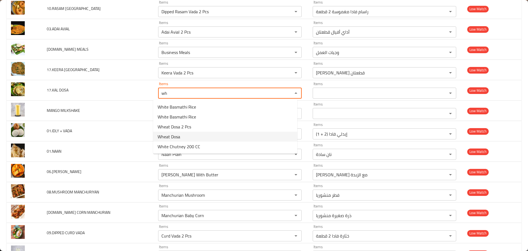
click at [181, 137] on DOSA-option-3 "Wheat Dosa" at bounding box center [225, 137] width 144 height 10
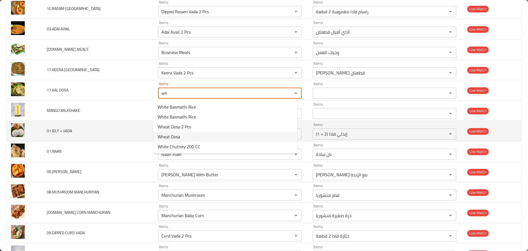
type DOSA "Wheat Dosa"
type DOSA-ar "دوسا القمح"
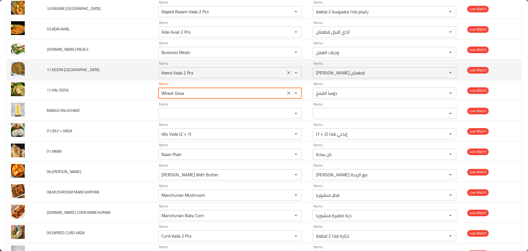
type DOSA "Wheat Dosa"
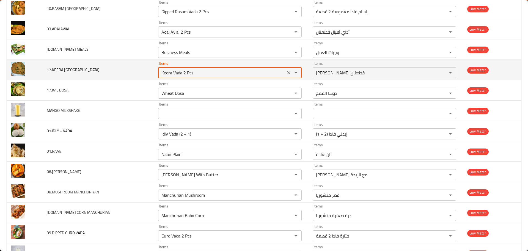
drag, startPoint x: 197, startPoint y: 70, endPoint x: 128, endPoint y: 65, distance: 68.7
click at [130, 66] on tr "17.KEERA VADA Items Keera Vada 2 Pcs Items Items كيرا فادا قطعتان Items Low Mat…" at bounding box center [264, 70] width 515 height 20
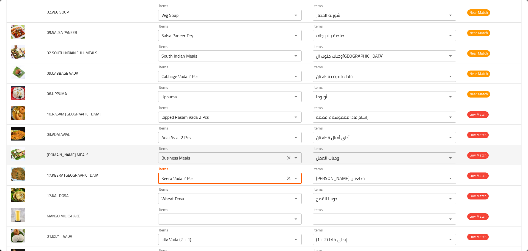
scroll to position [3050, 0]
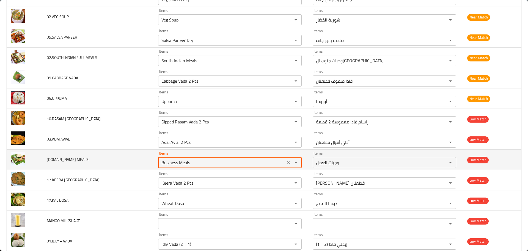
drag, startPoint x: 190, startPoint y: 161, endPoint x: 126, endPoint y: 155, distance: 64.4
click at [126, 155] on tr "03.MINI MEALS Items Business Meals Items Items وجبات العمل Items Low Match" at bounding box center [264, 159] width 515 height 20
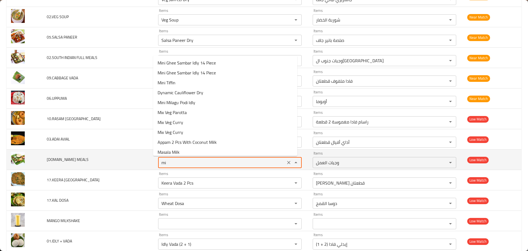
type MEALS "min"
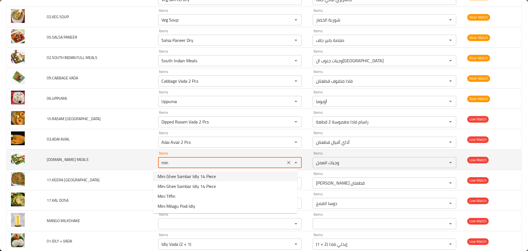
drag, startPoint x: 169, startPoint y: 163, endPoint x: 107, endPoint y: 155, distance: 62.6
click at [107, 156] on tr "03.MINI MEALS Items min Items Items وجبات العمل Items Low Match" at bounding box center [264, 159] width 515 height 20
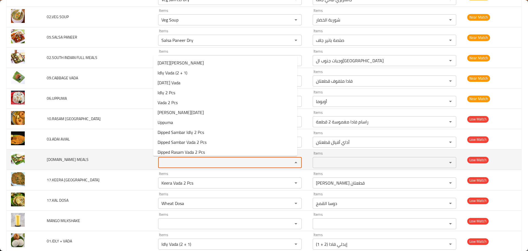
click at [124, 158] on td "03.MINI MEALS" at bounding box center [97, 159] width 111 height 20
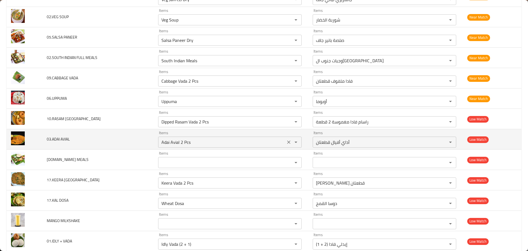
click at [191, 143] on AVIAL "Adai Avial 2 Pcs" at bounding box center [222, 142] width 124 height 8
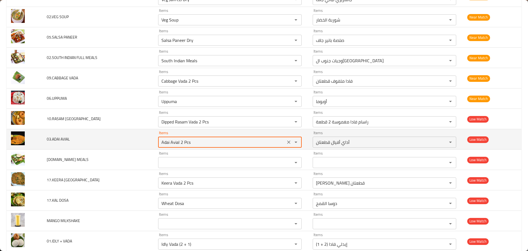
click at [191, 143] on AVIAL "Adai Avial 2 Pcs" at bounding box center [222, 142] width 124 height 8
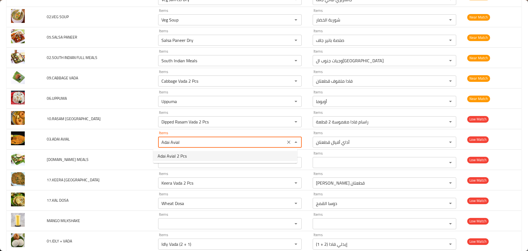
click at [179, 157] on span "Adai Avial 2 Pcs" at bounding box center [172, 155] width 29 height 7
type AVIAL "Adai Avial 2 Pcs"
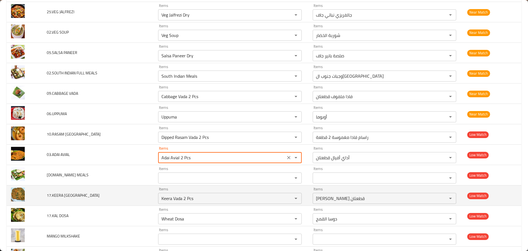
scroll to position [3022, 0]
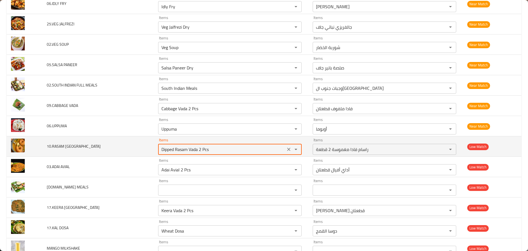
drag, startPoint x: 238, startPoint y: 149, endPoint x: 159, endPoint y: 149, distance: 79.2
click at [159, 149] on tr "10.RASAM VADA Items Dipped Rasam Vada 2 Pcs Items Items راسام فادا مغموسة 2 قطع…" at bounding box center [264, 146] width 515 height 20
click at [234, 148] on VADA "Dipped Rasam Vada 2 Pcs" at bounding box center [222, 149] width 124 height 8
drag, startPoint x: 232, startPoint y: 148, endPoint x: 216, endPoint y: 148, distance: 16.0
click at [216, 148] on VADA "Dipped Rasam Vada 2 Pcs" at bounding box center [222, 149] width 124 height 8
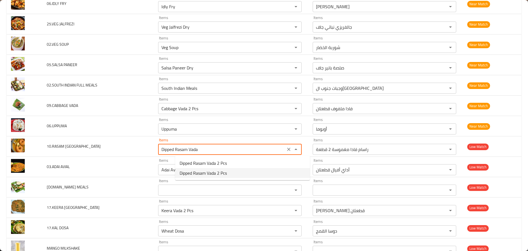
click at [205, 176] on span "Dipped Rasam Vada 2 Pcs" at bounding box center [203, 172] width 47 height 7
type VADA "Dipped Rasam Vada 2 Pcs"
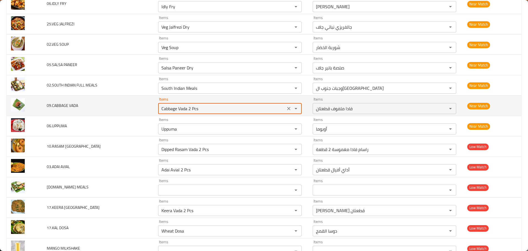
click at [222, 108] on VADA "Cabbage Vada 2 Pcs" at bounding box center [222, 109] width 124 height 8
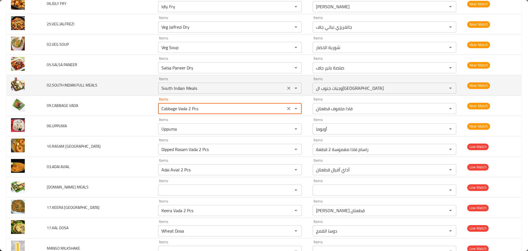
click at [230, 91] on MEALS "South Indian Meals" at bounding box center [222, 88] width 124 height 8
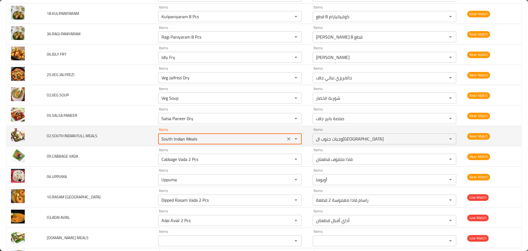
scroll to position [2967, 0]
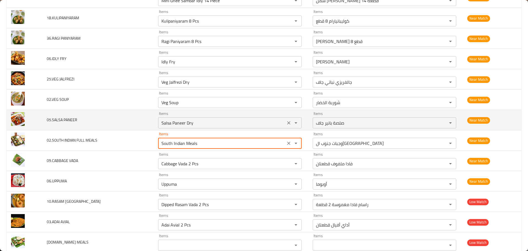
click at [218, 122] on PANEER "Salsa Paneer Dry" at bounding box center [222, 123] width 124 height 8
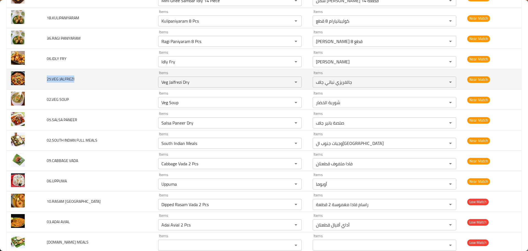
drag, startPoint x: 115, startPoint y: 82, endPoint x: 75, endPoint y: 78, distance: 39.8
click at [75, 78] on td "25.VEG JALFREZI" at bounding box center [97, 79] width 111 height 20
copy span "25.VEG JALFREZI"
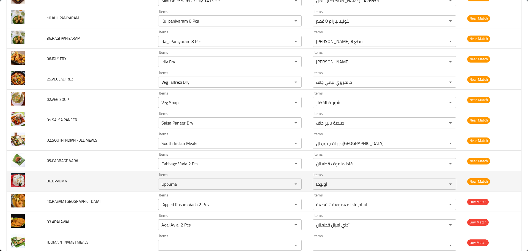
click at [154, 173] on td "06.UPPUMA" at bounding box center [97, 181] width 111 height 20
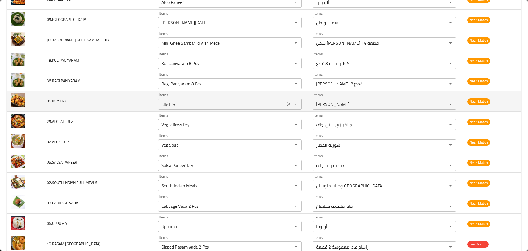
scroll to position [2912, 0]
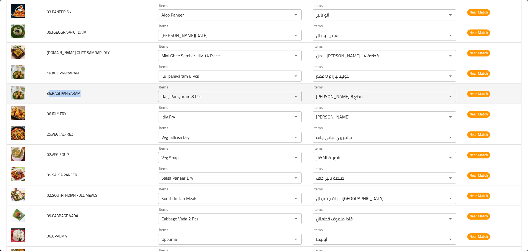
drag, startPoint x: 78, startPoint y: 91, endPoint x: 118, endPoint y: 91, distance: 40.4
click at [118, 91] on td "36.RAGI PANIYARAM" at bounding box center [97, 93] width 111 height 20
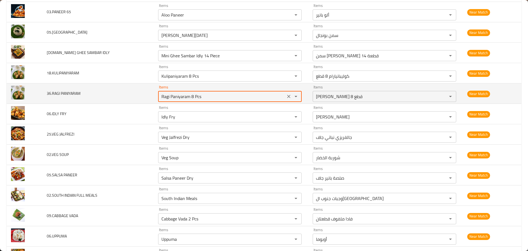
drag, startPoint x: 227, startPoint y: 99, endPoint x: 166, endPoint y: 98, distance: 61.1
click at [166, 98] on tr "36.RAGI PANIYARAM Items Ragi Paniyaram 8 Pcs Items Items راجي بانيارام 8 قطع It…" at bounding box center [264, 93] width 515 height 20
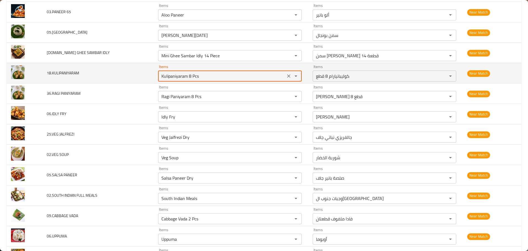
drag, startPoint x: 220, startPoint y: 75, endPoint x: 160, endPoint y: 72, distance: 59.2
click at [160, 72] on tr "18.KULIPANIYARAM Items Kulipaniyaram 8 Pcs Items Items كوليبانيارام 8 قطع Items…" at bounding box center [264, 73] width 515 height 20
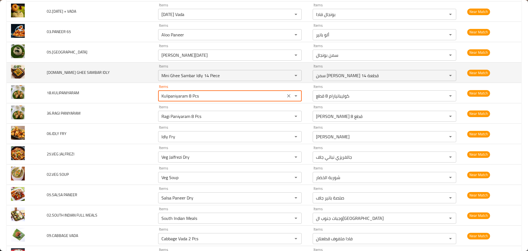
scroll to position [2857, 0]
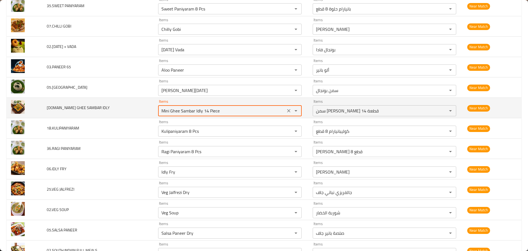
drag, startPoint x: 243, startPoint y: 109, endPoint x: 108, endPoint y: 111, distance: 134.5
click at [108, 111] on tr "11.MINI GHEE SAMBAR IDLY Items Mini Ghee Sambar Idly 14 Piece Items Items سمن م…" at bounding box center [264, 108] width 515 height 20
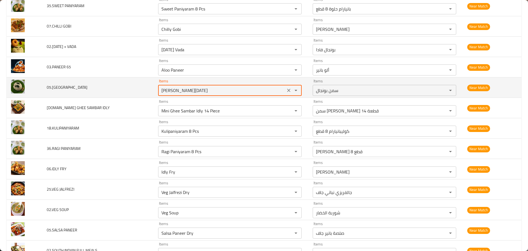
drag, startPoint x: 213, startPoint y: 89, endPoint x: 155, endPoint y: 85, distance: 57.6
click at [155, 85] on tr "05.PONGAL Items Ghee Pongal Items Items سمن بونجال Items Near Match" at bounding box center [264, 87] width 515 height 20
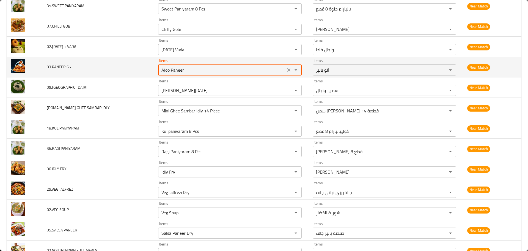
drag, startPoint x: 206, startPoint y: 69, endPoint x: 165, endPoint y: 67, distance: 40.8
click at [165, 67] on tr "03.PANEER 65 Items Aloo Paneer Items Items ألو بانير Items Near Match" at bounding box center [264, 67] width 515 height 20
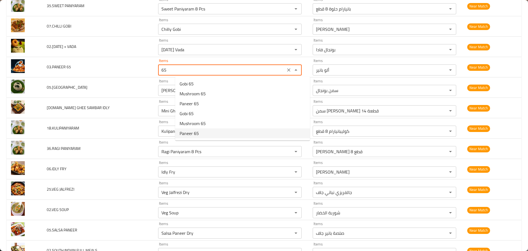
click at [193, 131] on span "Paneer 65" at bounding box center [189, 133] width 19 height 7
type 65 "Paneer 65"
type 65-ar "بانير 65"
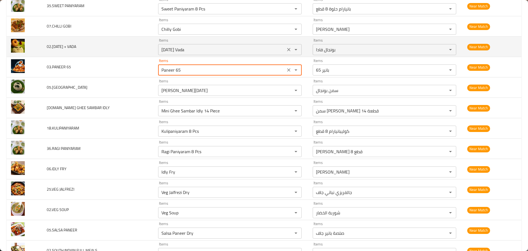
type 65 "Paneer 65"
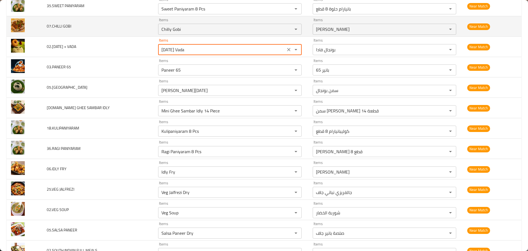
drag, startPoint x: 198, startPoint y: 47, endPoint x: 115, endPoint y: 33, distance: 84.2
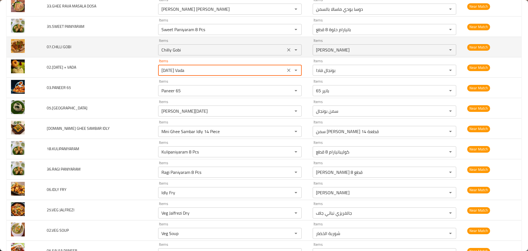
scroll to position [2775, 0]
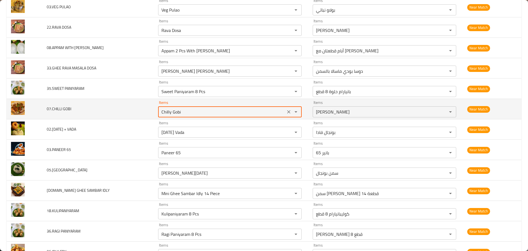
drag, startPoint x: 203, startPoint y: 112, endPoint x: 135, endPoint y: 110, distance: 68.8
click at [135, 110] on tr "07.CHILLI GOBI Items Chilly Gobi Items Items جوبي تشيلي Items Near Match" at bounding box center [264, 109] width 515 height 20
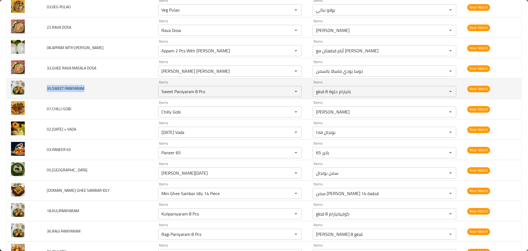
drag, startPoint x: 80, startPoint y: 87, endPoint x: 172, endPoint y: 86, distance: 92.2
click at [122, 86] on td "35.SWEET PANIYARAM" at bounding box center [97, 88] width 111 height 20
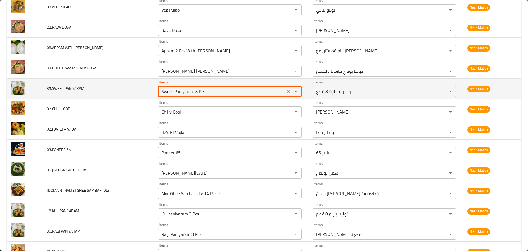
drag, startPoint x: 232, startPoint y: 93, endPoint x: 164, endPoint y: 89, distance: 68.1
click at [164, 89] on tr "35.SWEET PANIYARAM Items Sweet Paniyaram 8 Pcs Items Items بانيارام حلوة 8 قطع …" at bounding box center [264, 88] width 515 height 20
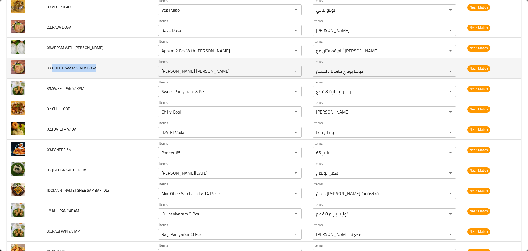
drag, startPoint x: 80, startPoint y: 67, endPoint x: 134, endPoint y: 64, distance: 53.5
click at [130, 64] on td "33.GHEE RAVA MASALA DOSA" at bounding box center [97, 68] width 111 height 20
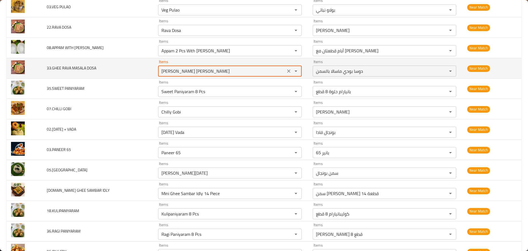
drag, startPoint x: 209, startPoint y: 72, endPoint x: 155, endPoint y: 73, distance: 54.2
click at [161, 72] on tr "33.GHEE RAVA MASALA DOSA Items Ghee Podi Masala Dosa Items Items دوسا بودي ماسا…" at bounding box center [264, 68] width 515 height 20
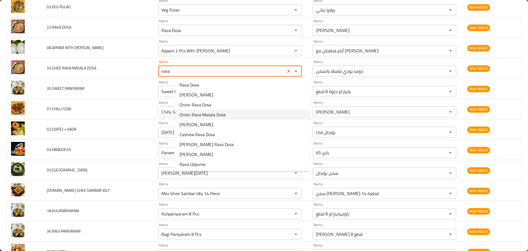
click at [210, 115] on span "Onion Rava Masala Dosa" at bounding box center [203, 114] width 46 height 7
type DOSA "Onion Rava Masala Dosa"
type DOSA-ar "دوسا البصل رافا ماسالا"
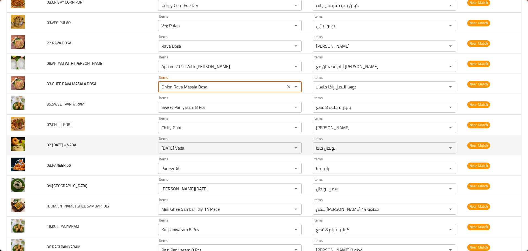
scroll to position [2692, 0]
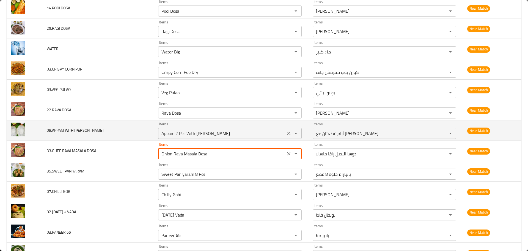
type DOSA "Onion Rava Masala Dosa"
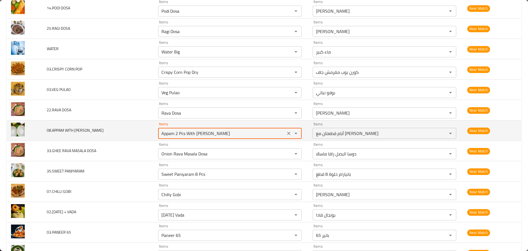
drag, startPoint x: 226, startPoint y: 133, endPoint x: 168, endPoint y: 134, distance: 58.1
click at [172, 134] on td "Items Appam 2 Pcs With Sothi Items" at bounding box center [231, 130] width 155 height 20
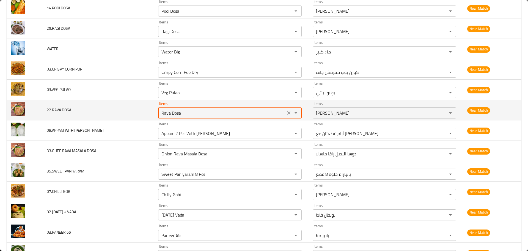
drag, startPoint x: 205, startPoint y: 111, endPoint x: 145, endPoint y: 110, distance: 59.4
click at [145, 110] on tr "22.RAVA DOSA Items Rava Dosa Items Items رافا دوسا Items Near Match" at bounding box center [264, 110] width 515 height 20
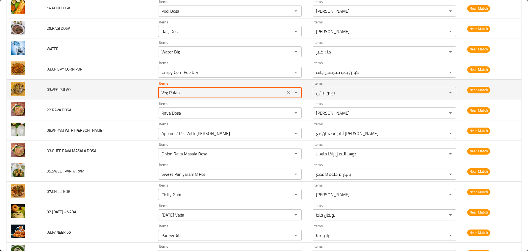
drag, startPoint x: 172, startPoint y: 91, endPoint x: 159, endPoint y: 91, distance: 13.2
click at [159, 91] on tr "03.VEG PULAO Items Veg Pulao Items Items بولاو نباتي Items Near Match" at bounding box center [264, 90] width 515 height 20
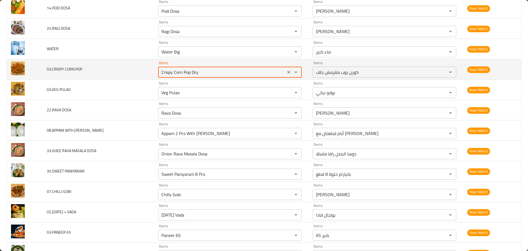
drag, startPoint x: 220, startPoint y: 73, endPoint x: 147, endPoint y: 66, distance: 73.7
click at [147, 66] on tr "03.CRISPY CORN POP Items Crispy Corn Pop Dry Items Items كورن بوب مقرمش جاف Ite…" at bounding box center [264, 69] width 515 height 20
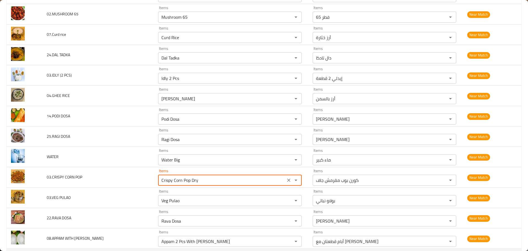
scroll to position [2582, 0]
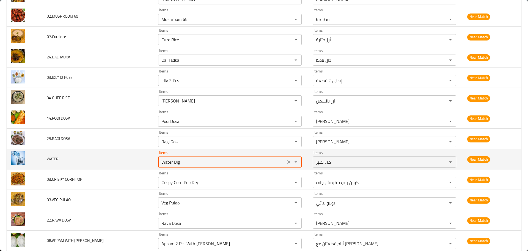
drag, startPoint x: 195, startPoint y: 163, endPoint x: 156, endPoint y: 165, distance: 38.3
click at [156, 165] on tr "WATER Items Water Big Items Items ماء كبير Items Near Match" at bounding box center [264, 159] width 515 height 20
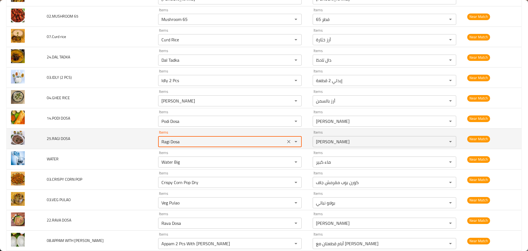
drag, startPoint x: 203, startPoint y: 144, endPoint x: 170, endPoint y: 138, distance: 33.2
click at [162, 141] on tr "25.RAGI DOSA Items Ragi Dosa Items Items راجي دوسا Items Near Match" at bounding box center [264, 138] width 515 height 20
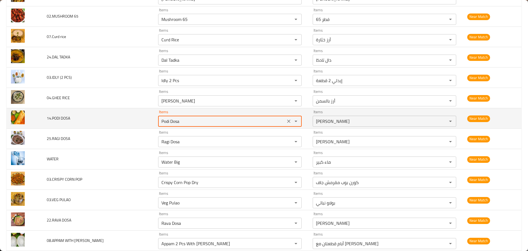
drag, startPoint x: 213, startPoint y: 122, endPoint x: 149, endPoint y: 122, distance: 63.6
click at [149, 122] on tr "14.PODI DOSA Items Podi Dosa Items Items بودي دوسا Items Near Match" at bounding box center [264, 118] width 515 height 20
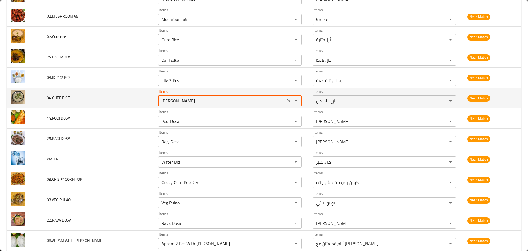
drag, startPoint x: 209, startPoint y: 102, endPoint x: 162, endPoint y: 105, distance: 46.6
click at [162, 105] on tr "04.GHEE RICE Items Ghee Rice Items Items أرز بالسمن Items Near Match" at bounding box center [264, 98] width 515 height 20
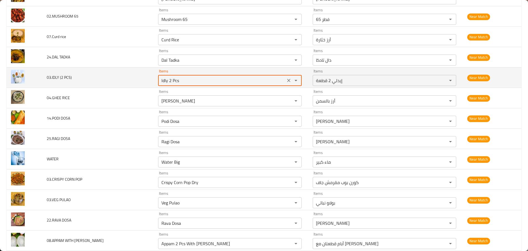
drag, startPoint x: 206, startPoint y: 83, endPoint x: 144, endPoint y: 86, distance: 62.5
click at [144, 86] on tr "03.IDLY (2 PCS) Items Idly 2 Pcs Items Items إيدلي 2 قطعة Items Near Match" at bounding box center [264, 77] width 515 height 20
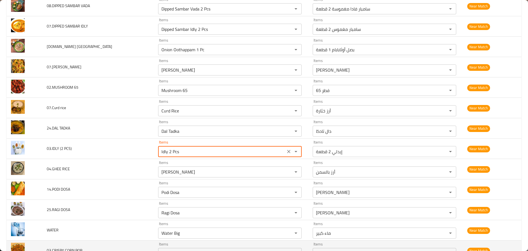
scroll to position [2472, 0]
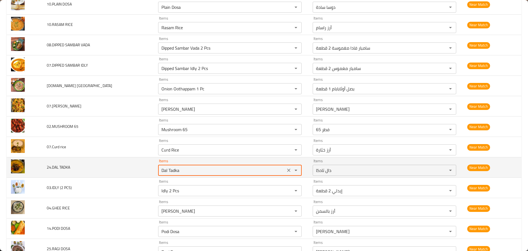
drag, startPoint x: 197, startPoint y: 171, endPoint x: 151, endPoint y: 165, distance: 46.5
click at [151, 165] on tr "24.DAL TADKA Items Dal Tadka Items Items دال تادكا Items Near Match" at bounding box center [264, 167] width 515 height 20
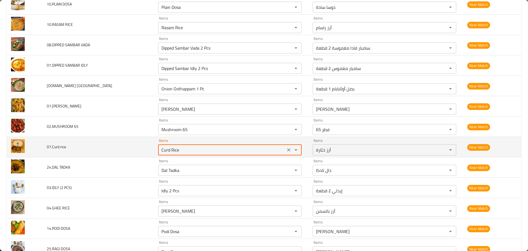
drag, startPoint x: 194, startPoint y: 148, endPoint x: 155, endPoint y: 148, distance: 39.6
click at [155, 148] on tr "07.Curd rice Items Curd Rice Items Items أرز خثارة Items Near Match" at bounding box center [264, 147] width 515 height 20
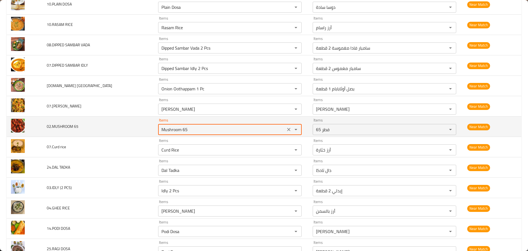
drag, startPoint x: 211, startPoint y: 128, endPoint x: 151, endPoint y: 126, distance: 60.3
click at [151, 126] on tr "02.MUSHROOM 65 Items Mushroom 65 Items Items فطر 65 Items Near Match" at bounding box center [264, 126] width 515 height 20
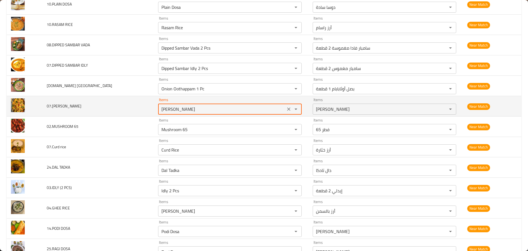
drag, startPoint x: 210, startPoint y: 106, endPoint x: 184, endPoint y: 99, distance: 27.4
click at [142, 104] on tr "07.PANEER BHURJI Items Paneer Burji Items Items بانير بورجي Items Near Match" at bounding box center [264, 106] width 515 height 20
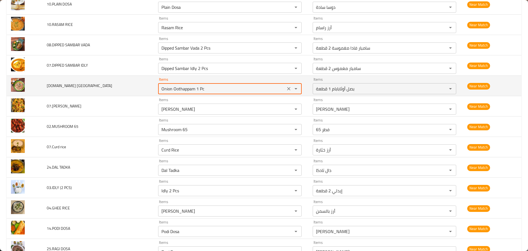
drag, startPoint x: 229, startPoint y: 88, endPoint x: 169, endPoint y: 91, distance: 60.6
click at [169, 91] on tr "28.ONION OOTHAPPAM Items Onion Oothappam 1 Pc Items Items بصل أوثابابام 1 قطعة …" at bounding box center [264, 86] width 515 height 20
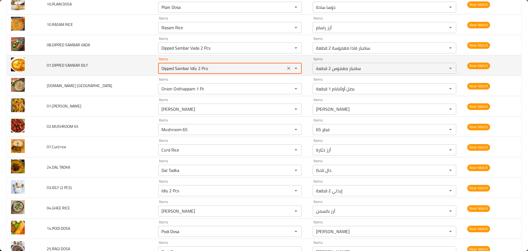
drag, startPoint x: 207, startPoint y: 68, endPoint x: 146, endPoint y: 70, distance: 61.7
click at [152, 68] on tr "07.DIPPED SAMBAR IDLY Items Dipped Sambar Idly 2 Pcs Items Items سامبار مغموس 2…" at bounding box center [264, 65] width 515 height 20
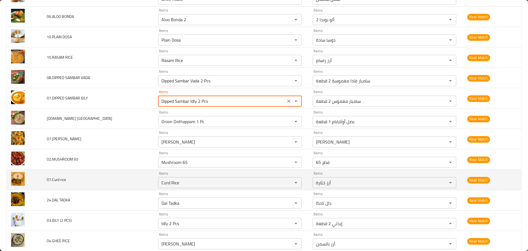
scroll to position [2389, 0]
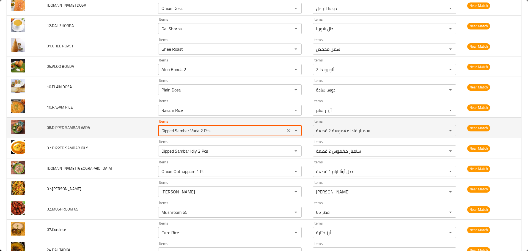
drag, startPoint x: 238, startPoint y: 132, endPoint x: 153, endPoint y: 132, distance: 84.7
click at [153, 132] on tr "08.DIPPED SAMBAR VADA Items Dipped Sambar Vada 2 Pcs Items Items سامبار فادا مغ…" at bounding box center [264, 127] width 515 height 20
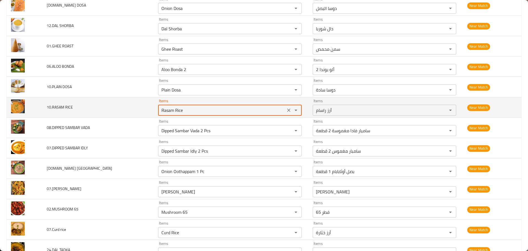
drag, startPoint x: 207, startPoint y: 111, endPoint x: 161, endPoint y: 106, distance: 47.0
click at [161, 106] on tr "10.RASAM RICE Items Rasam Rice Items Items أرز راسام Items Near Match" at bounding box center [264, 107] width 515 height 20
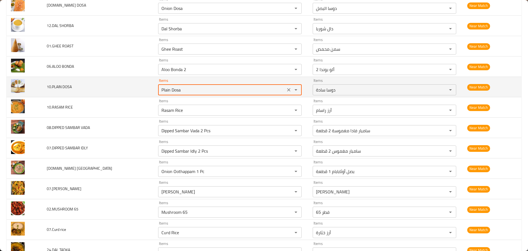
drag, startPoint x: 205, startPoint y: 91, endPoint x: 155, endPoint y: 81, distance: 50.6
click at [155, 81] on tr "10.PLAIN DOSA Items Plain Dosa Items Items دوسا سادة Items Near Match" at bounding box center [264, 87] width 515 height 20
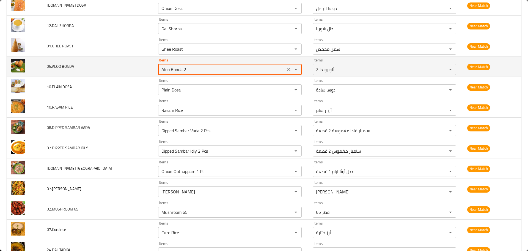
drag
click at [170, 69] on tr "06.ALOO BONDA Items Aloo Bonda 2 Items Items ألو بوندا 2 Items Near Match" at bounding box center [264, 66] width 515 height 20
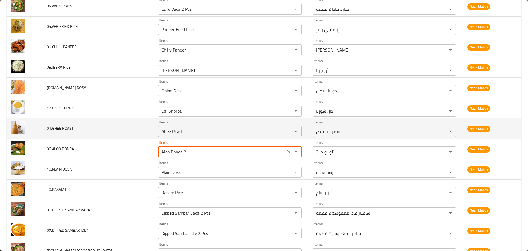
scroll to position [2307, 0]
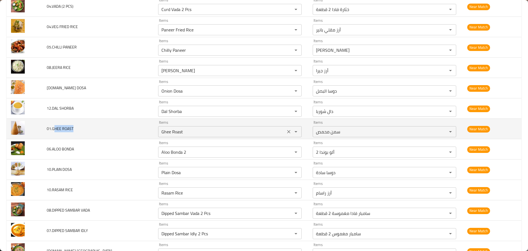
drag, startPoint x: 84, startPoint y: 129, endPoint x: 188, endPoint y: 129, distance: 104.0
click at [137, 130] on td "01.GHEE ROAST" at bounding box center [97, 129] width 111 height 20
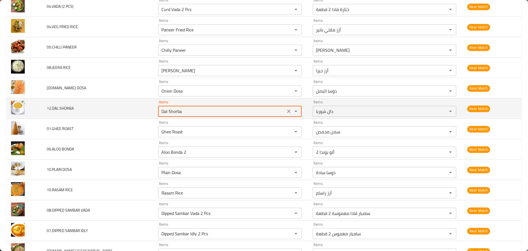
drag, startPoint x: 184, startPoint y: 107, endPoint x: 125, endPoint y: 101, distance: 58.9
click at [138, 102] on tr "12.DAL SHORBA Items Dal Shorba Items Items دال شوربا Items Near Match" at bounding box center [264, 108] width 515 height 20
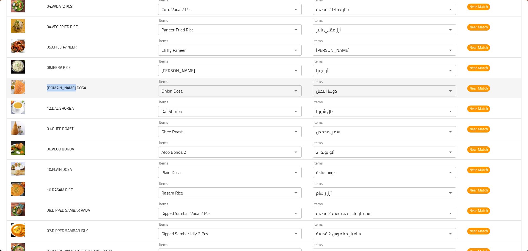
drag, startPoint x: 86, startPoint y: 88, endPoint x: 150, endPoint y: 89, distance: 64.4
click at [126, 89] on td "11.ONION DOSA" at bounding box center [97, 88] width 111 height 20
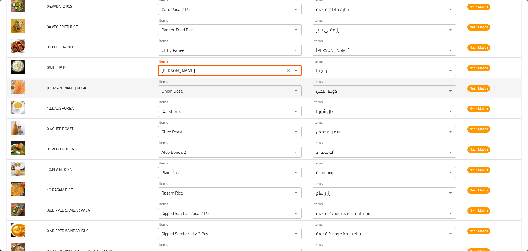
click at [128, 74] on tr "08.JEERA RICE Items Jeera Rice Items Items أرز جيرا Items Near Match" at bounding box center [264, 68] width 515 height 20
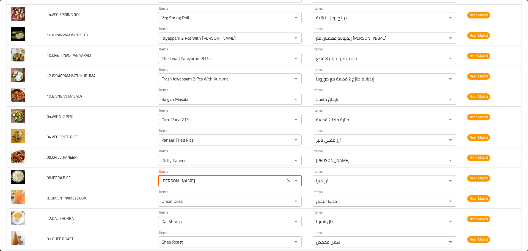
scroll to position [2169, 0]
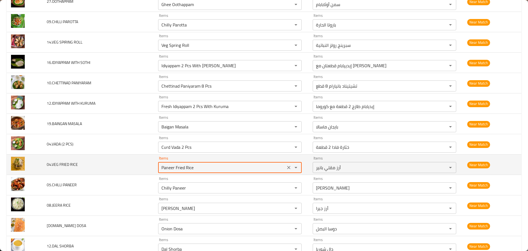
drag, startPoint x: 182, startPoint y: 166, endPoint x: 254, endPoint y: 171, distance: 72.3
click at [254, 171] on RICE "Paneer Fried Rice" at bounding box center [222, 167] width 124 height 8
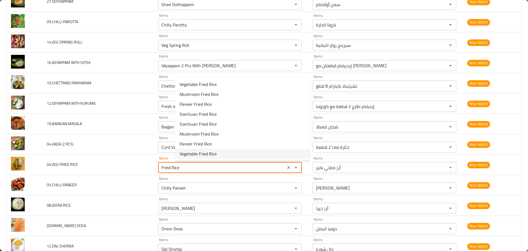
click at [193, 155] on span "Vegetable Fried Rice" at bounding box center [198, 153] width 37 height 7
type RICE "Vegetable Fried Rice"
type RICE-ar "أرز مقلي بالخضار"
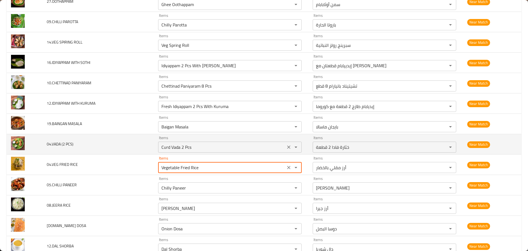
type RICE "Vegetable Fried Rice"
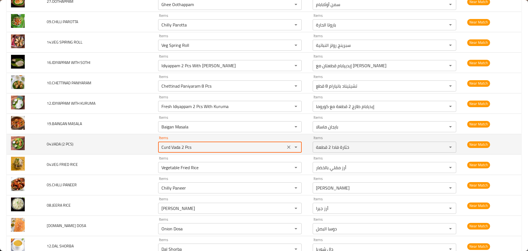
drag, startPoint x: 190, startPoint y: 147, endPoint x: 62, endPoint y: 131, distance: 128.7
click at [62, 134] on tr "04.VADA (2 PCS) Items Curd Vada 2 Pcs Items Items خثارة فادا 2 قطعة Items Near …" at bounding box center [264, 144] width 515 height 20
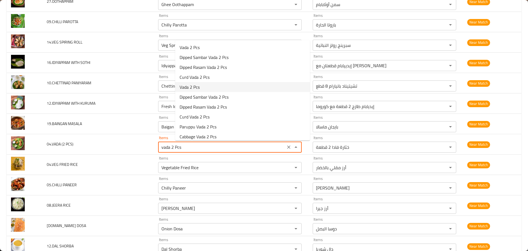
click at [194, 88] on span "Vada 2 Pcs" at bounding box center [190, 87] width 20 height 7
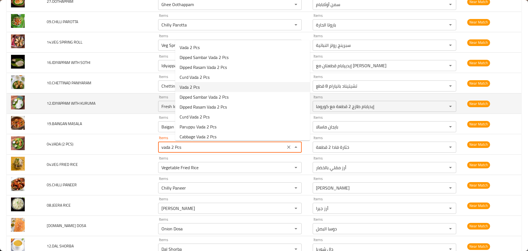
type PCS\) "Vada 2 Pcs"
type PCS\)-ar "فادا 2 قطعة"
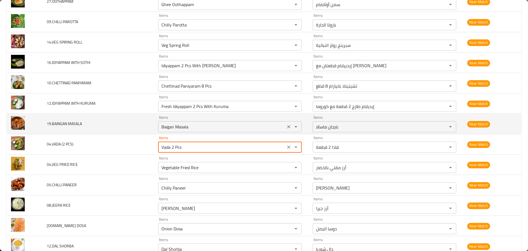
type PCS\) "Vada 2 Pcs"
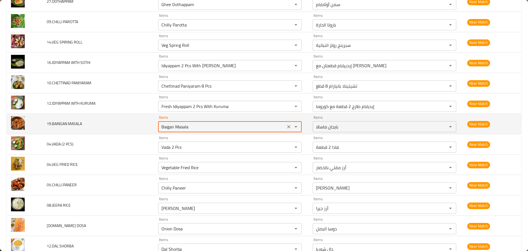
drag, startPoint x: 211, startPoint y: 127, endPoint x: 167, endPoint y: 125, distance: 44.1
click at [167, 125] on tr "19.BAINGAN MASALA Items Baigan Masala Items Items بايجان ماسالا Items Near Match" at bounding box center [264, 124] width 515 height 20
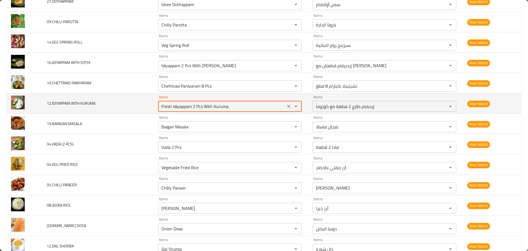
drag, startPoint x: 247, startPoint y: 107, endPoint x: 181, endPoint y: 106, distance: 66.0
click at [181, 106] on KURUMA "Fresh Idiyappam 2 Pcs With Kuruma" at bounding box center [222, 106] width 124 height 8
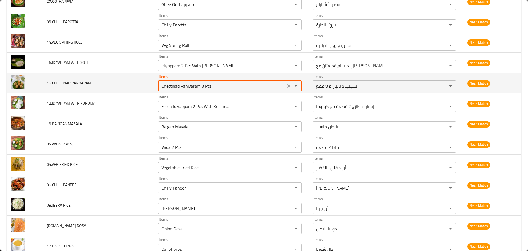
click at [199, 86] on PANIYARAM "Chettinad Paniyaram 8 Pcs" at bounding box center [222, 86] width 124 height 8
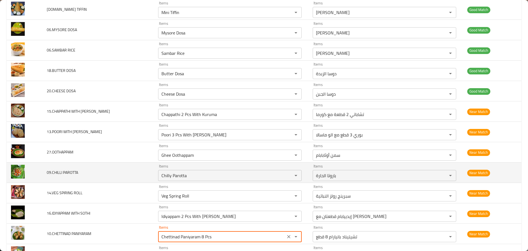
scroll to position [2032, 0]
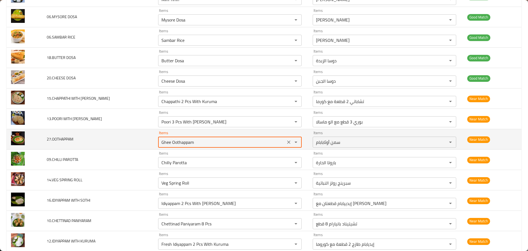
drag, startPoint x: 218, startPoint y: 142, endPoint x: 171, endPoint y: 142, distance: 47.0
click at [171, 142] on td "Items Ghee Oothappam Items" at bounding box center [231, 139] width 155 height 20
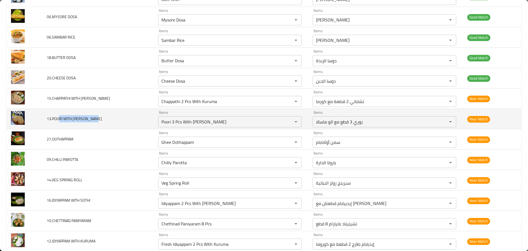
drag, startPoint x: 89, startPoint y: 116, endPoint x: 132, endPoint y: 113, distance: 43.0
click at [132, 113] on td "13.POORI WITH ALOO MASALA" at bounding box center [97, 119] width 111 height 20
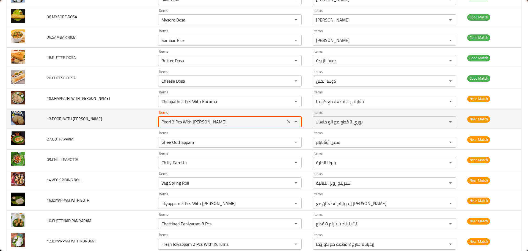
drag, startPoint x: 238, startPoint y: 121, endPoint x: 182, endPoint y: 124, distance: 55.9
click at [182, 124] on MASALA "Poori 3 Pcs With Aloo Masala" at bounding box center [222, 122] width 124 height 8
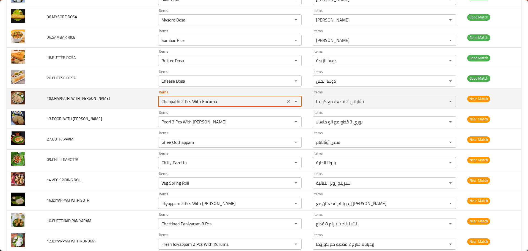
drag, startPoint x: 177, startPoint y: 102, endPoint x: 248, endPoint y: 98, distance: 71.1
click at [247, 98] on KURUMA "Chappathi 2 Pcs With Kuruma" at bounding box center [222, 101] width 124 height 8
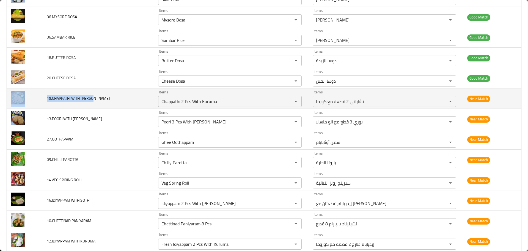
drag, startPoint x: 106, startPoint y: 98, endPoint x: 65, endPoint y: 93, distance: 41.5
click at [65, 93] on tr "15.CHAPPATHI WITH KURUMA Items Chappathi 2 Pcs With Kuruma Items Items تشاباتي …" at bounding box center [264, 98] width 515 height 20
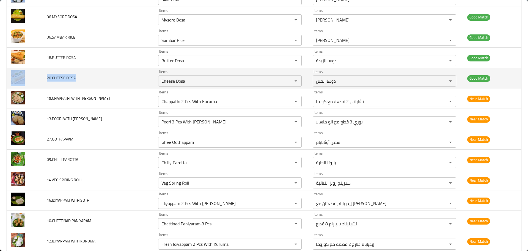
drag, startPoint x: 75, startPoint y: 78, endPoint x: 149, endPoint y: 73, distance: 73.6
click at [141, 74] on tr "20.CHEESE DOSA Items Cheese Dosa Items Items دوسا الجبن Items Good Match" at bounding box center [264, 78] width 515 height 20
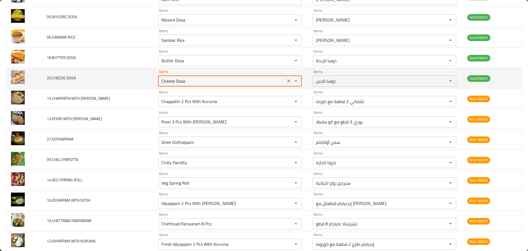
drag, startPoint x: 215, startPoint y: 80, endPoint x: 134, endPoint y: 81, distance: 81.2
click at [134, 81] on tr "20.CHEESE DOSA Items Cheese Dosa Items Items دوسا الجبن Items Good Match" at bounding box center [264, 78] width 515 height 20
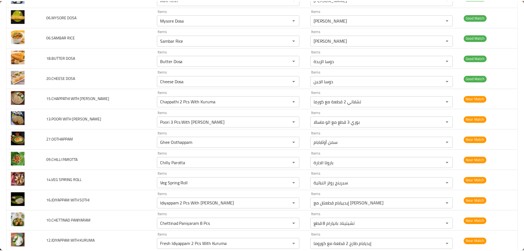
scroll to position [0, 0]
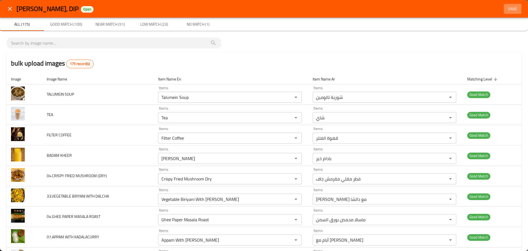
click at [507, 7] on span "Save" at bounding box center [512, 9] width 13 height 7
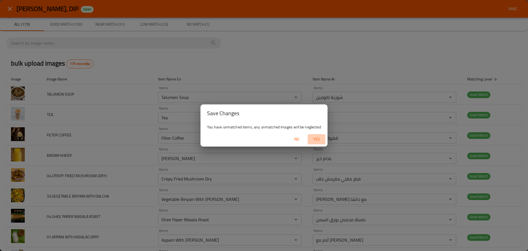
click at [312, 142] on span "Yes" at bounding box center [316, 139] width 13 height 7
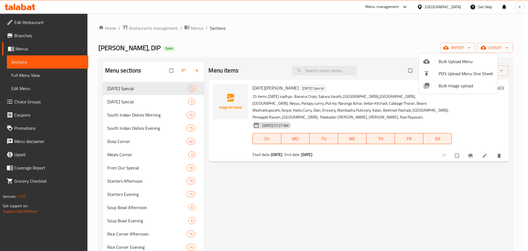
click at [295, 31] on div at bounding box center [264, 125] width 528 height 251
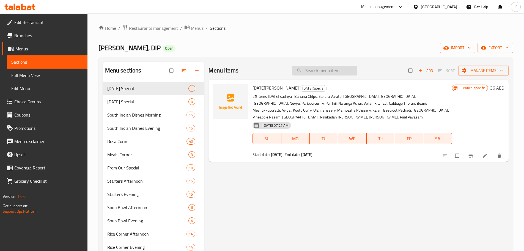
click at [322, 67] on input "search" at bounding box center [324, 71] width 65 height 10
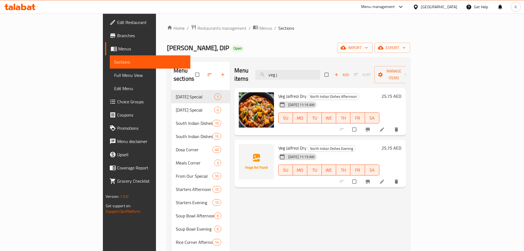
type input "veg j"
click at [249, 202] on div "Menu items veg j Add Sort Manage items Veg Jalfrezi Dry North Indian Dishes Aft…" at bounding box center [318, 235] width 176 height 347
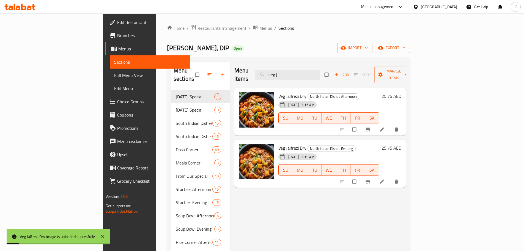
click at [247, 202] on div "Menu items veg j Add Sort Manage items Veg Jalfrezi Dry North Indian Dishes Aft…" at bounding box center [318, 235] width 176 height 347
click at [114, 78] on span "Full Menu View" at bounding box center [150, 75] width 72 height 7
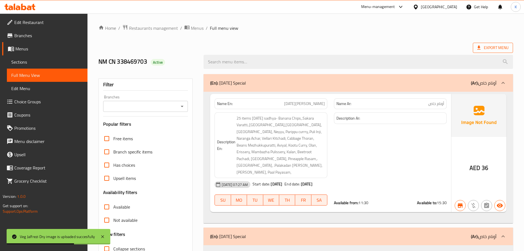
click at [484, 46] on span "Export Menu" at bounding box center [492, 47] width 31 height 7
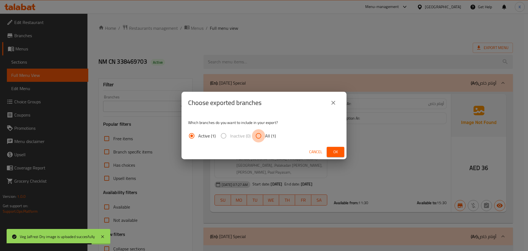
click at [262, 131] on input "All (1)" at bounding box center [258, 135] width 13 height 13
radio input "true"
click at [338, 150] on span "Ok" at bounding box center [335, 151] width 9 height 7
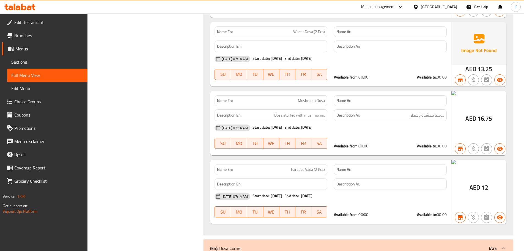
scroll to position [440, 0]
click at [26, 63] on span "Sections" at bounding box center [47, 62] width 72 height 7
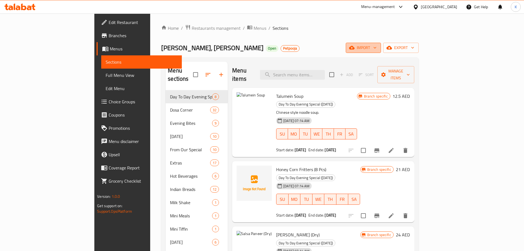
click at [377, 50] on span "import" at bounding box center [363, 47] width 26 height 7
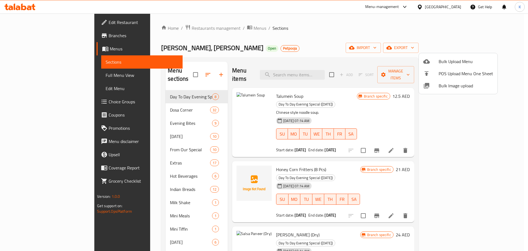
click at [453, 85] on span "Bulk Image upload" at bounding box center [466, 85] width 54 height 7
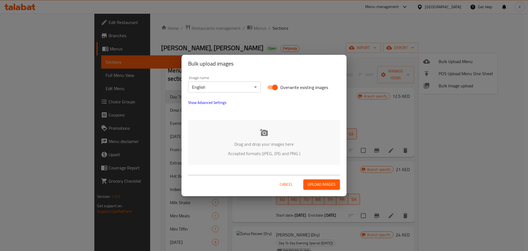
click at [290, 180] on button "Cancel" at bounding box center [287, 184] width 18 height 10
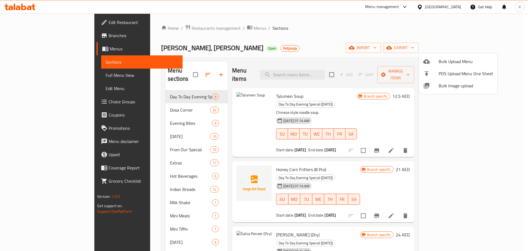
click at [368, 38] on div at bounding box center [264, 125] width 528 height 251
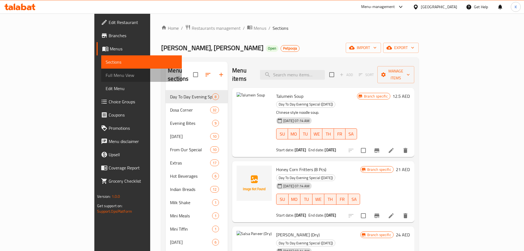
click at [101, 80] on link "Full Menu View" at bounding box center [141, 75] width 81 height 13
click at [106, 76] on span "Full Menu View" at bounding box center [142, 75] width 72 height 7
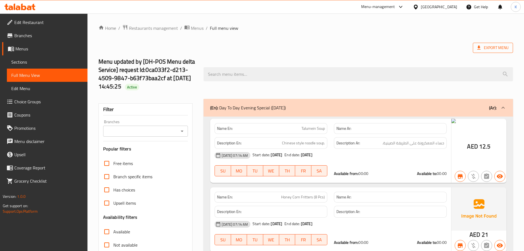
click at [489, 50] on span "Export Menu" at bounding box center [492, 47] width 31 height 7
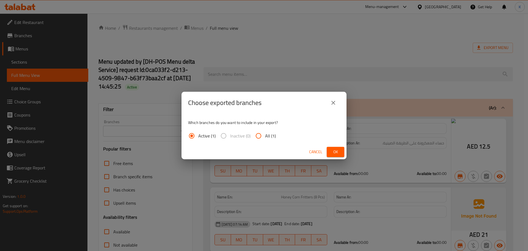
drag, startPoint x: 269, startPoint y: 137, endPoint x: 279, endPoint y: 139, distance: 10.6
click at [269, 137] on span "All (1)" at bounding box center [270, 135] width 11 height 7
click at [265, 137] on input "All (1)" at bounding box center [258, 135] width 13 height 13
radio input "true"
click at [334, 153] on span "Ok" at bounding box center [335, 151] width 9 height 7
